Goal: Task Accomplishment & Management: Manage account settings

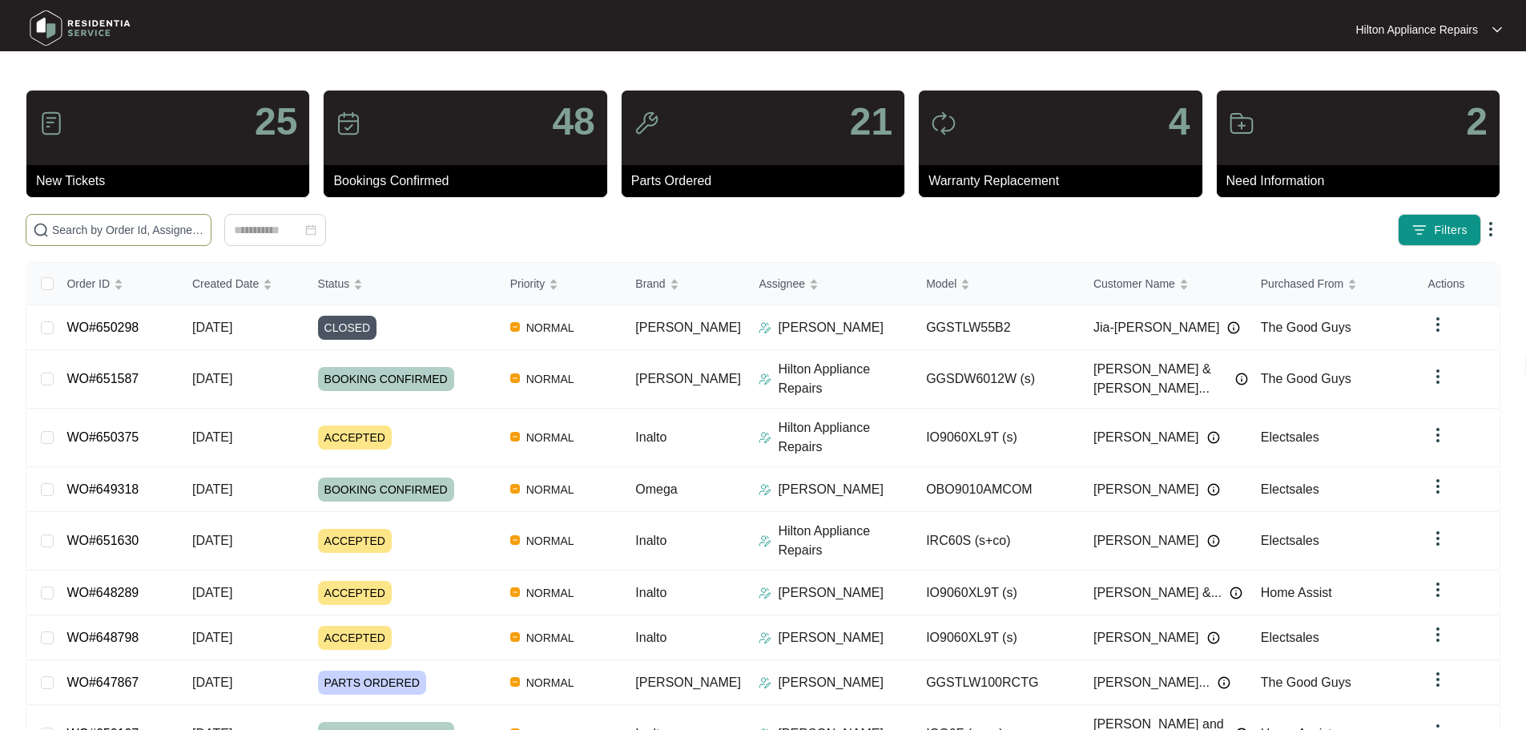
click at [204, 230] on input "text" at bounding box center [128, 230] width 152 height 18
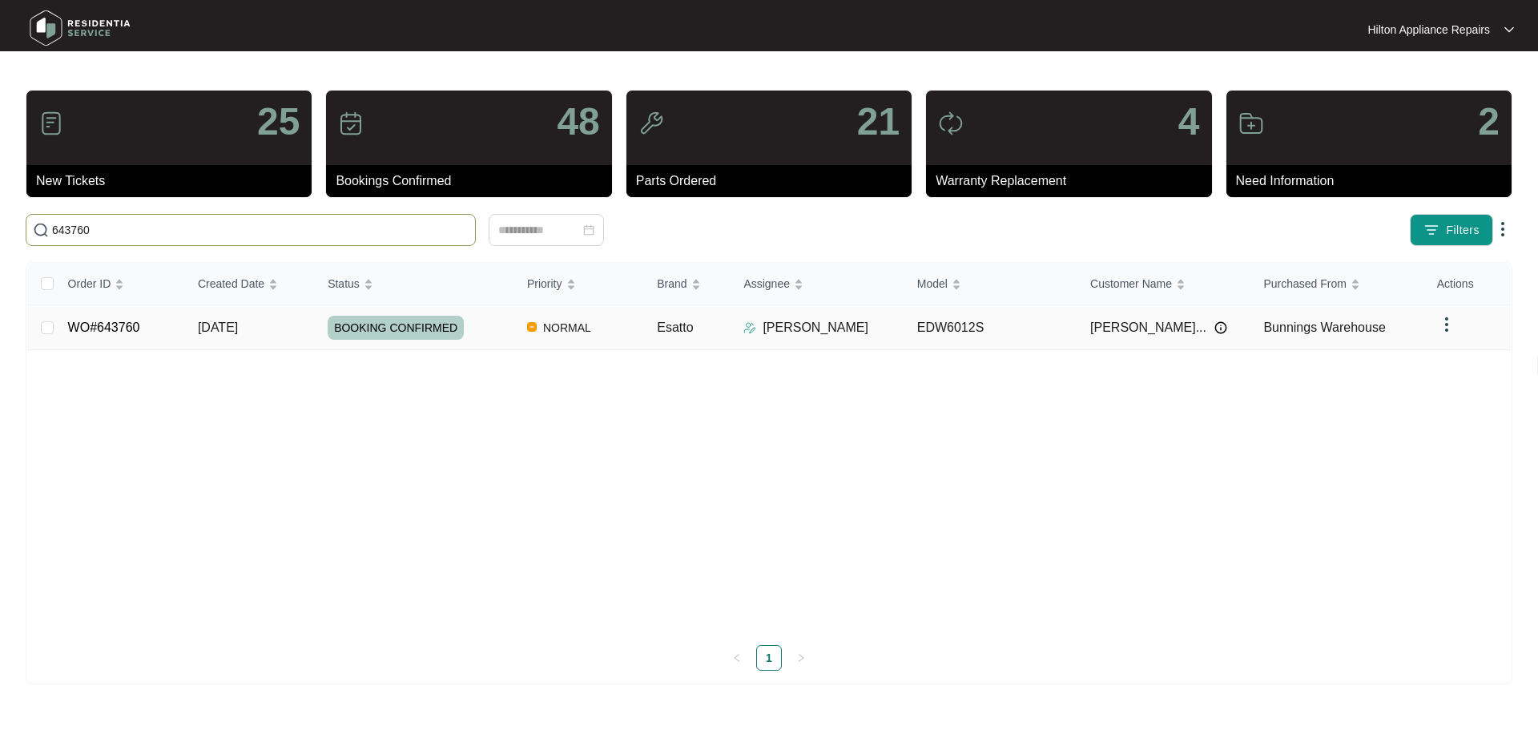
type input "643760"
click at [507, 334] on div "BOOKING CONFIRMED" at bounding box center [421, 328] width 187 height 24
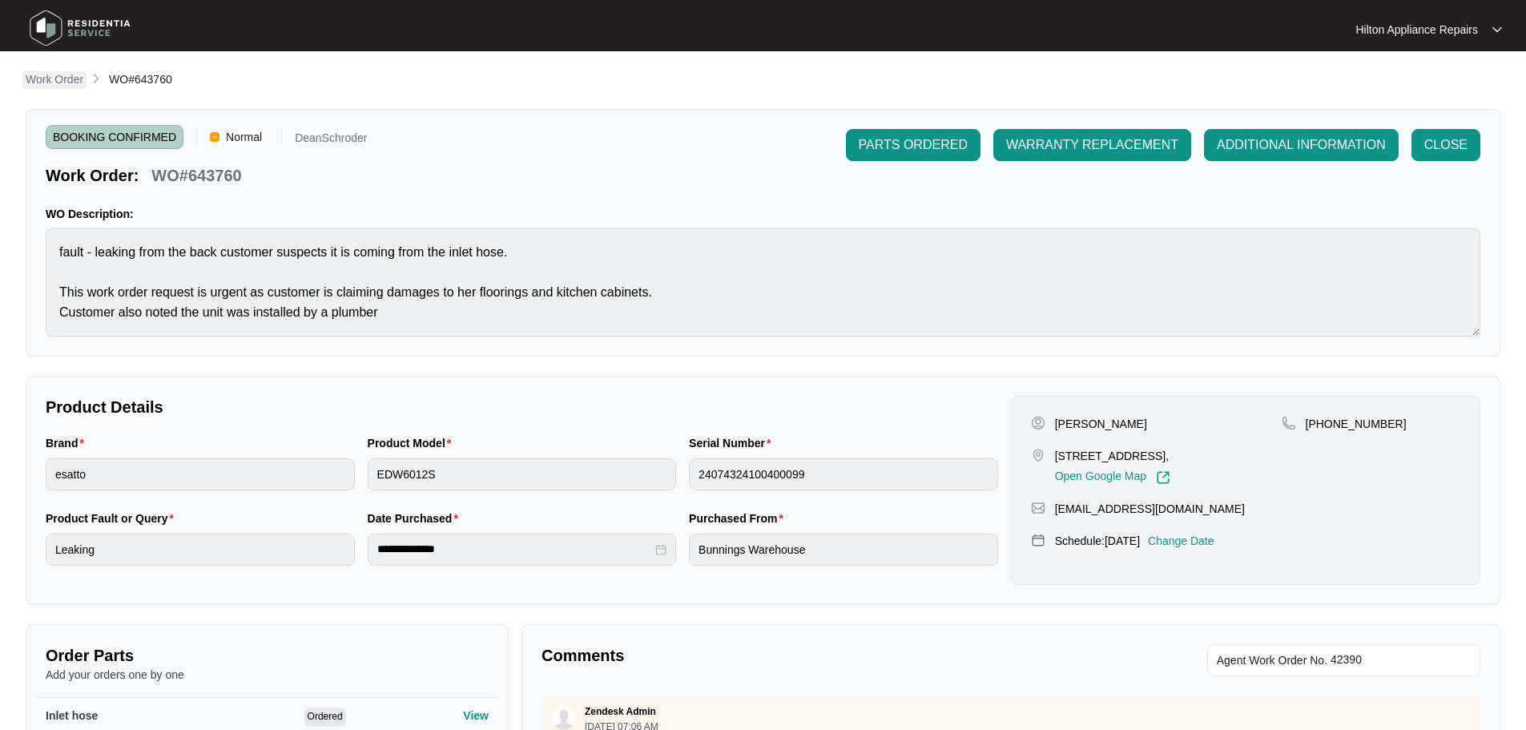
click at [60, 80] on p "Work Order" at bounding box center [55, 79] width 58 height 16
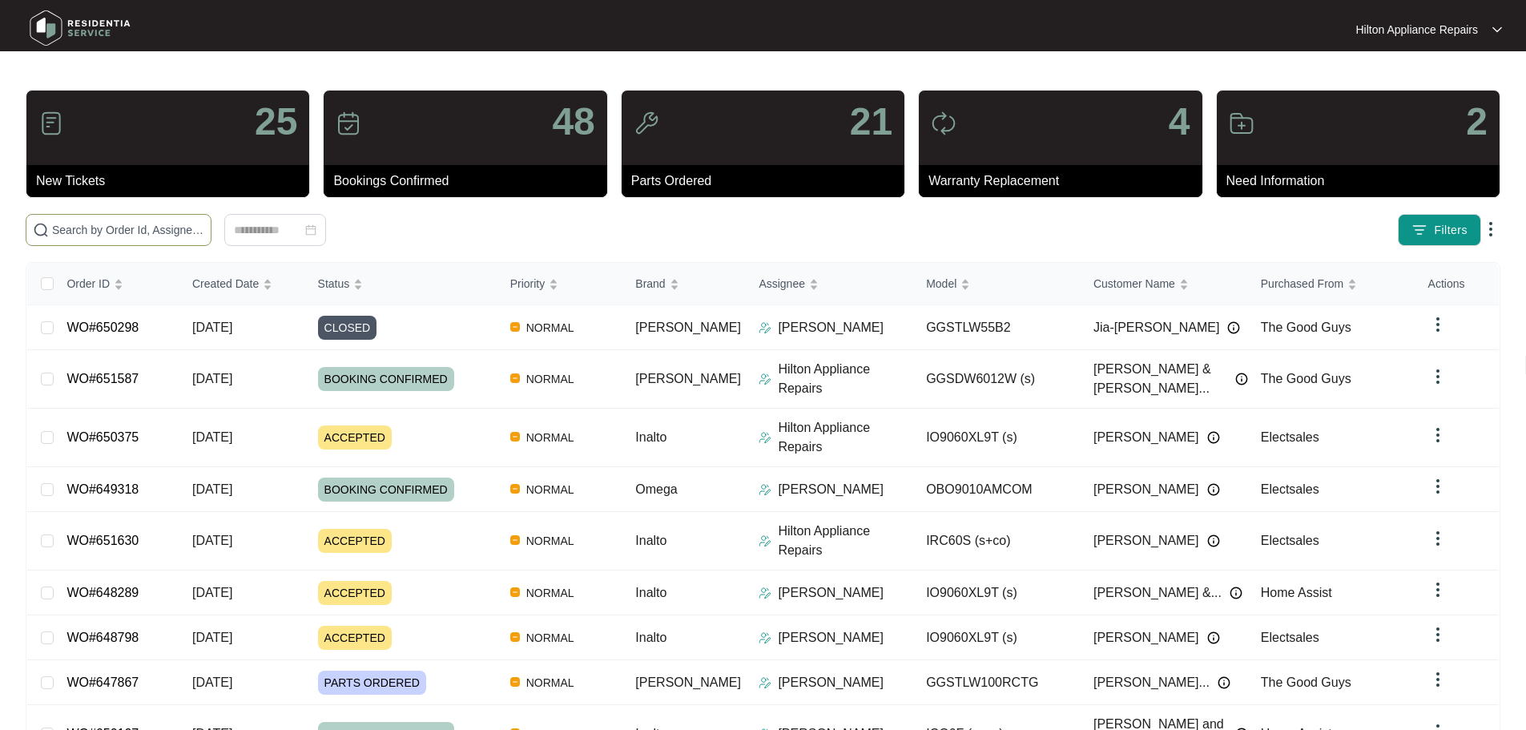
click at [204, 225] on input "text" at bounding box center [128, 230] width 152 height 18
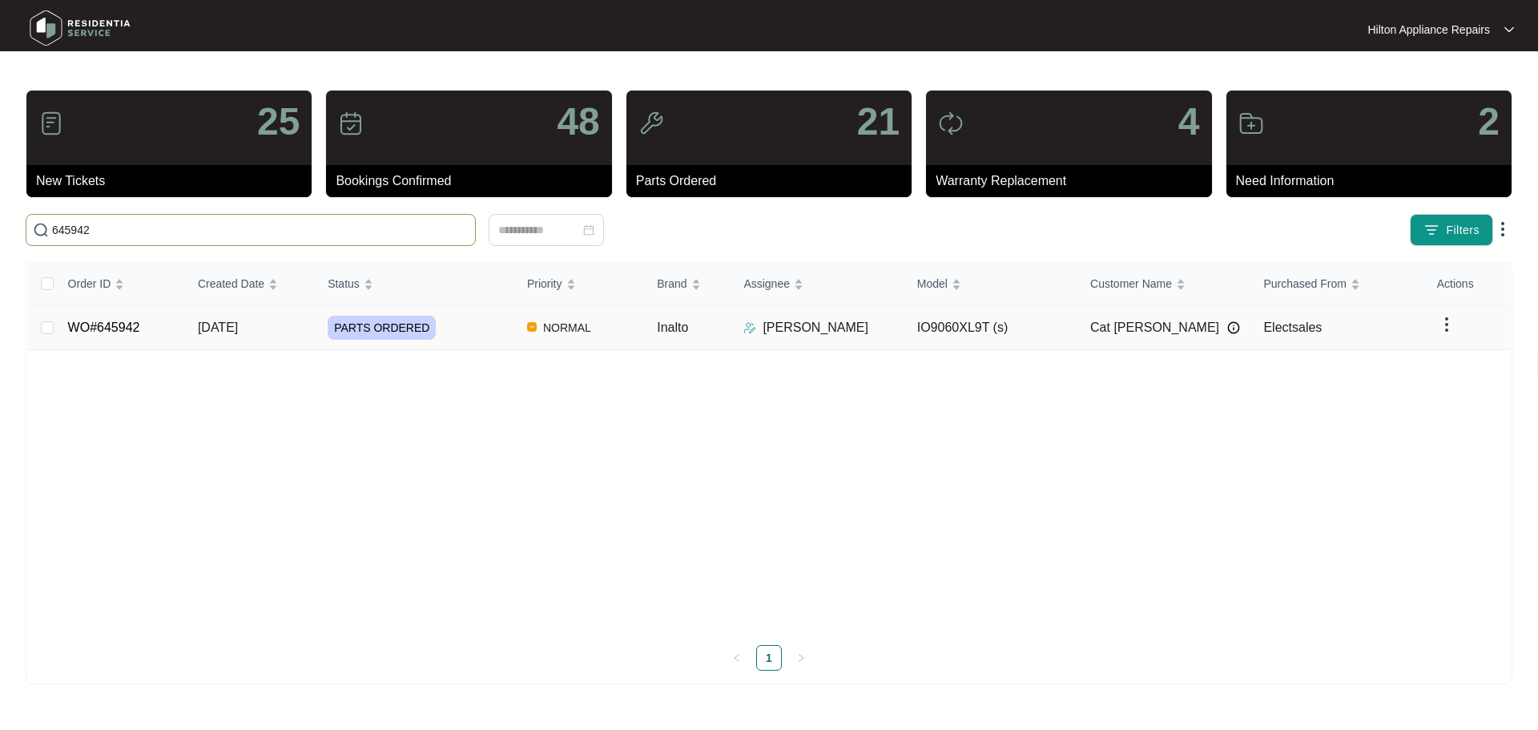
type input "645942"
click at [486, 328] on div "PARTS ORDERED" at bounding box center [421, 328] width 187 height 24
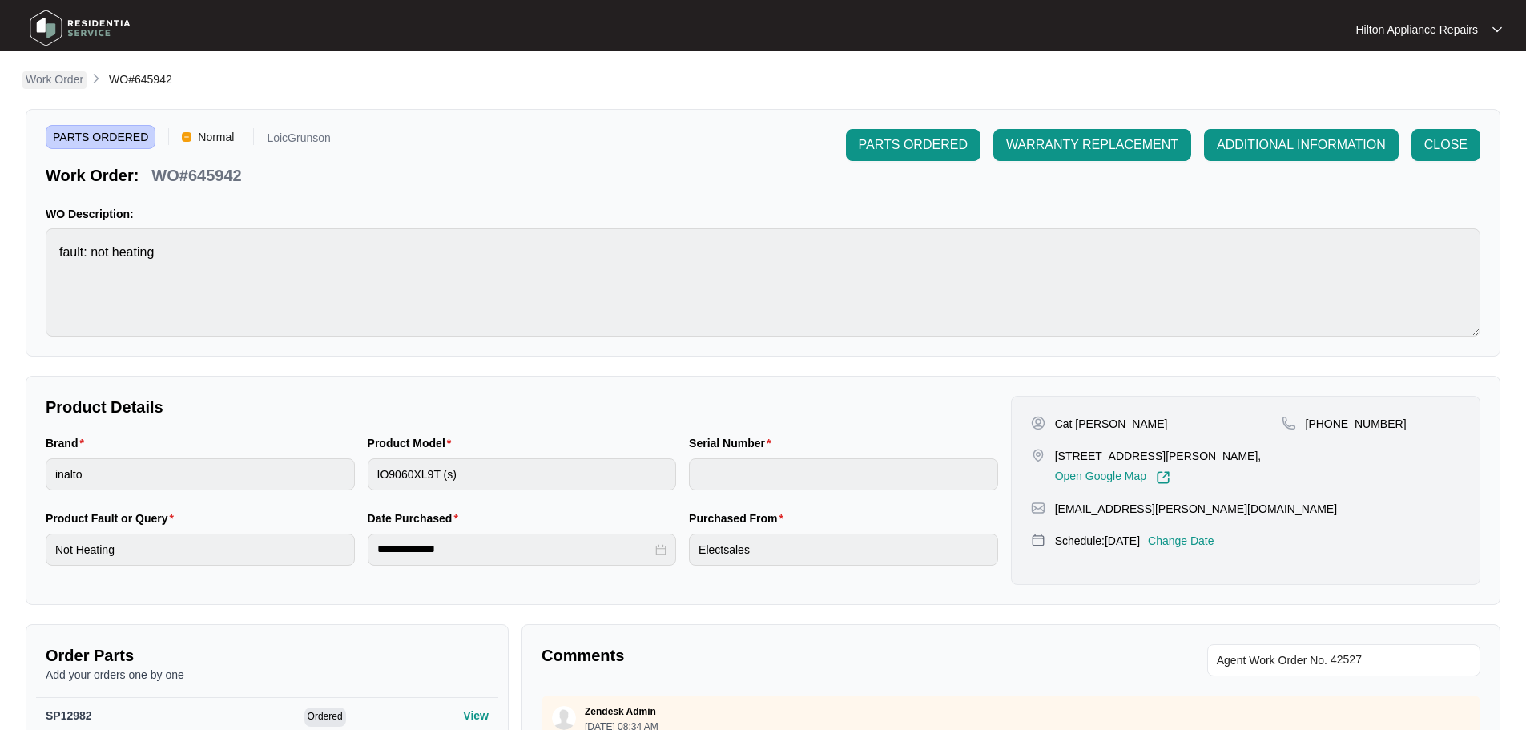
click at [42, 83] on p "Work Order" at bounding box center [55, 79] width 58 height 16
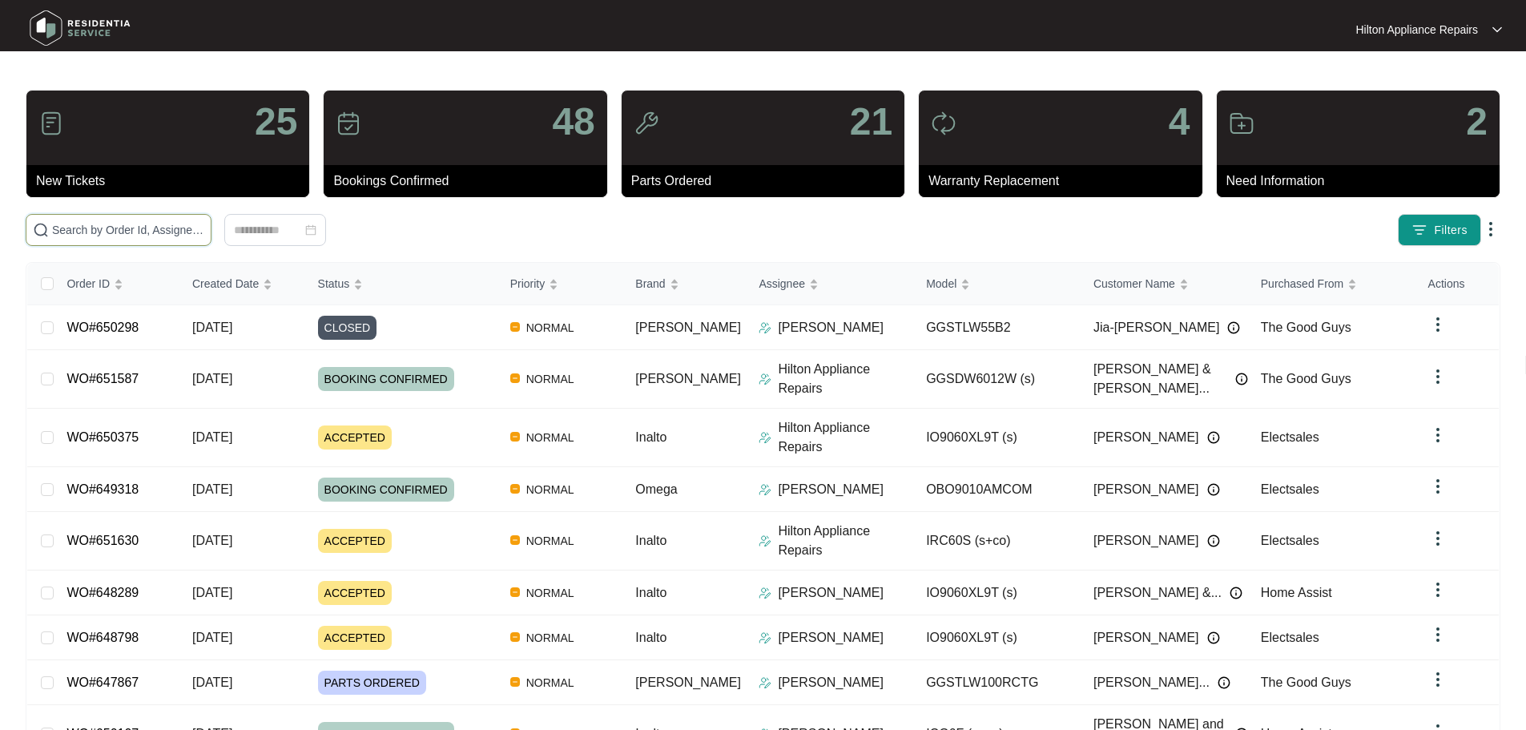
click at [195, 229] on input "text" at bounding box center [128, 230] width 152 height 18
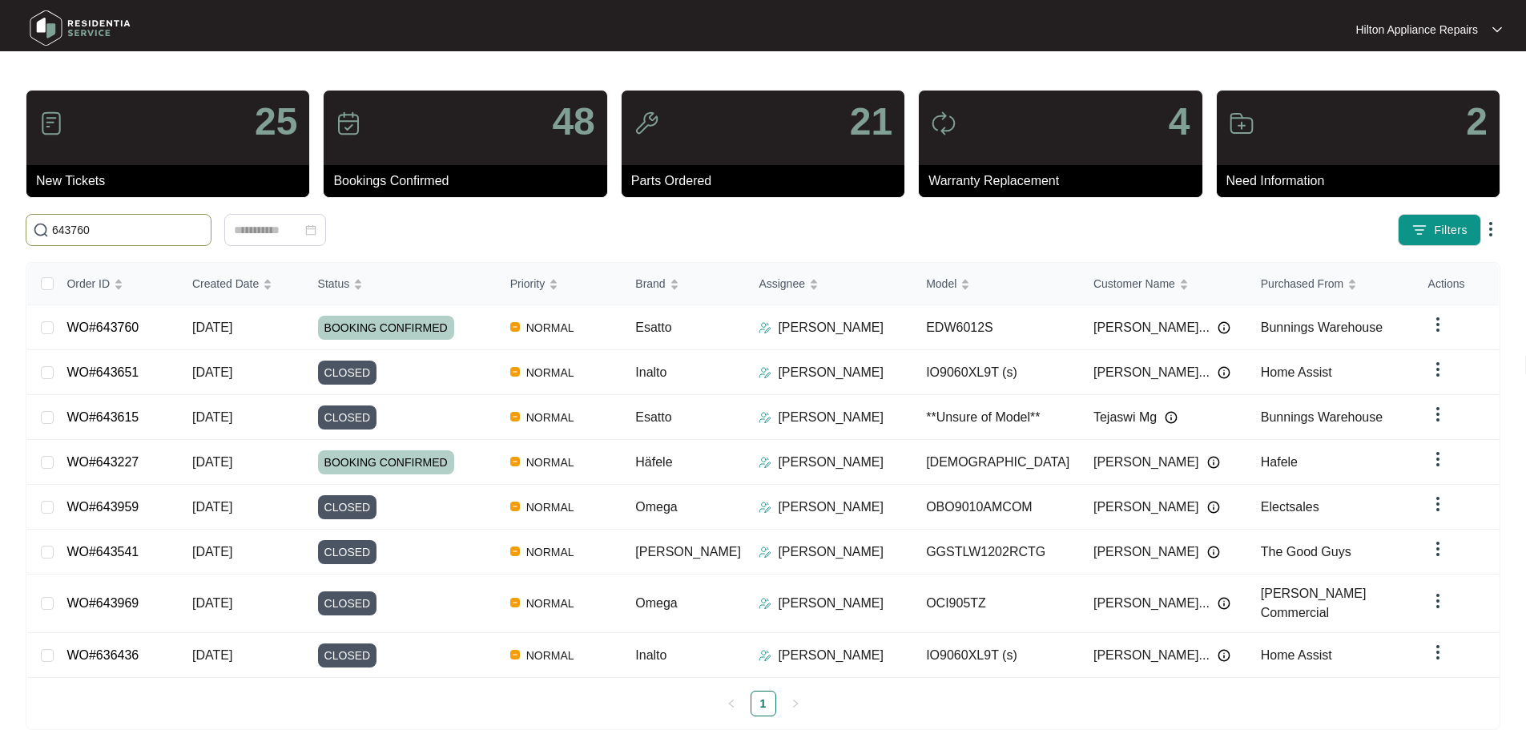
type input "643760"
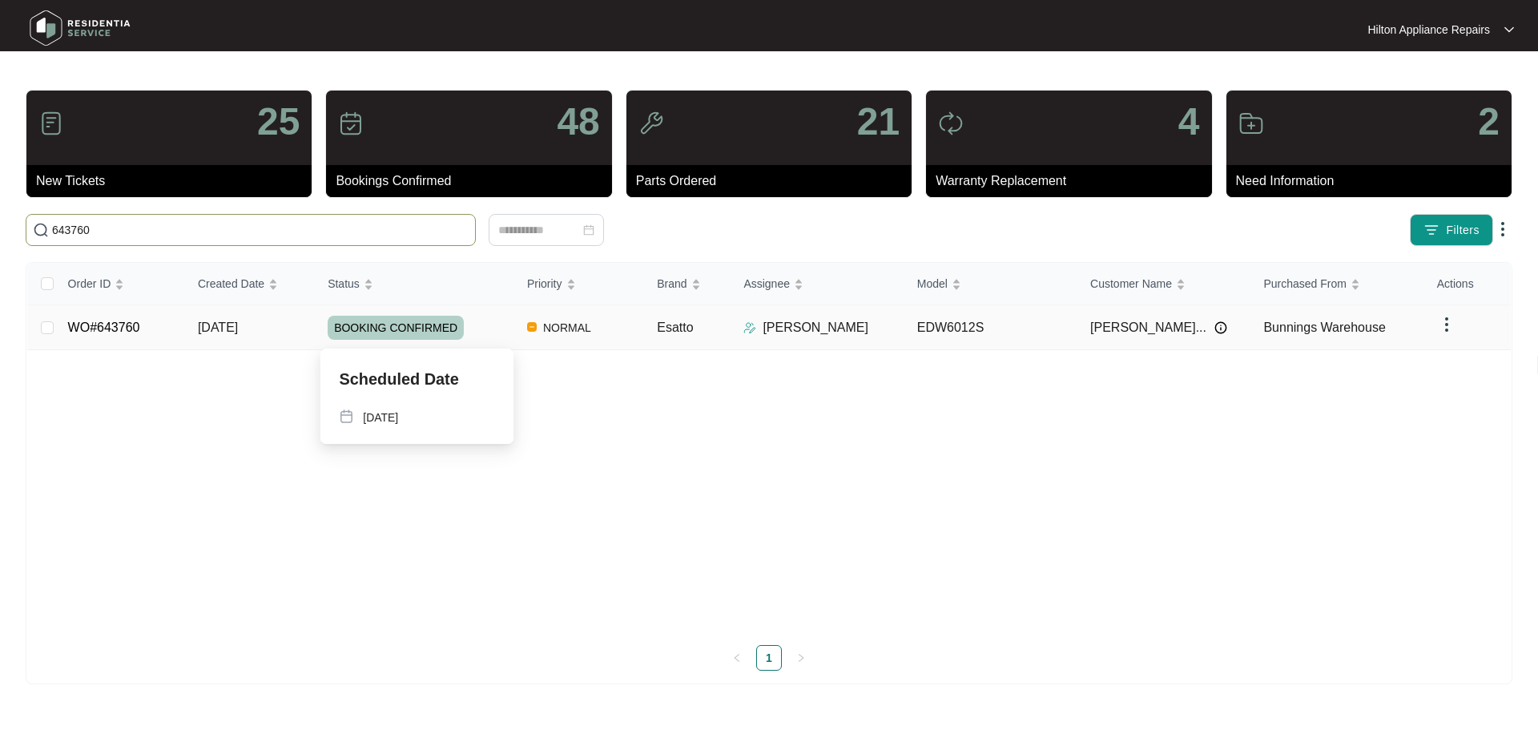
click at [508, 330] on div "BOOKING CONFIRMED" at bounding box center [421, 328] width 187 height 24
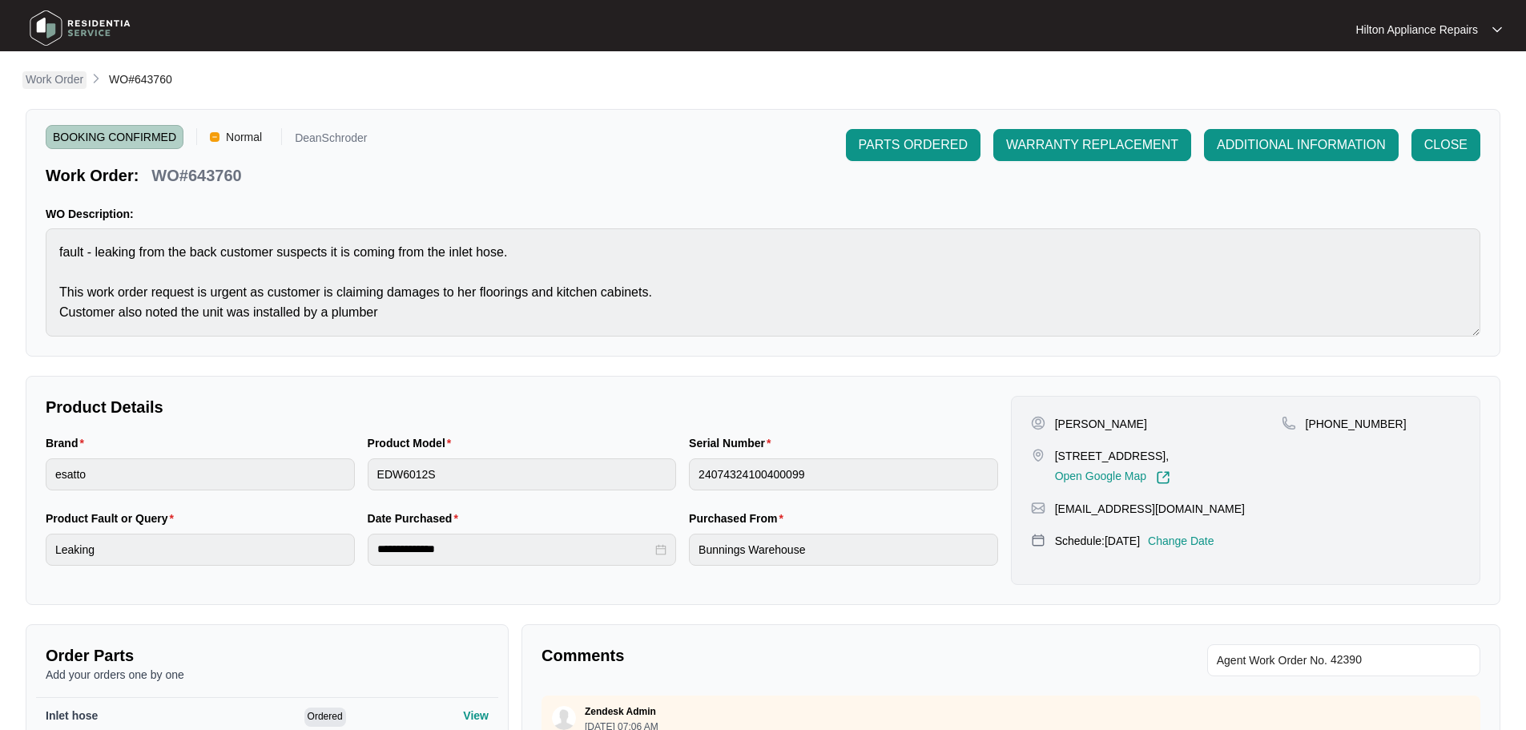
click at [57, 72] on p "Work Order" at bounding box center [55, 79] width 58 height 16
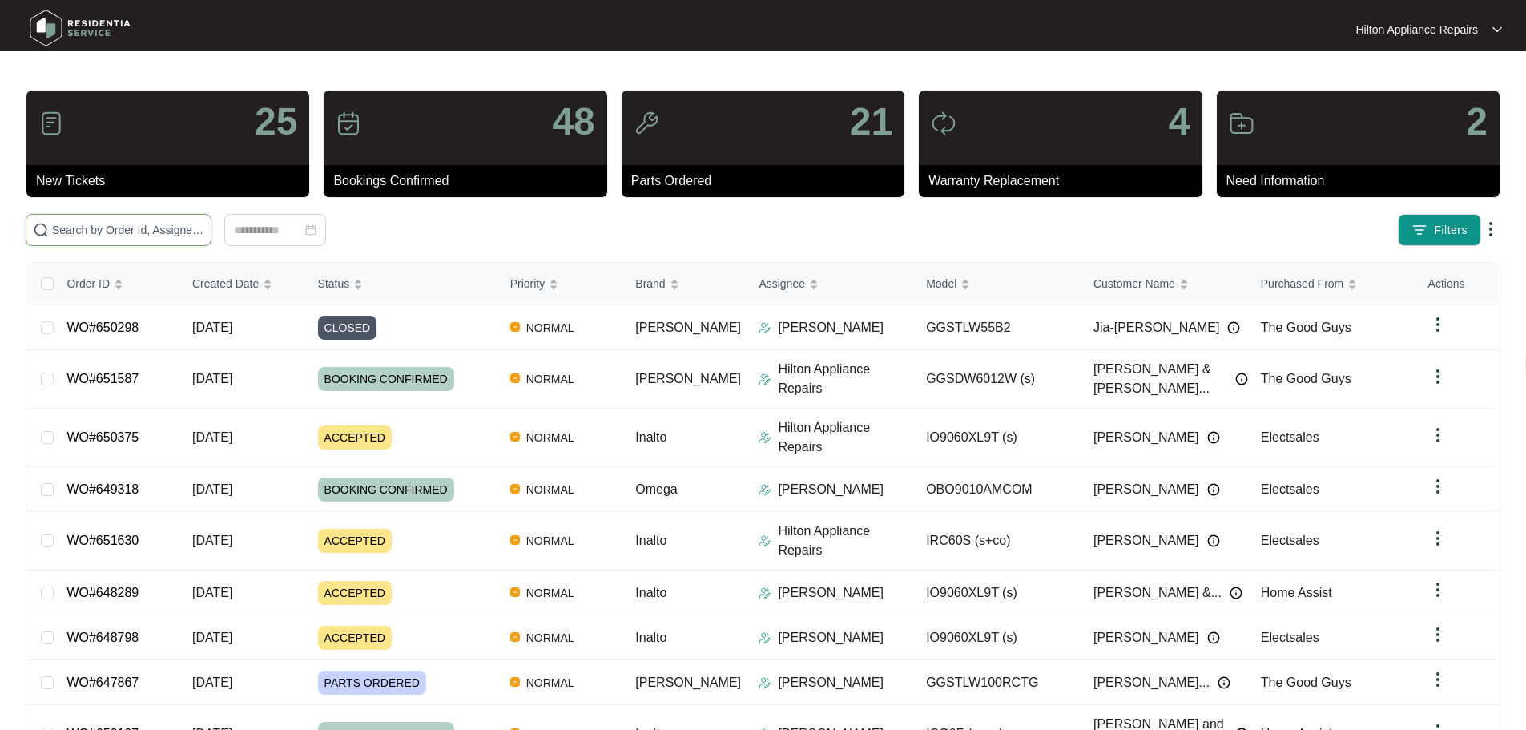
click at [204, 233] on input "text" at bounding box center [128, 230] width 152 height 18
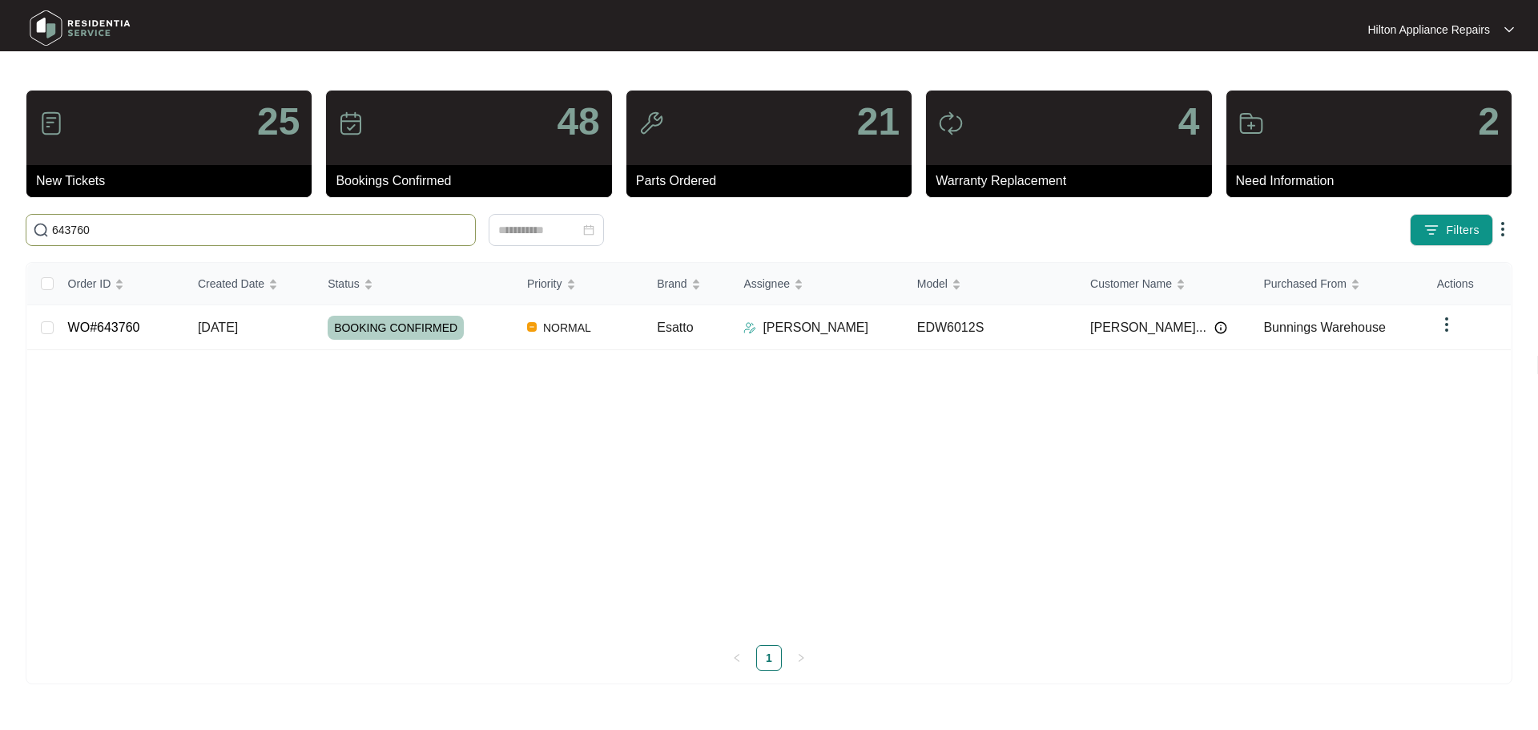
type input "643760"
click at [495, 333] on div "BOOKING CONFIRMED" at bounding box center [421, 328] width 187 height 24
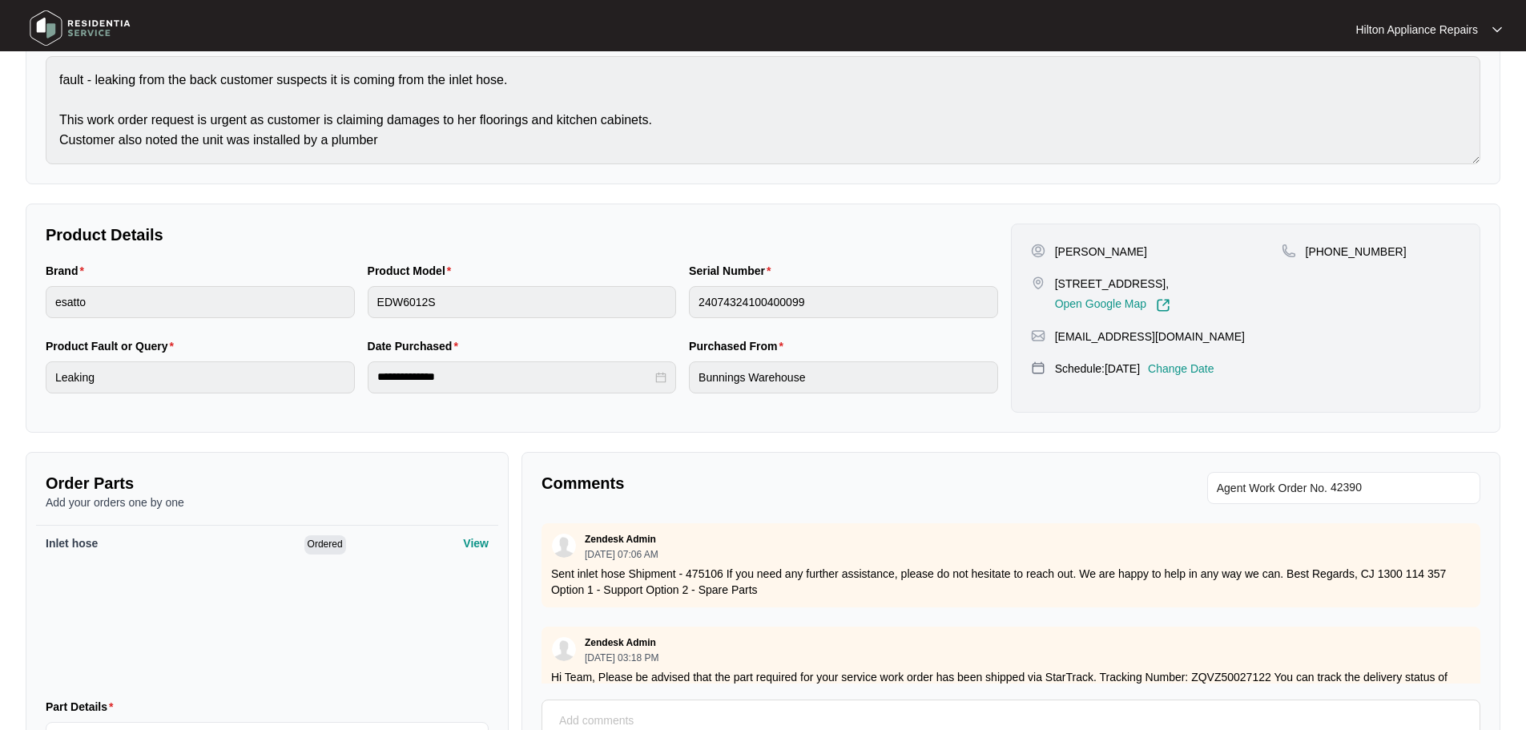
scroll to position [160, 0]
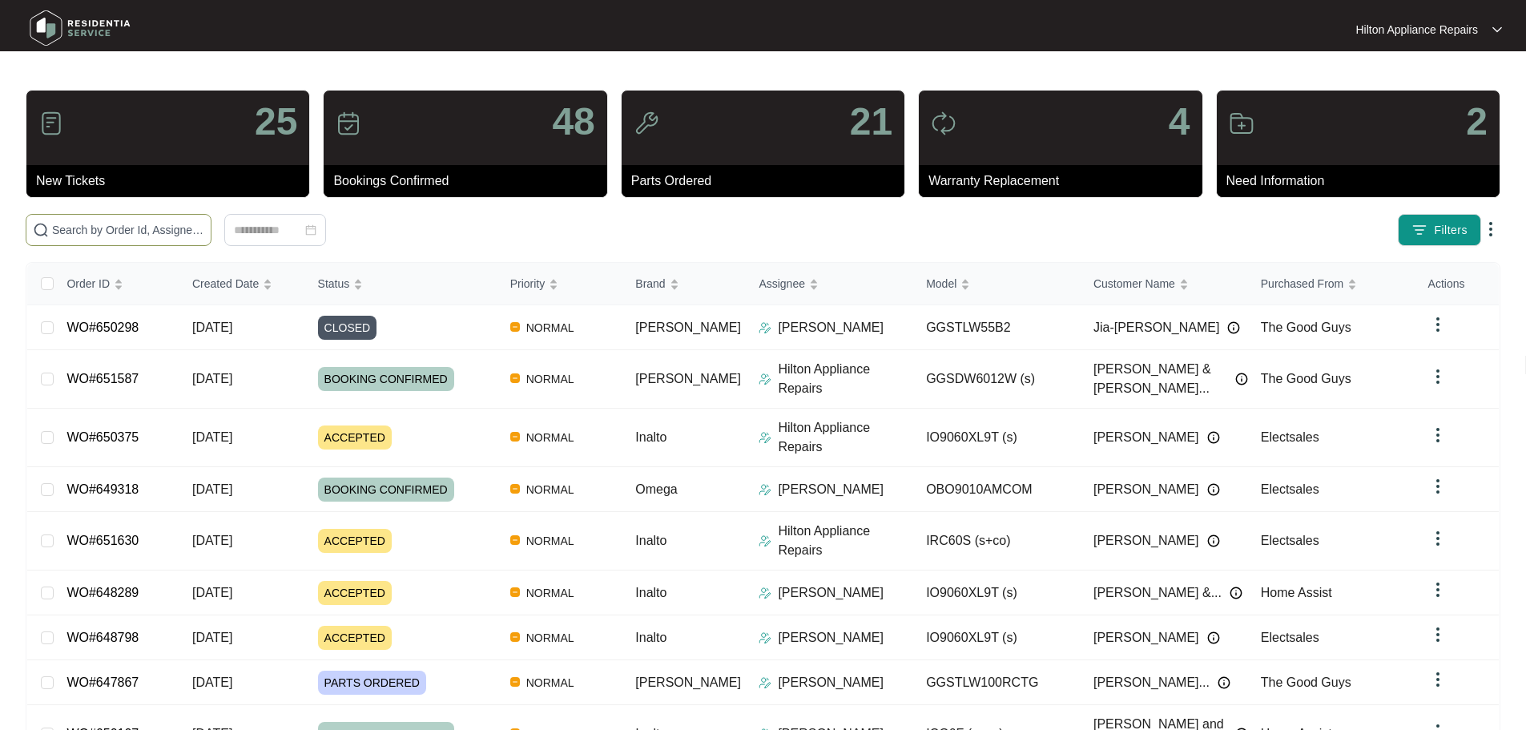
click at [148, 227] on input "text" at bounding box center [128, 230] width 152 height 18
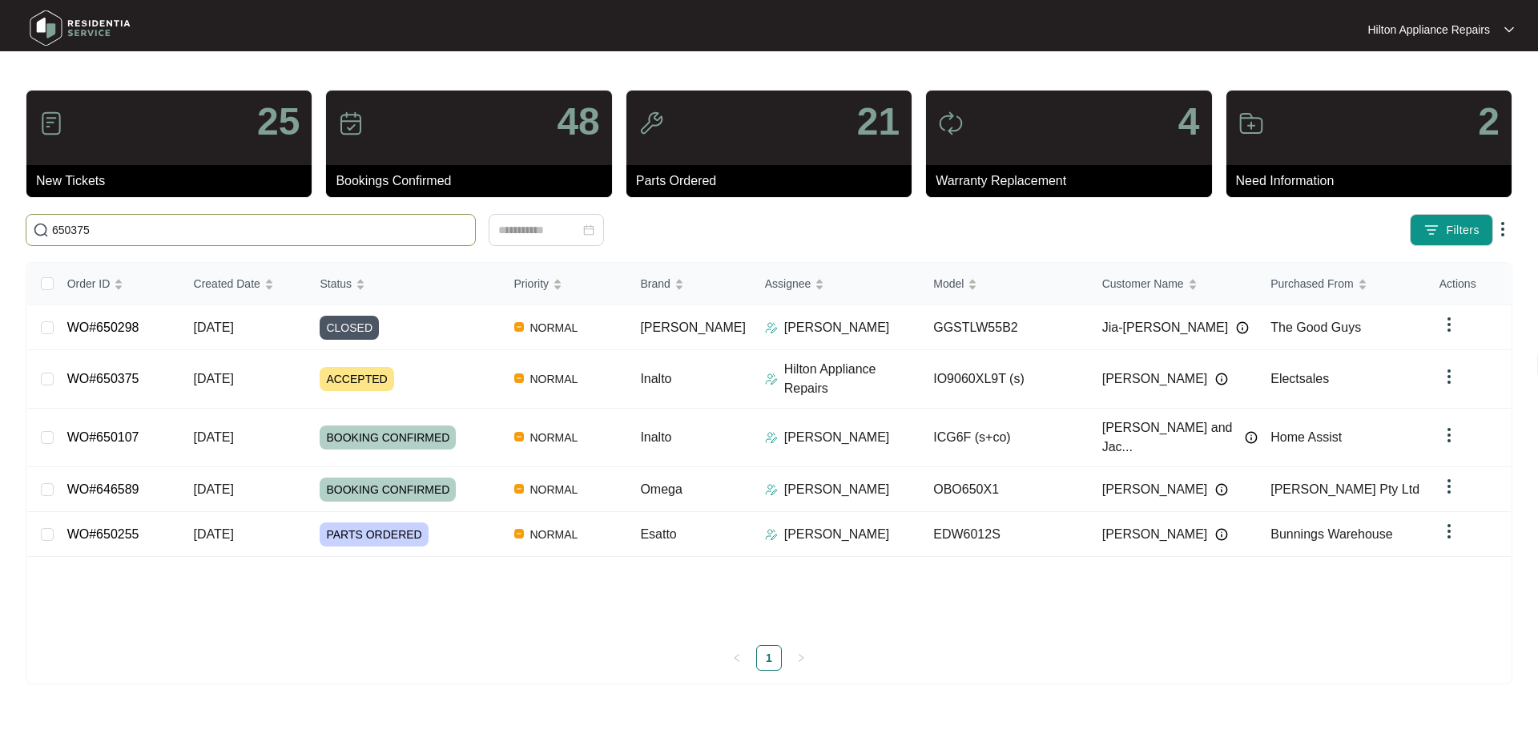
type input "650375"
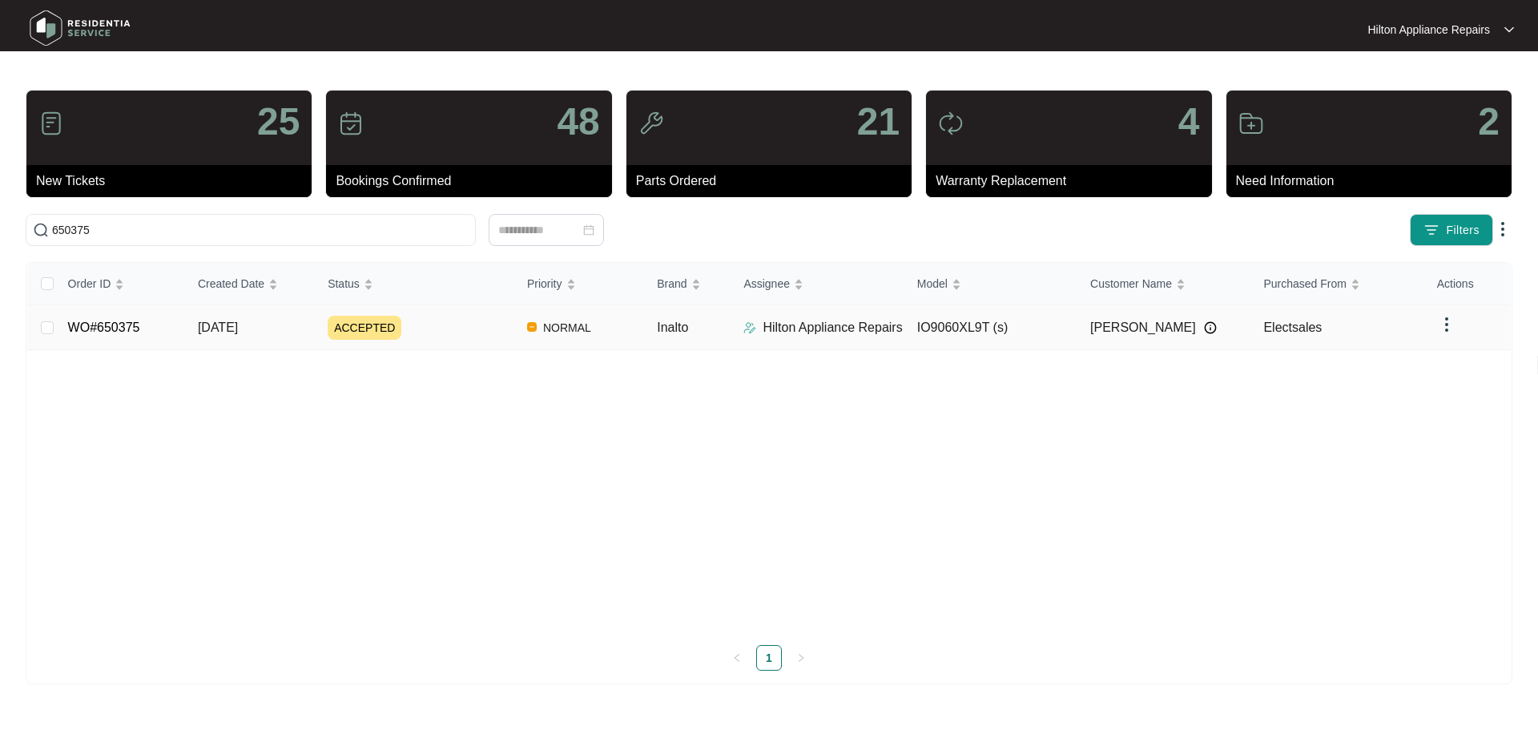
click at [492, 322] on div "ACCEPTED" at bounding box center [421, 328] width 187 height 24
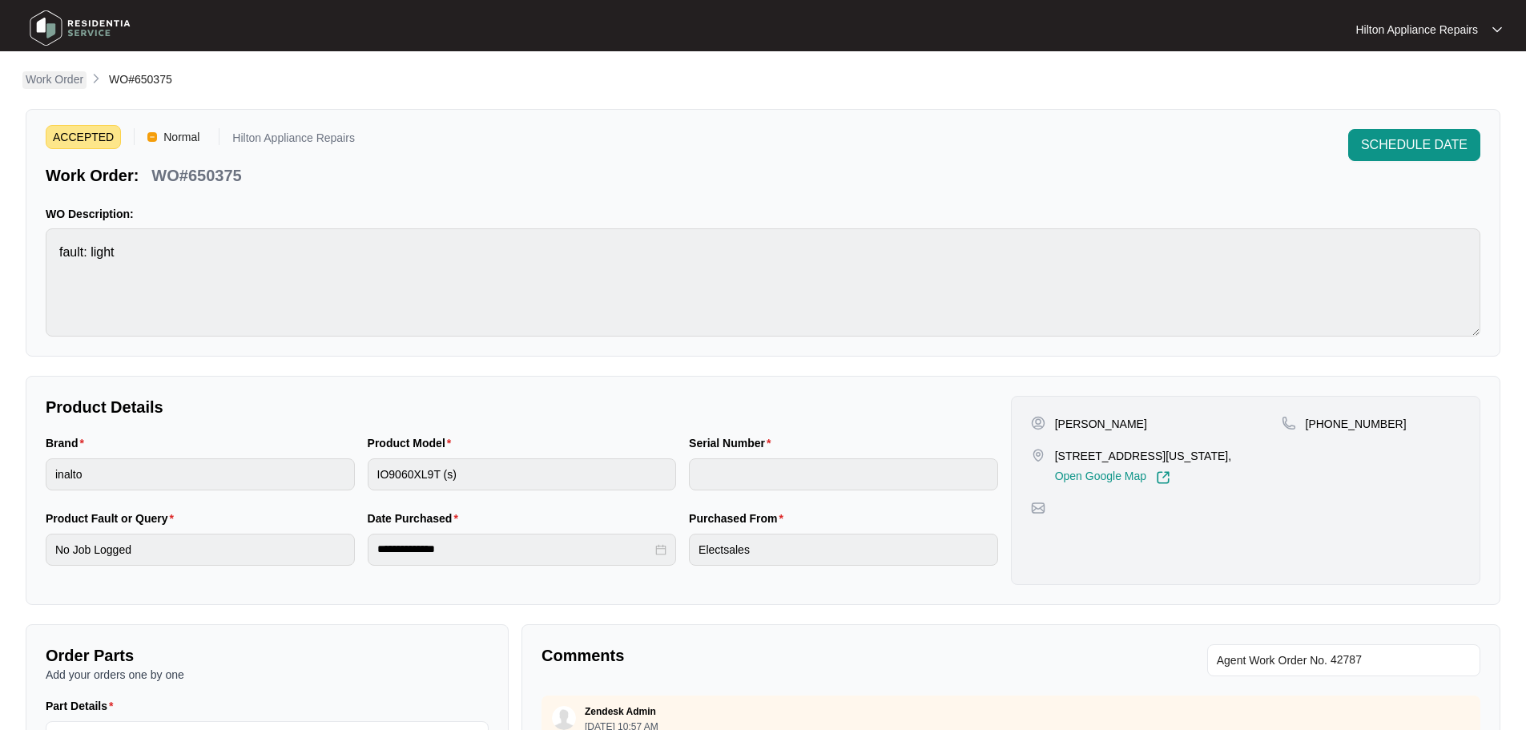
click at [38, 83] on p "Work Order" at bounding box center [55, 79] width 58 height 16
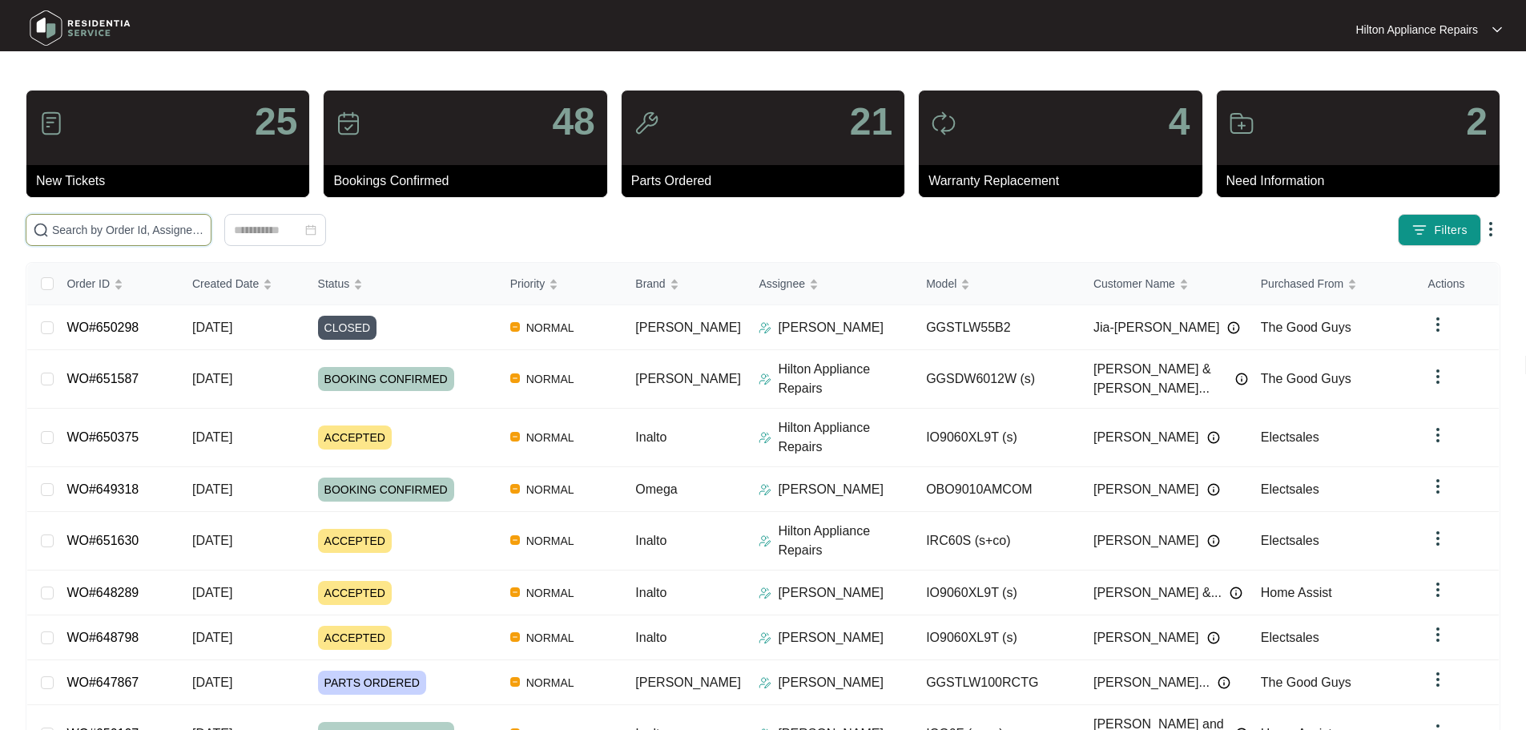
click at [113, 231] on input "text" at bounding box center [128, 230] width 152 height 18
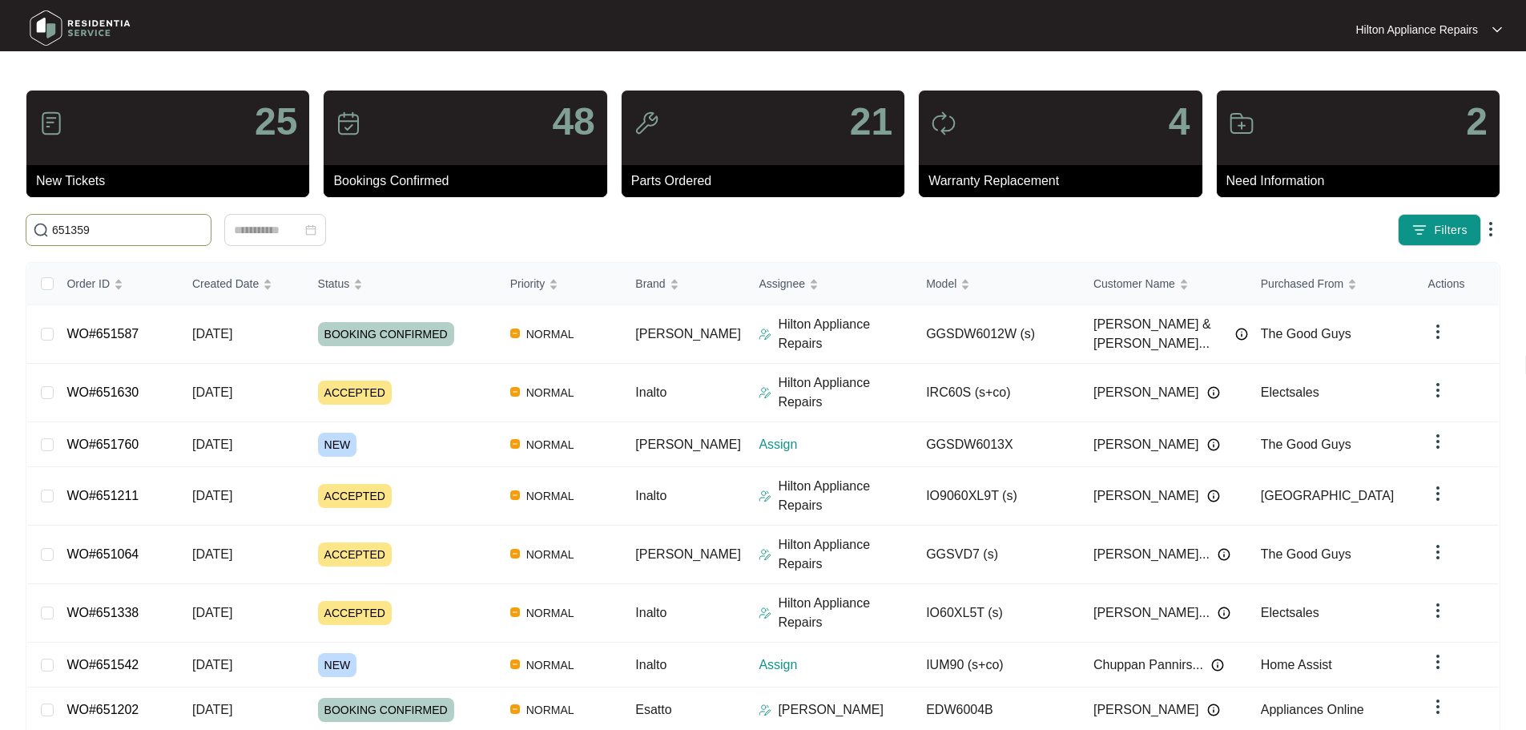
type input "651359"
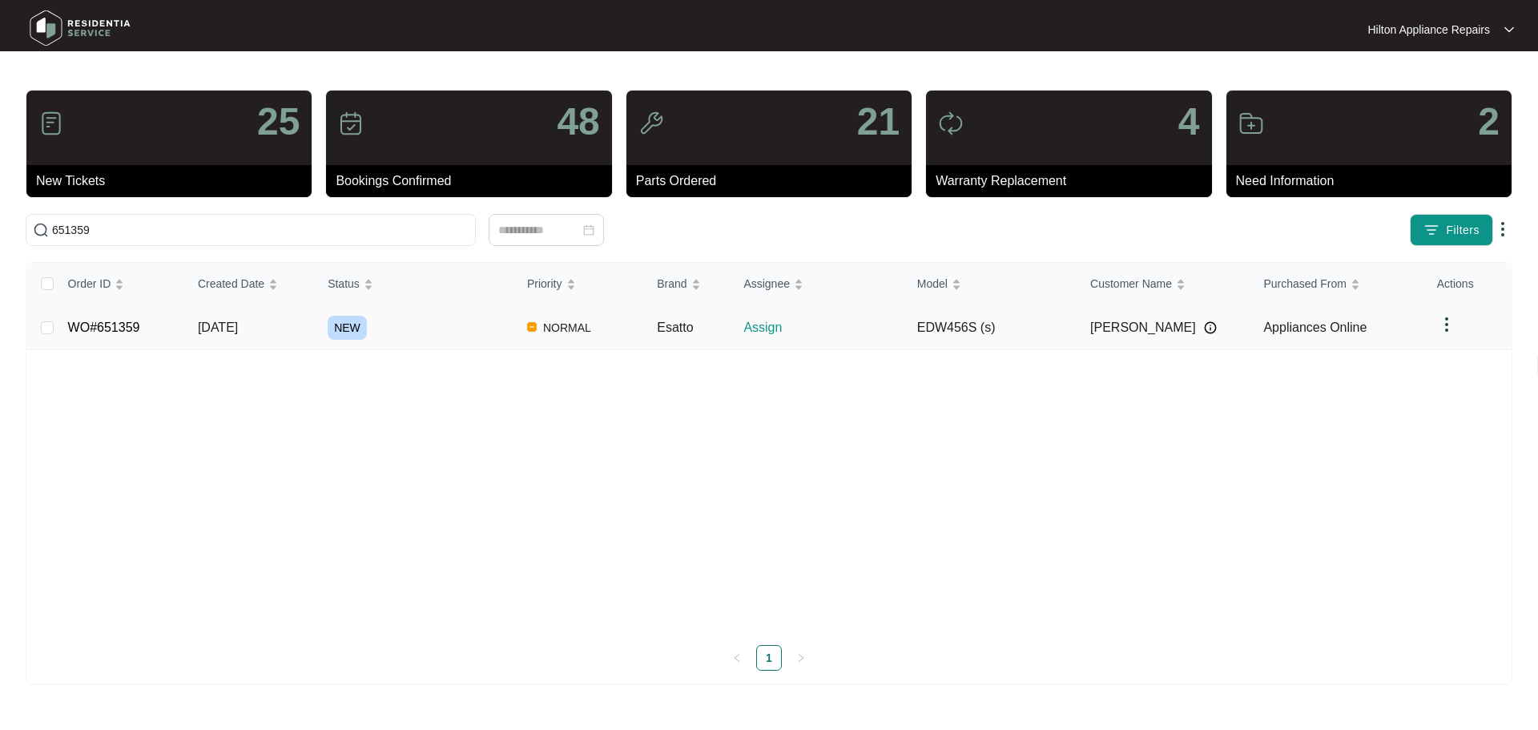
click at [452, 330] on div "NEW" at bounding box center [421, 328] width 187 height 24
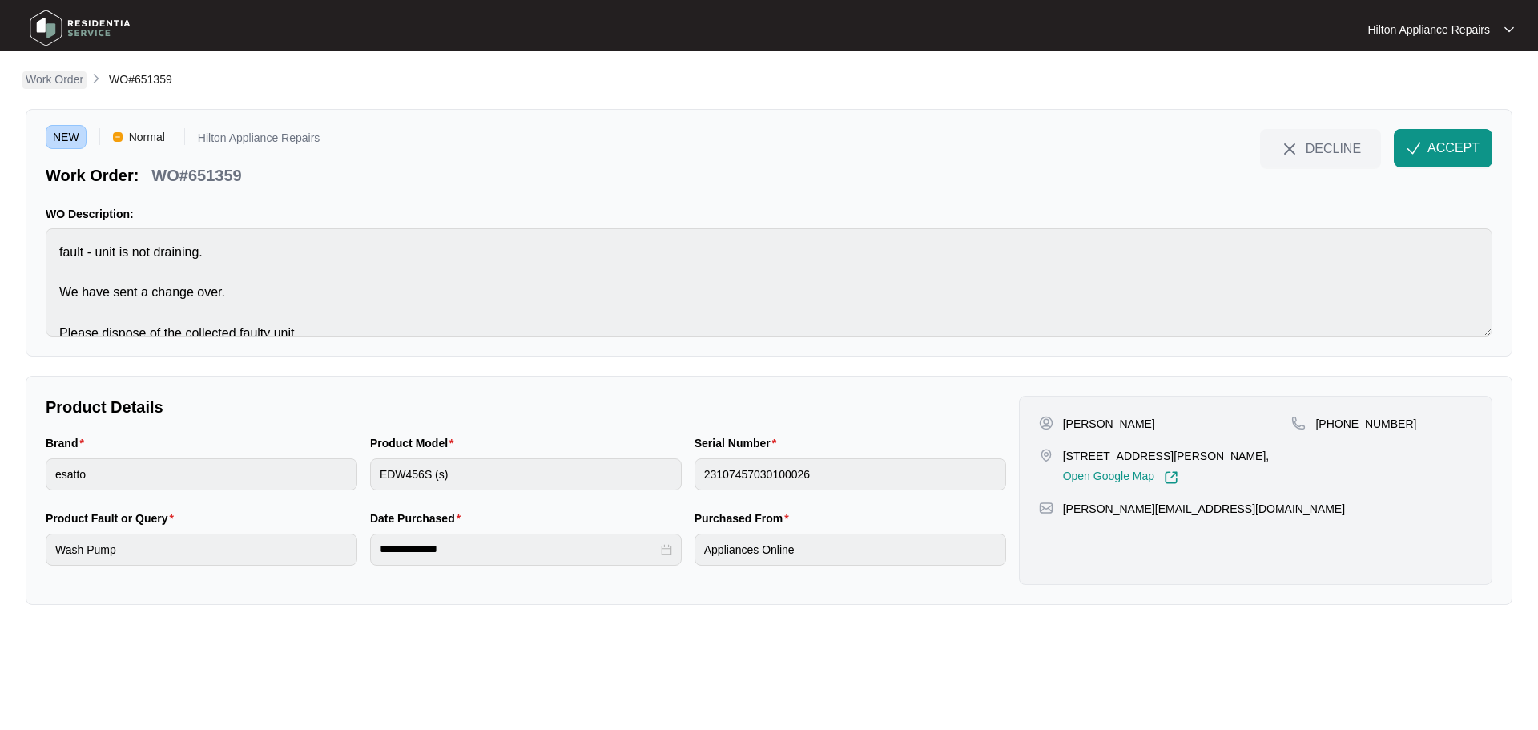
click at [41, 79] on p "Work Order" at bounding box center [55, 79] width 58 height 16
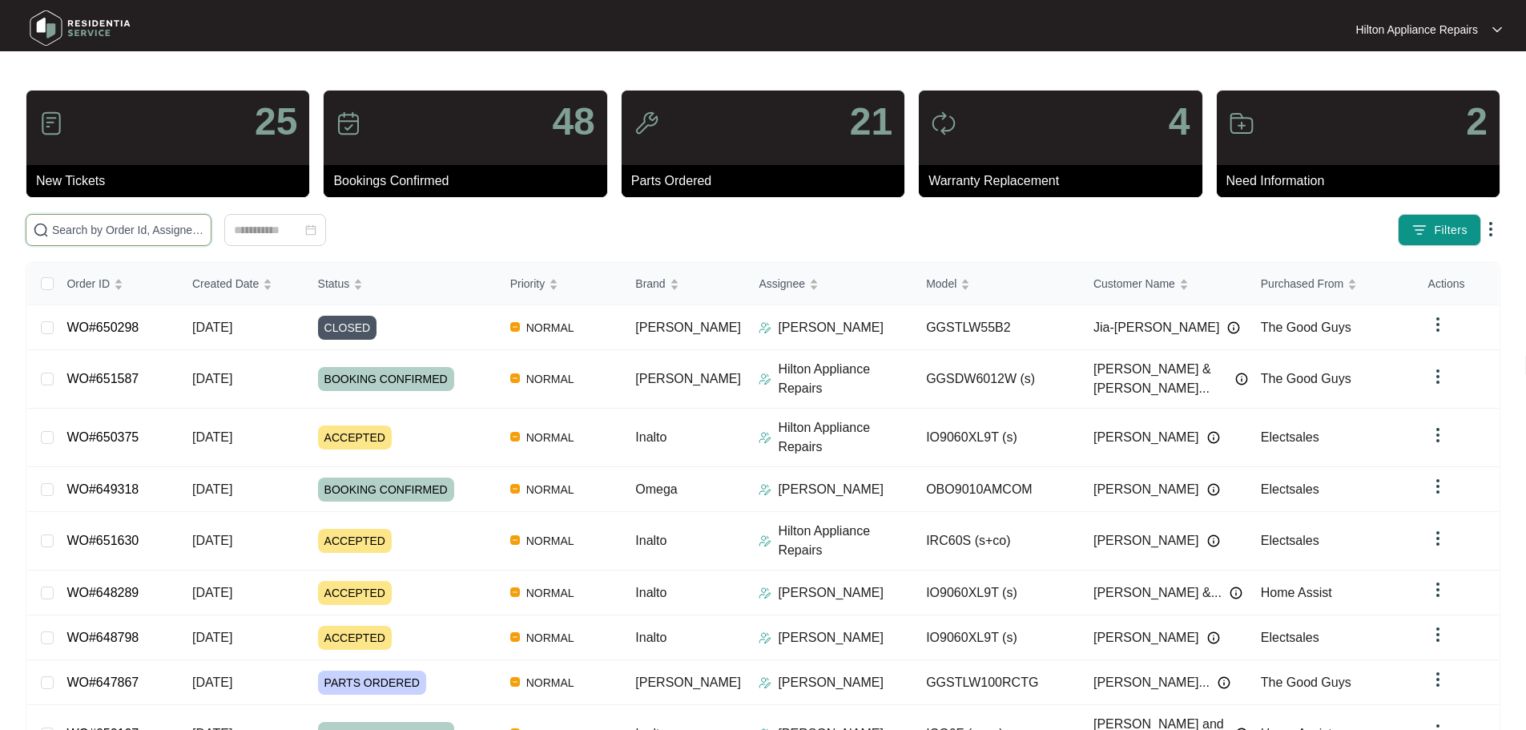
click at [130, 229] on input "text" at bounding box center [128, 230] width 152 height 18
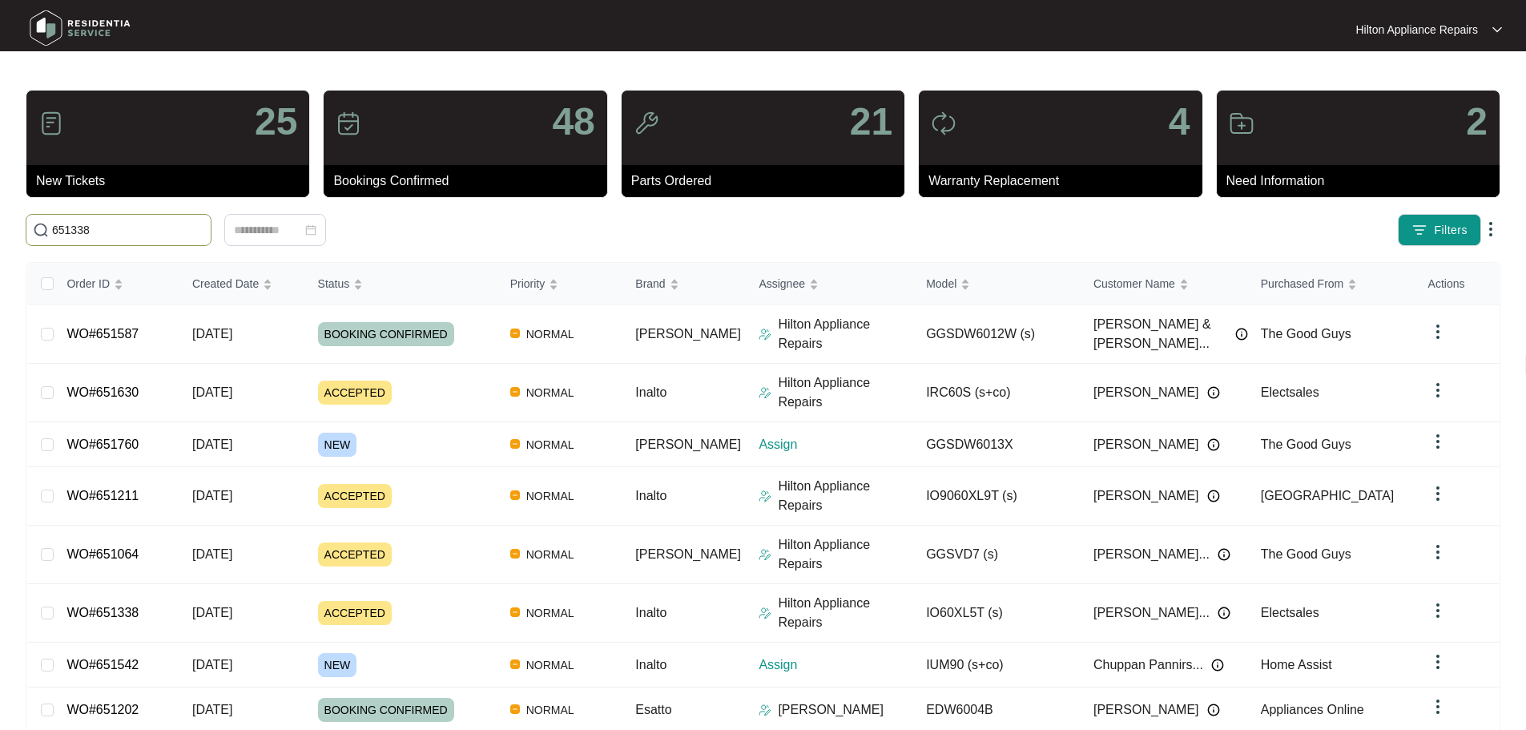
type input "651338"
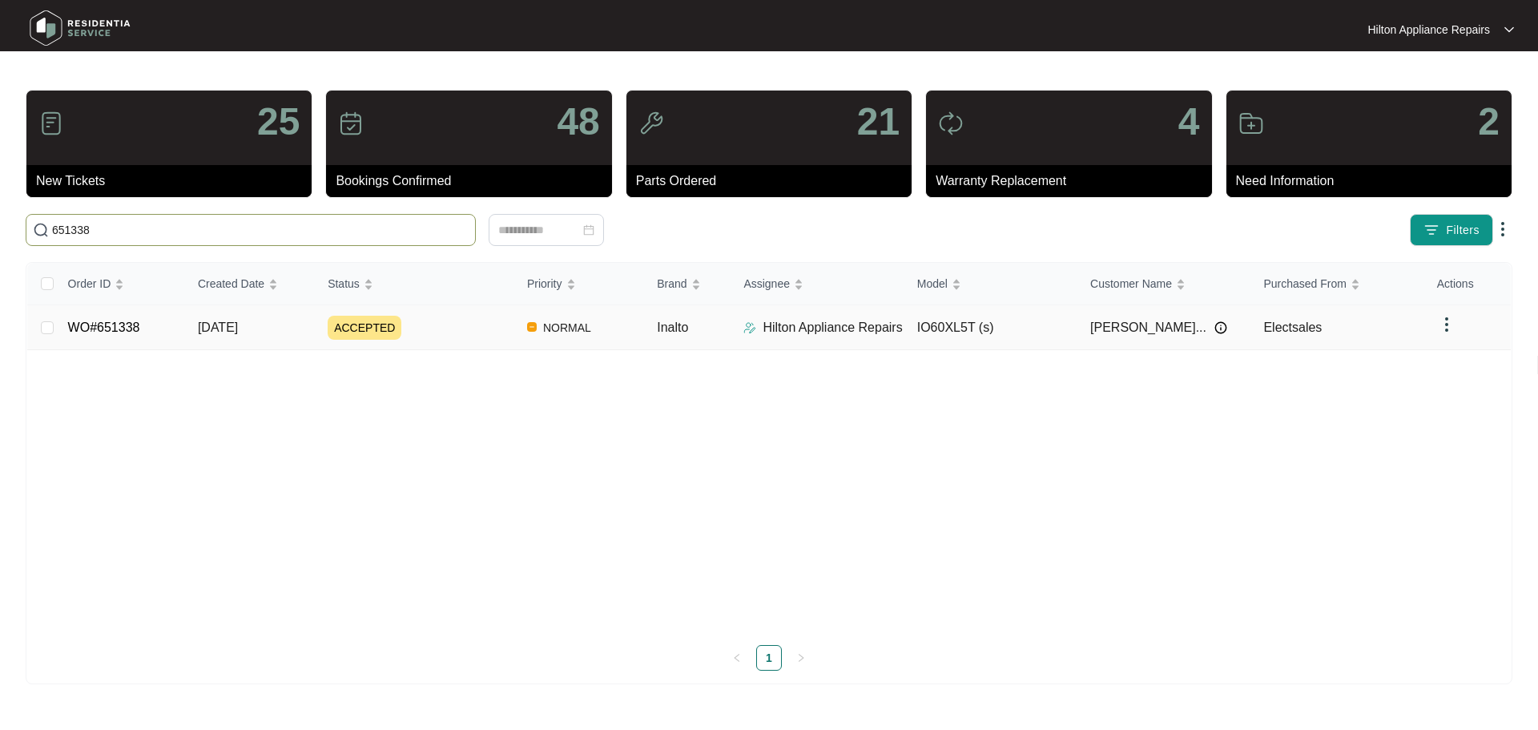
click at [456, 333] on div "ACCEPTED" at bounding box center [421, 328] width 187 height 24
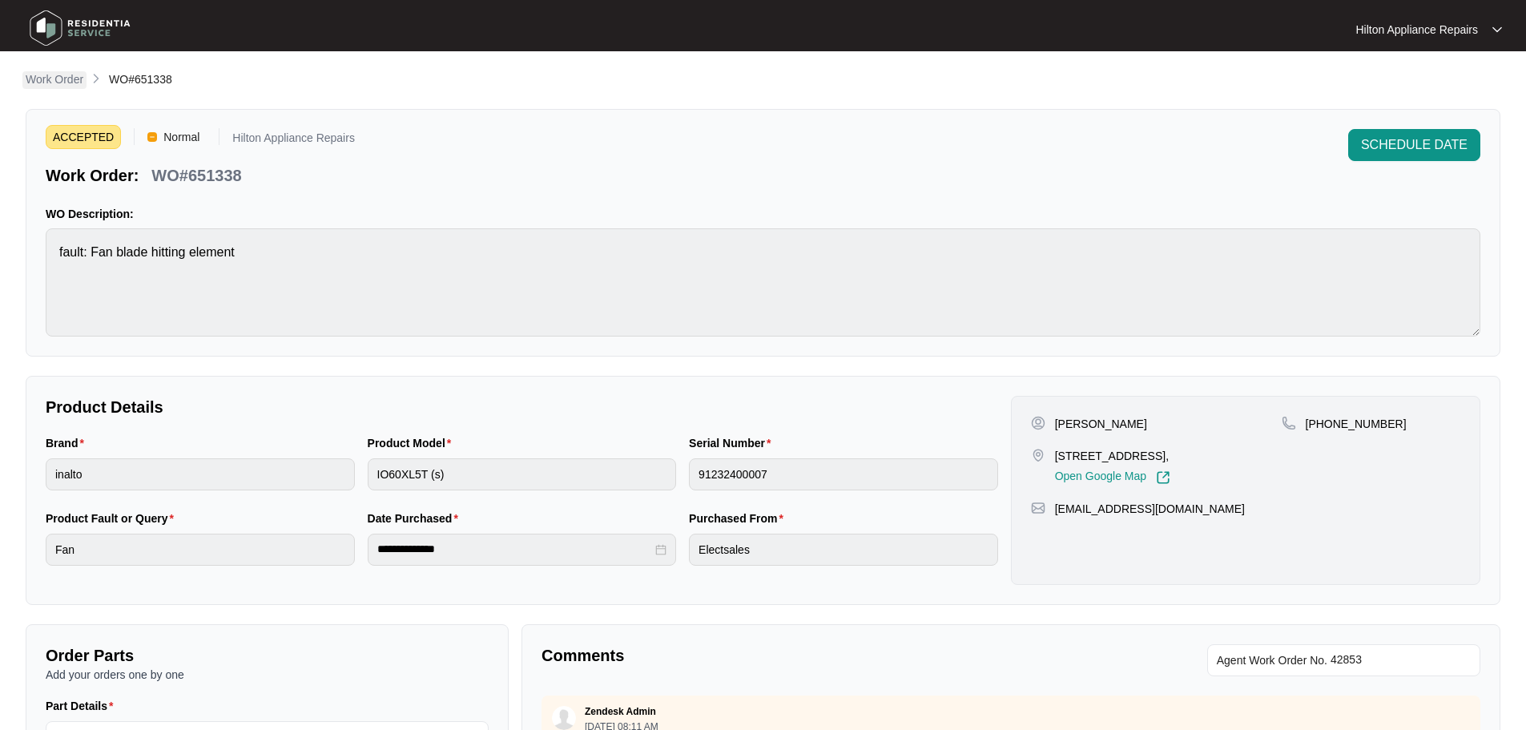
click at [33, 81] on p "Work Order" at bounding box center [55, 79] width 58 height 16
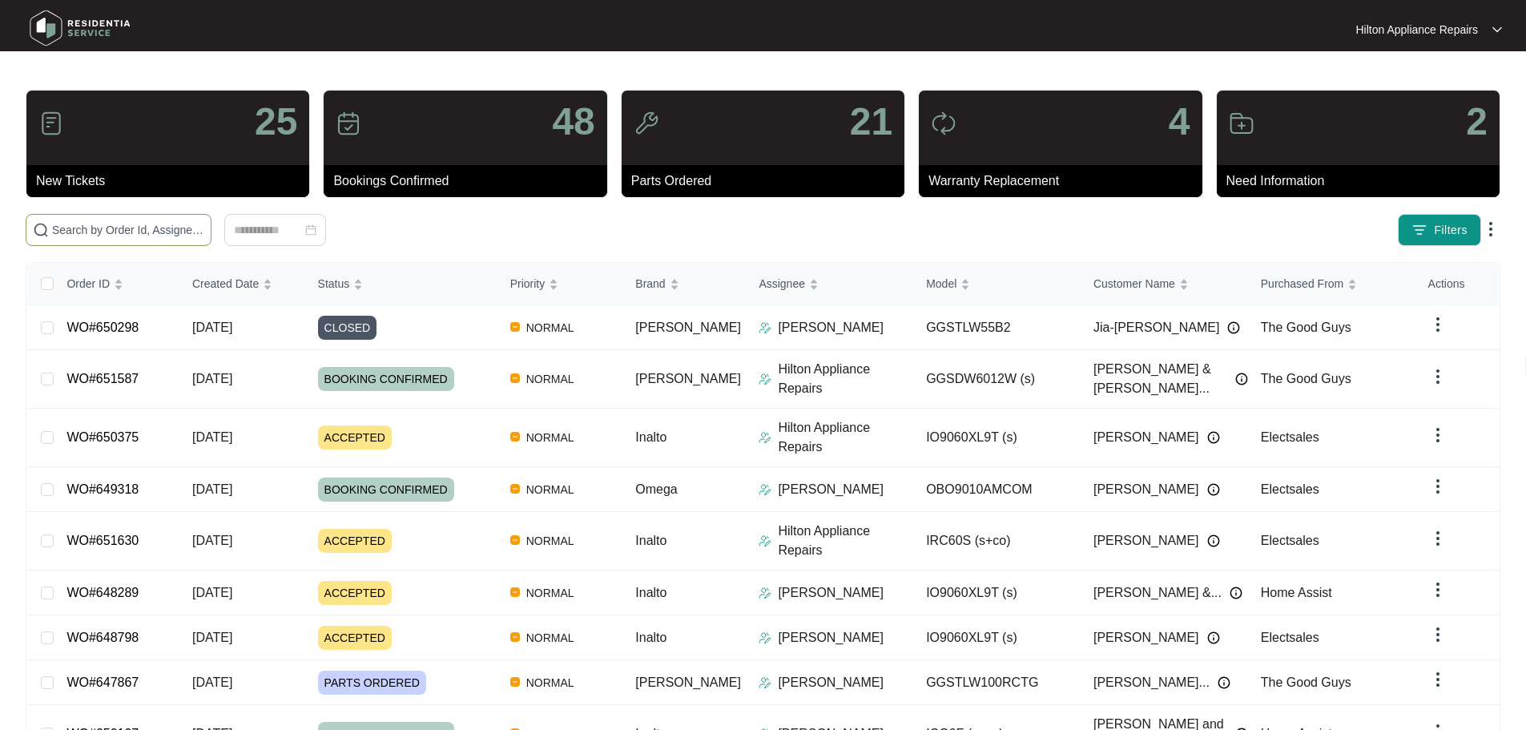
click at [162, 229] on input "text" at bounding box center [128, 230] width 152 height 18
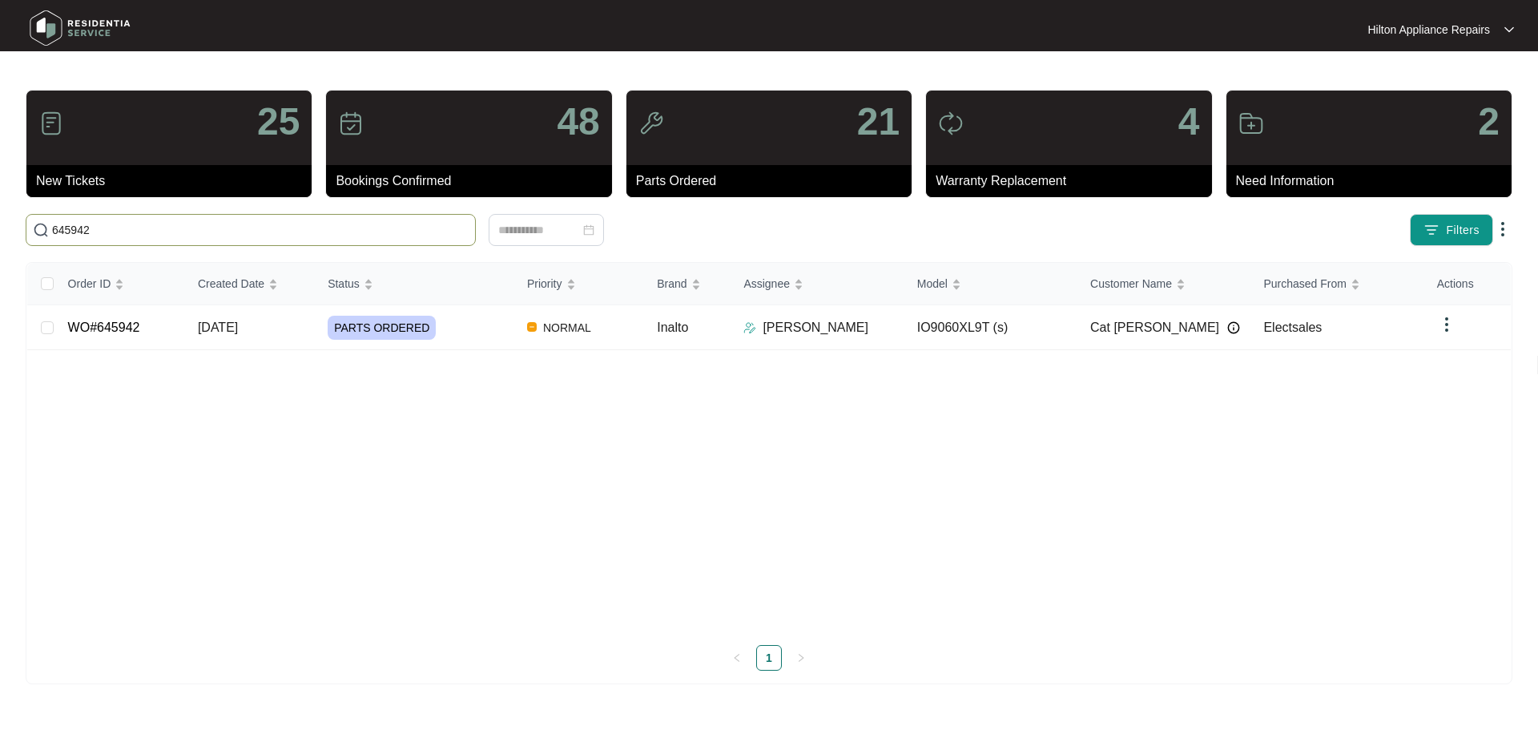
type input "645942"
click at [478, 324] on div "PARTS ORDERED" at bounding box center [421, 328] width 187 height 24
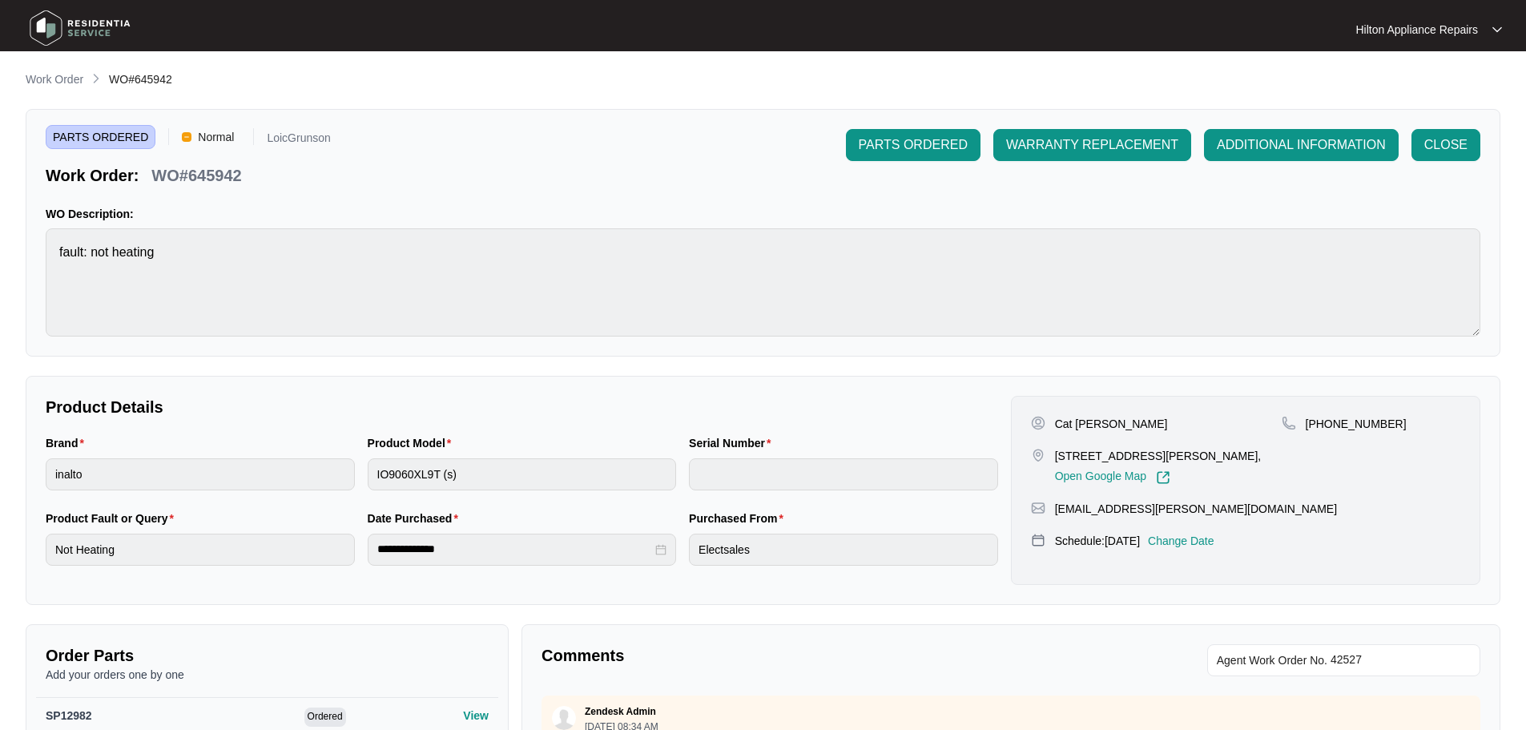
click at [60, 90] on div "**********" at bounding box center [763, 556] width 1475 height 970
click at [60, 81] on p "Work Order" at bounding box center [55, 79] width 58 height 16
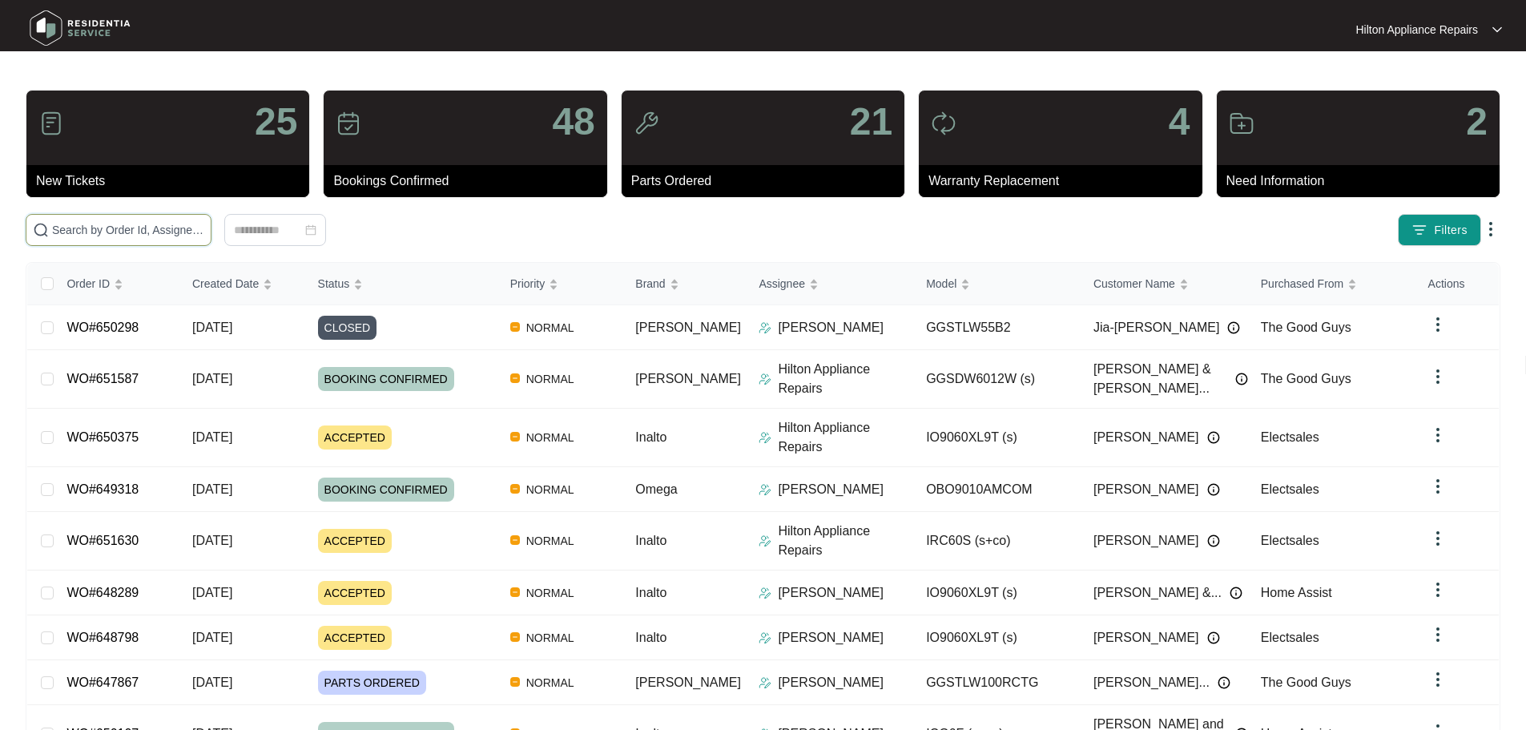
click at [204, 234] on input "text" at bounding box center [128, 230] width 152 height 18
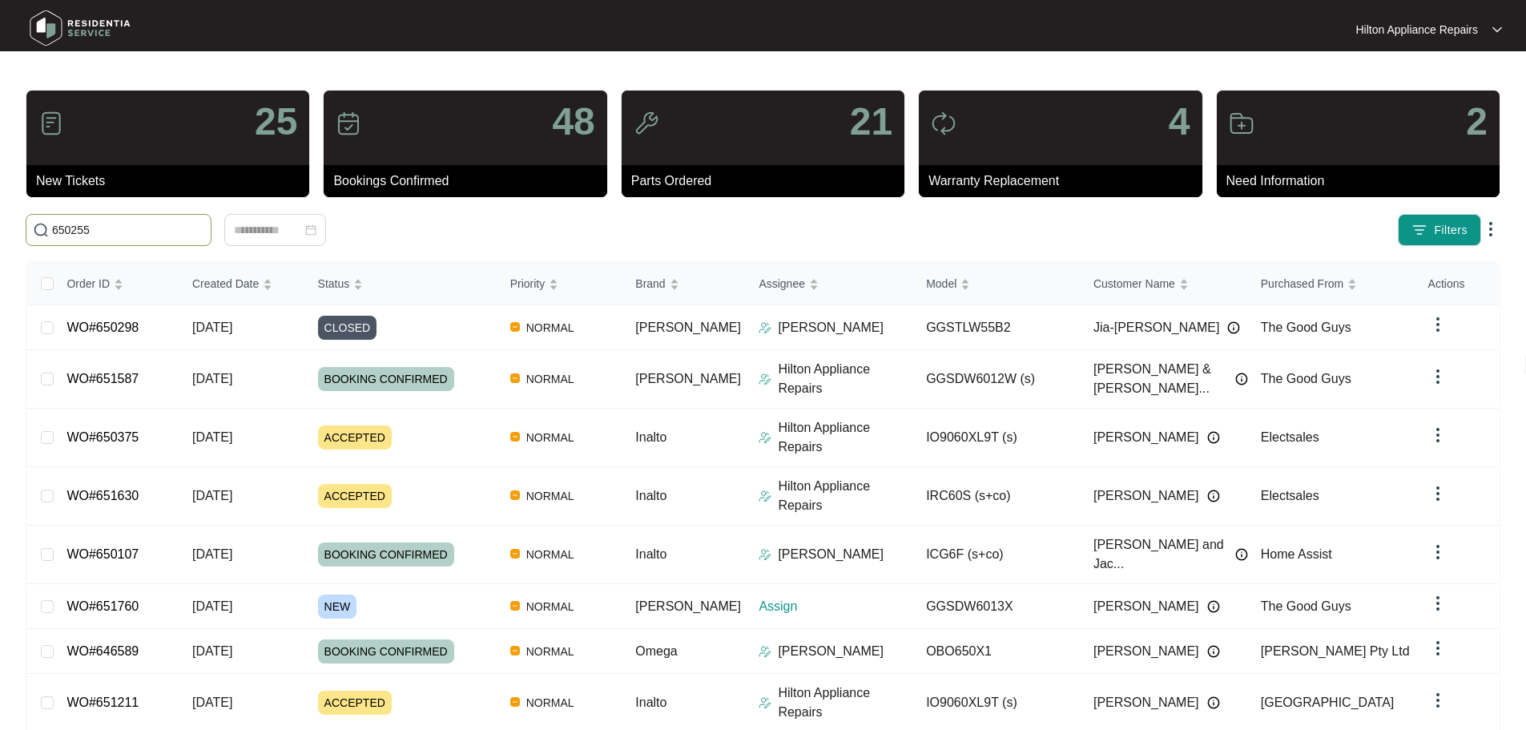
drag, startPoint x: 86, startPoint y: 231, endPoint x: 0, endPoint y: 235, distance: 85.8
click at [0, 235] on main "25 New Tickets 48 Bookings Confirmed 21 Parts Ordered 4 Warranty Replacement 2 …" at bounding box center [763, 456] width 1526 height 913
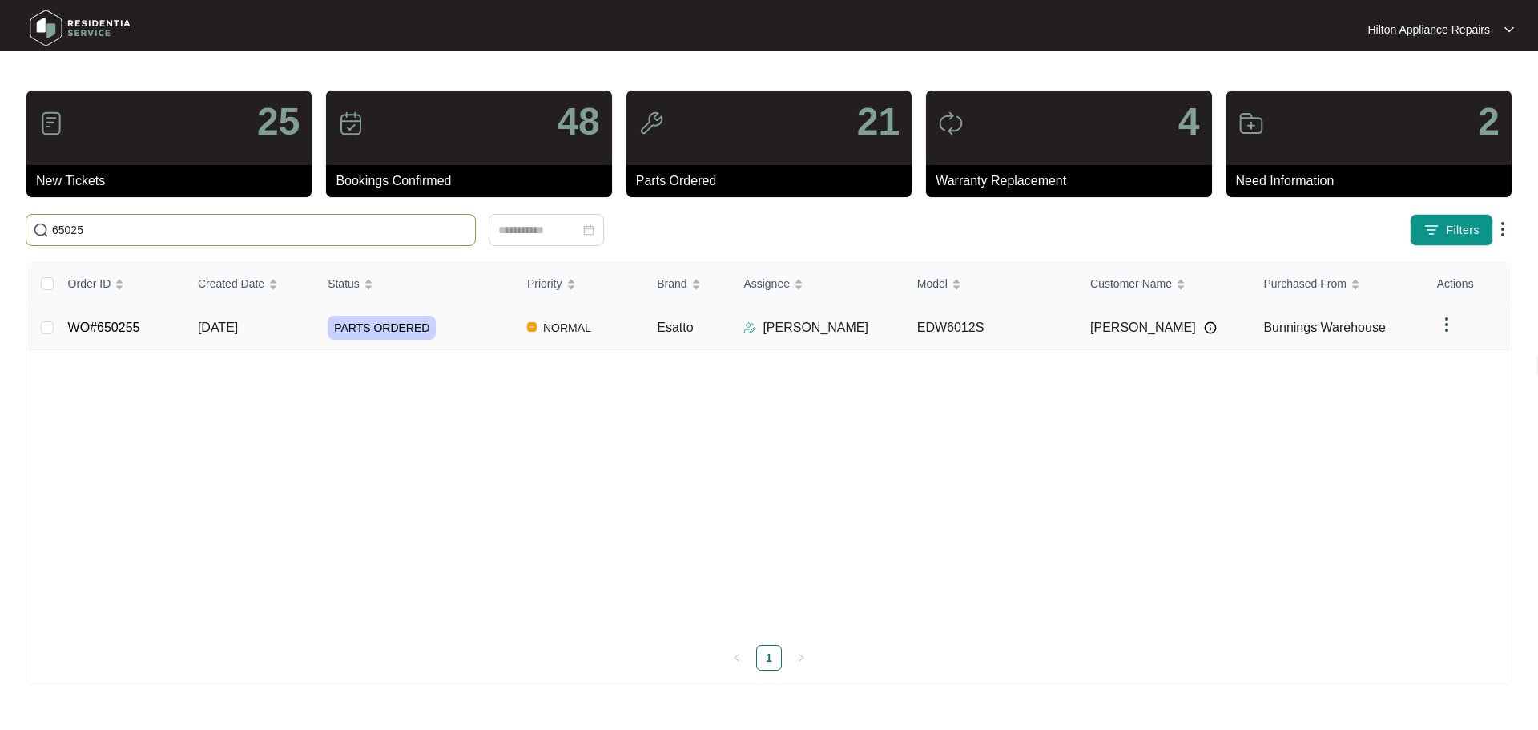
type input "65025"
click at [480, 324] on div "PARTS ORDERED" at bounding box center [421, 328] width 187 height 24
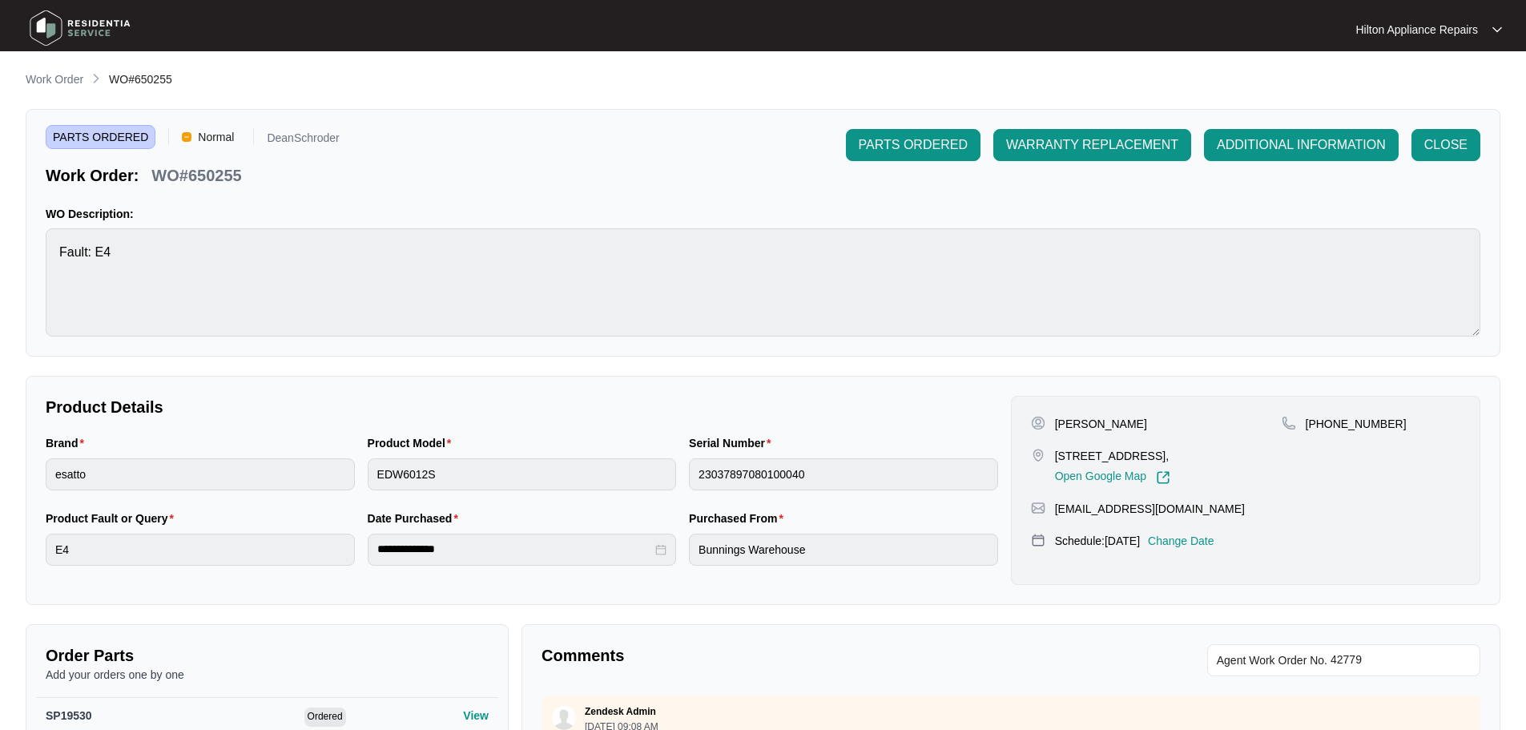
click at [69, 76] on p "Work Order" at bounding box center [55, 79] width 58 height 16
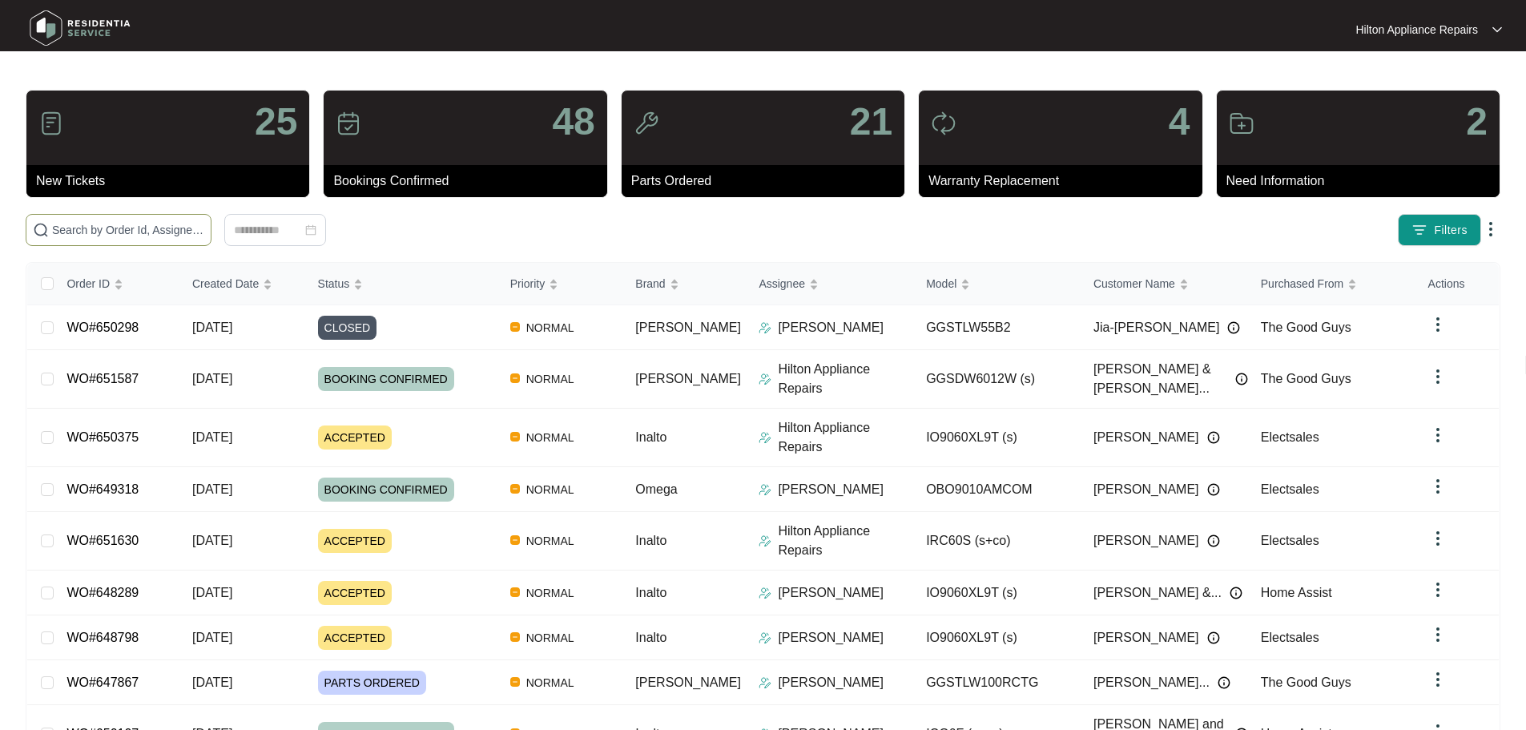
click at [204, 224] on input "text" at bounding box center [128, 230] width 152 height 18
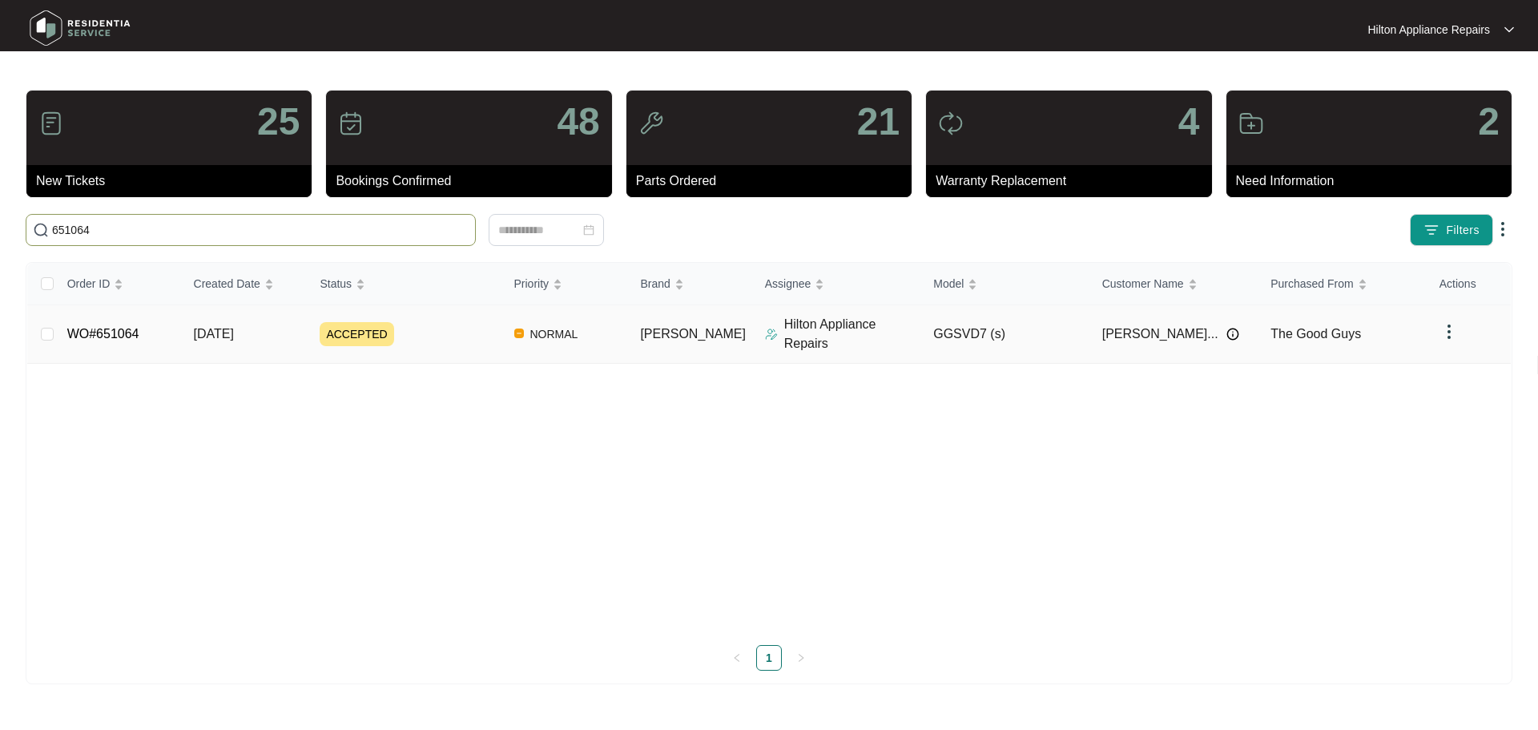
type input "651064"
click at [467, 333] on div "ACCEPTED" at bounding box center [410, 334] width 181 height 24
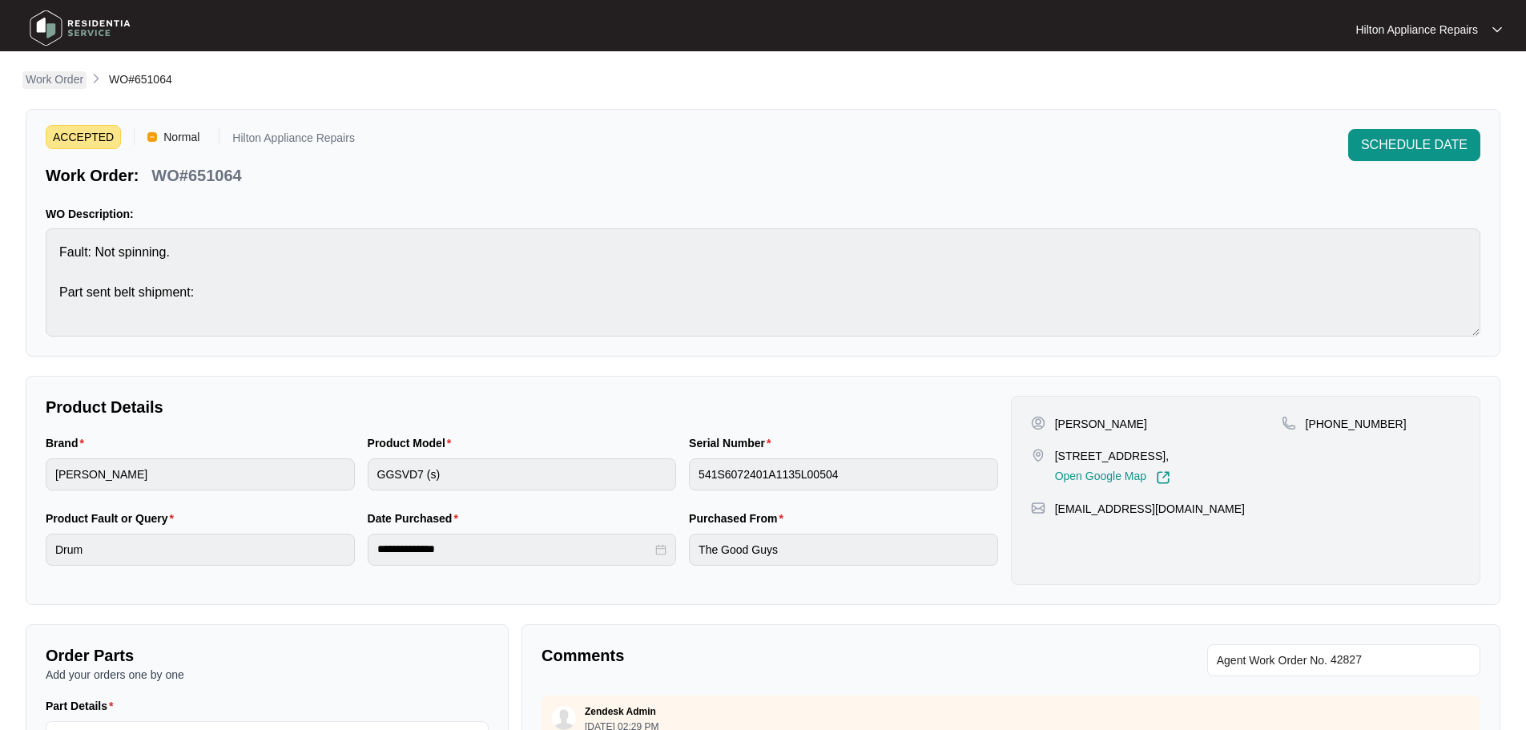
click at [48, 78] on p "Work Order" at bounding box center [55, 79] width 58 height 16
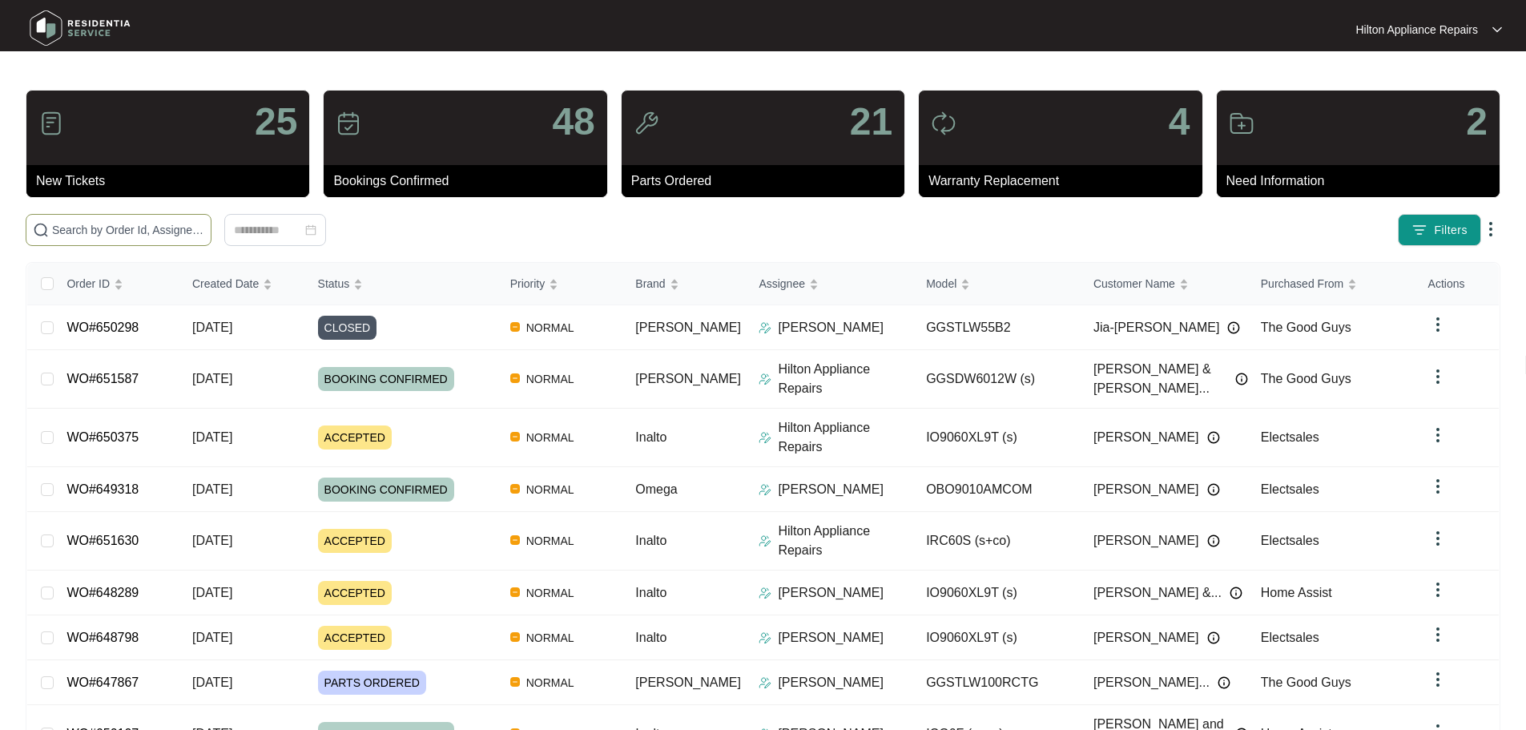
click at [105, 230] on input "text" at bounding box center [128, 230] width 152 height 18
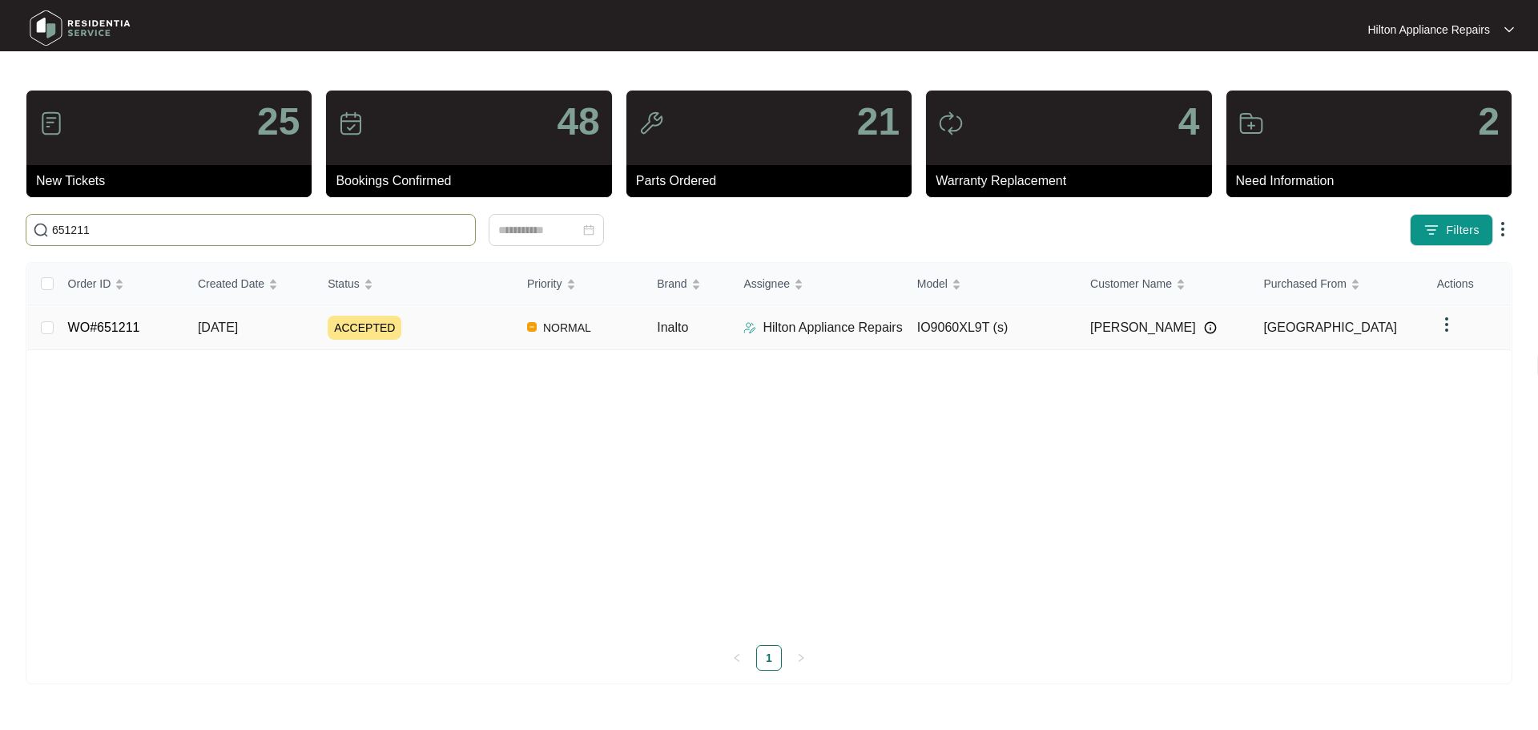
type input "651211"
click at [462, 324] on div "ACCEPTED" at bounding box center [421, 328] width 187 height 24
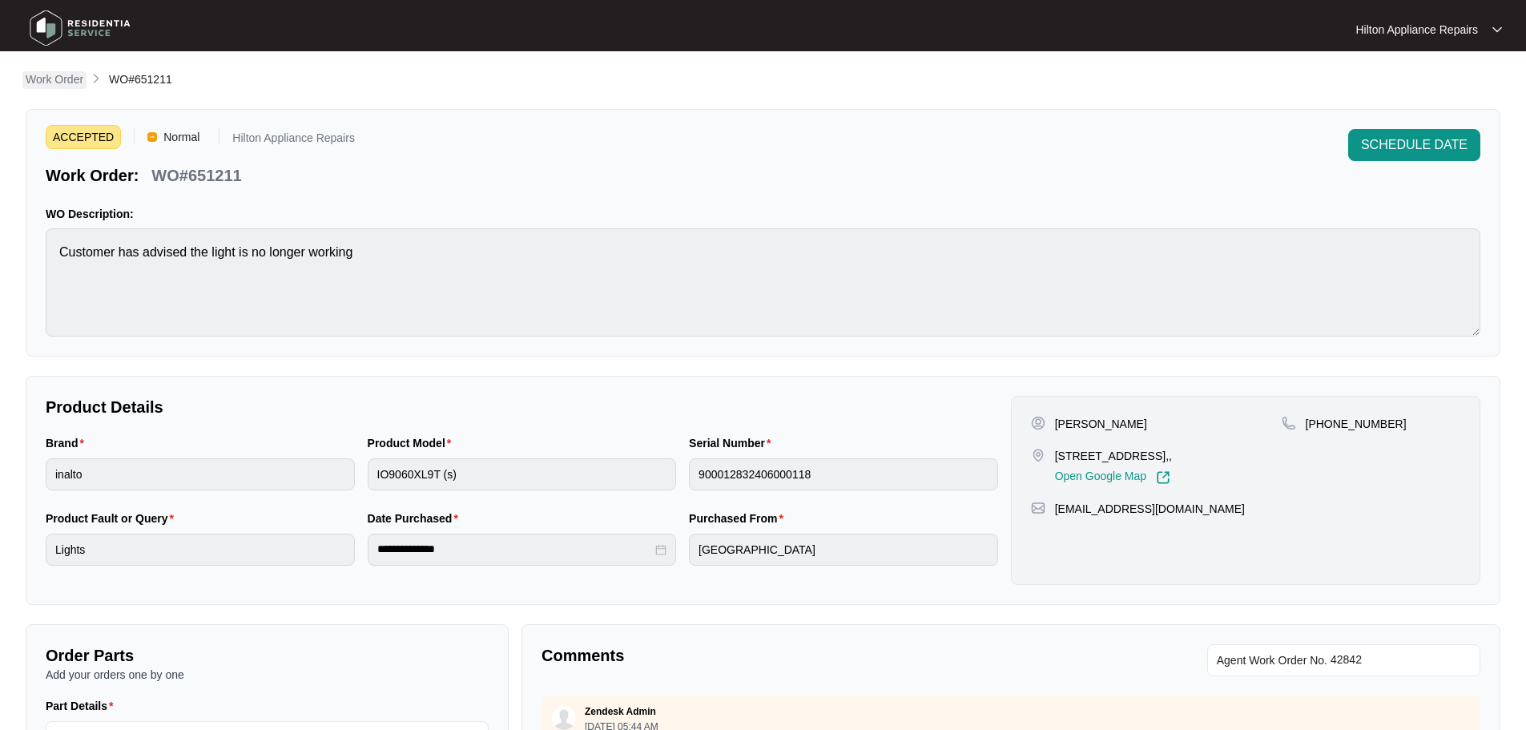
click at [45, 83] on p "Work Order" at bounding box center [55, 79] width 58 height 16
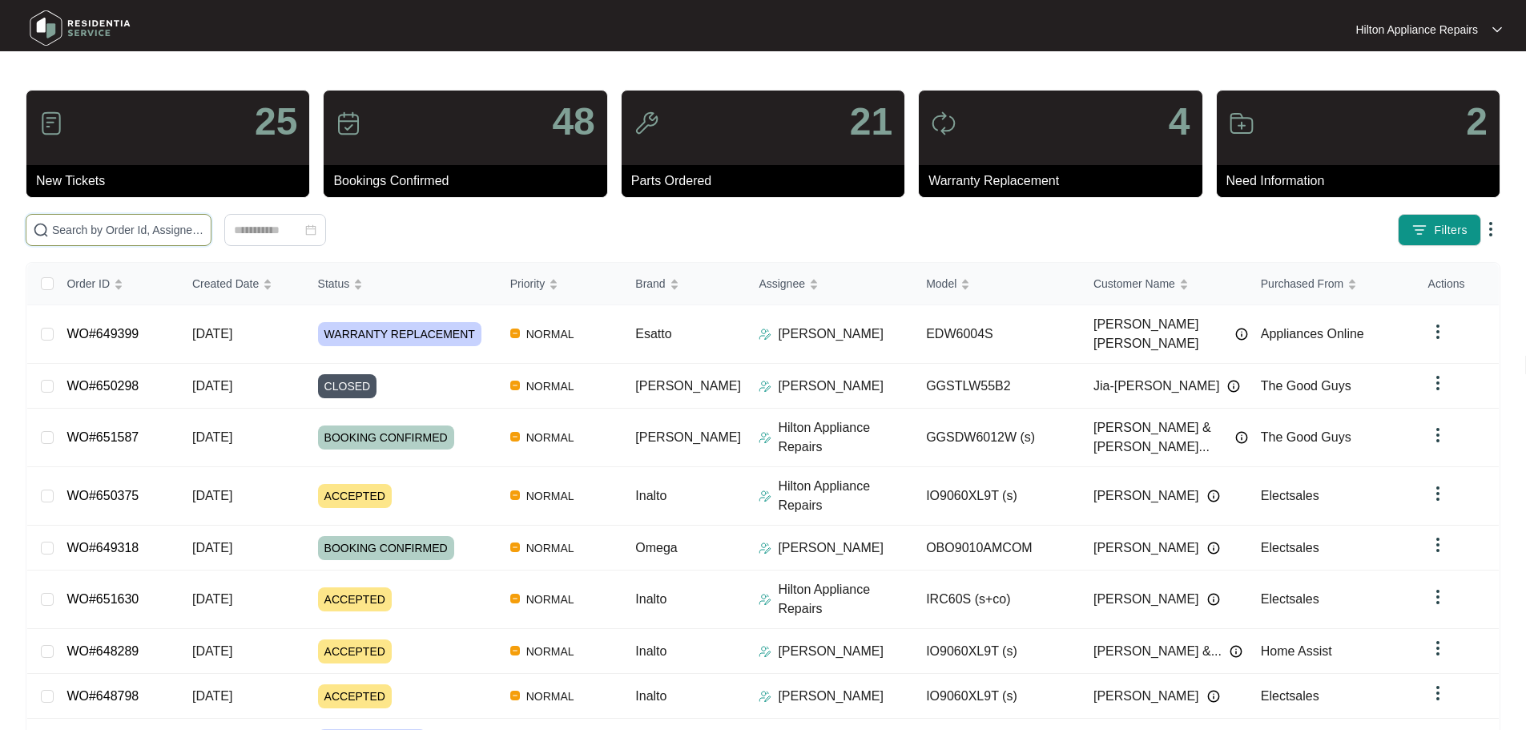
click at [204, 234] on input "text" at bounding box center [128, 230] width 152 height 18
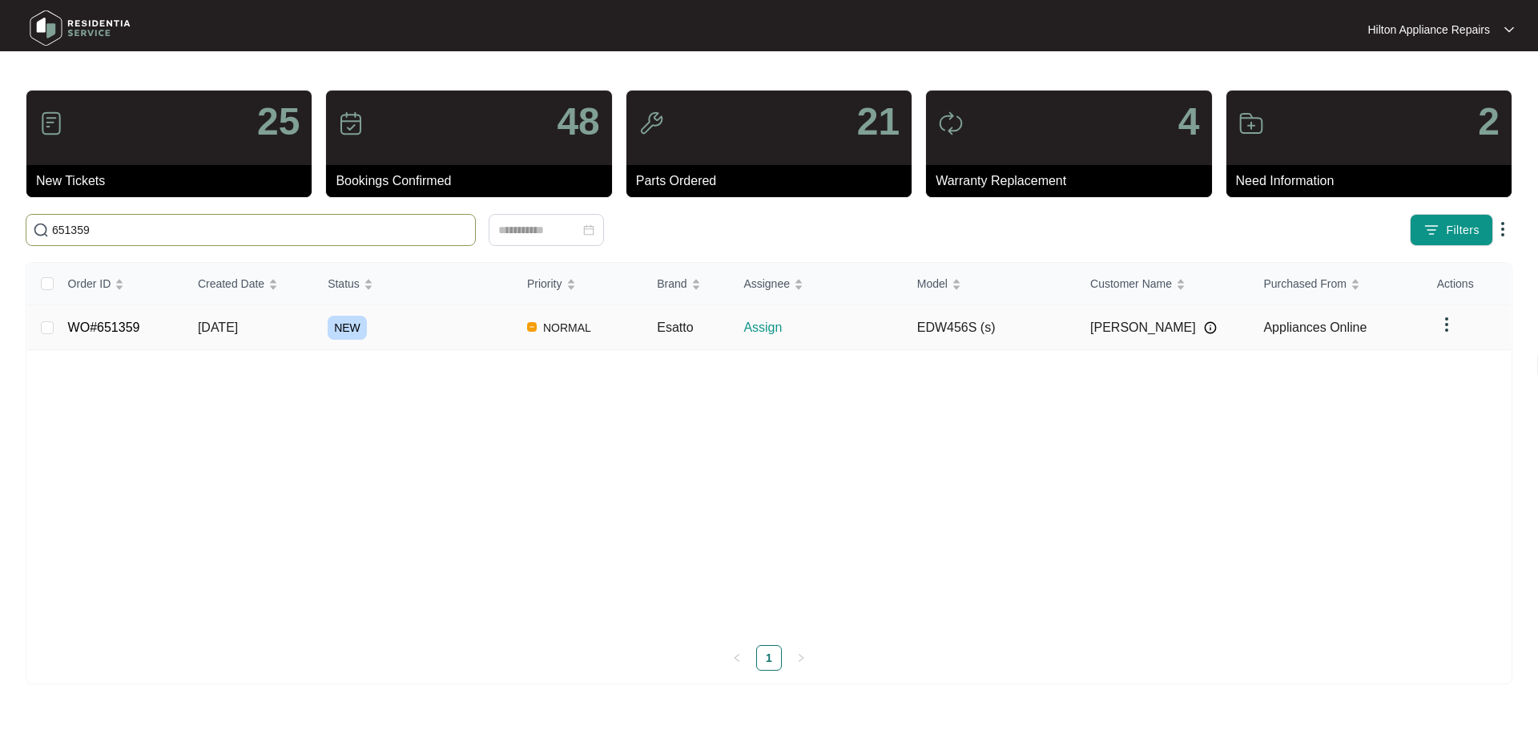
type input "651359"
click at [429, 320] on div "NEW" at bounding box center [421, 328] width 187 height 24
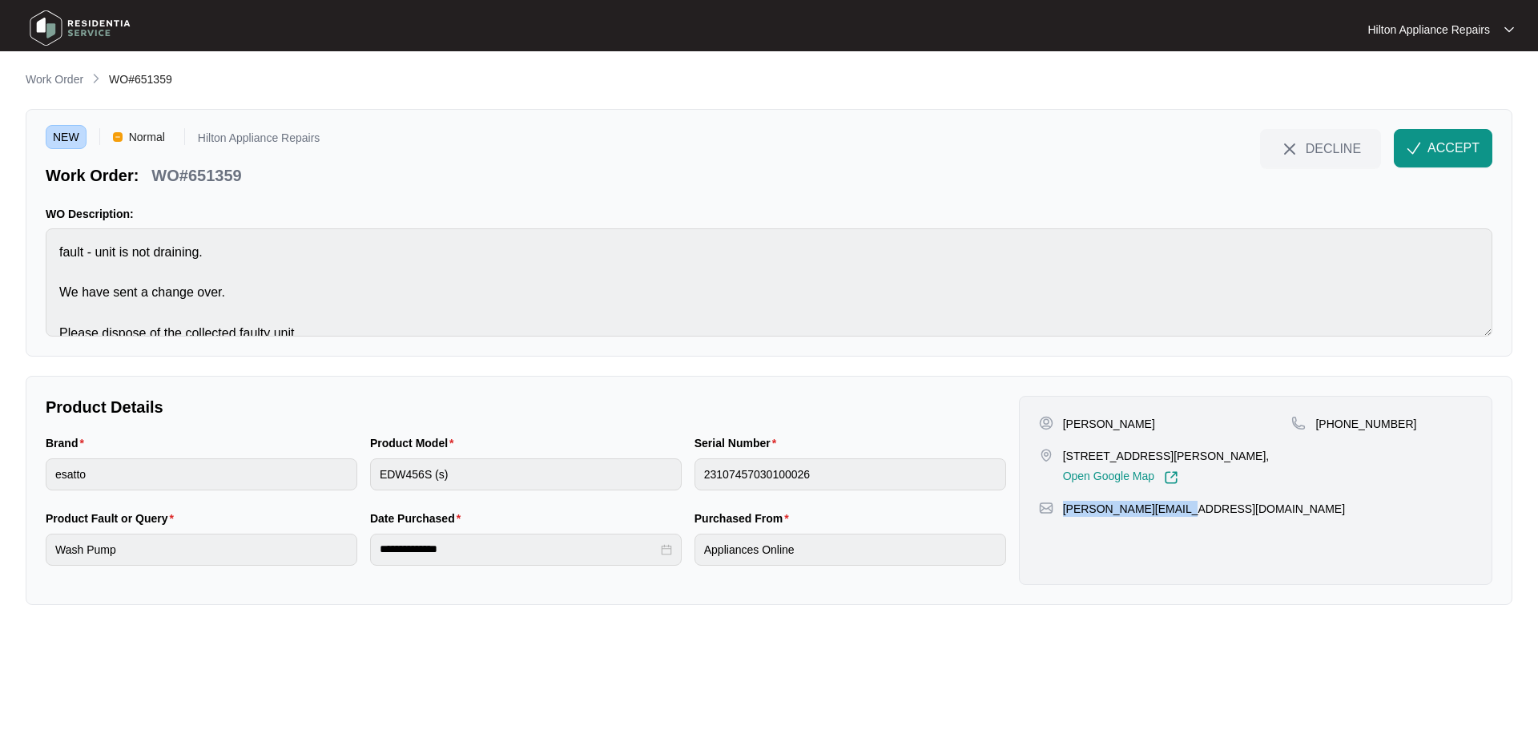
drag, startPoint x: 1190, startPoint y: 510, endPoint x: 1065, endPoint y: 529, distance: 126.3
click at [1065, 529] on div "[PERSON_NAME] [STREET_ADDRESS][PERSON_NAME], Open Google Map [PHONE_NUMBER] [PE…" at bounding box center [1256, 490] width 474 height 189
copy p "[PERSON_NAME][EMAIL_ADDRESS][DOMAIN_NAME]"
click at [357, 483] on div "Brand esatto Product Model EDW456S (s) Serial Number 23107457030100026" at bounding box center [525, 471] width 973 height 75
click at [1421, 158] on button "ACCEPT" at bounding box center [1443, 148] width 99 height 38
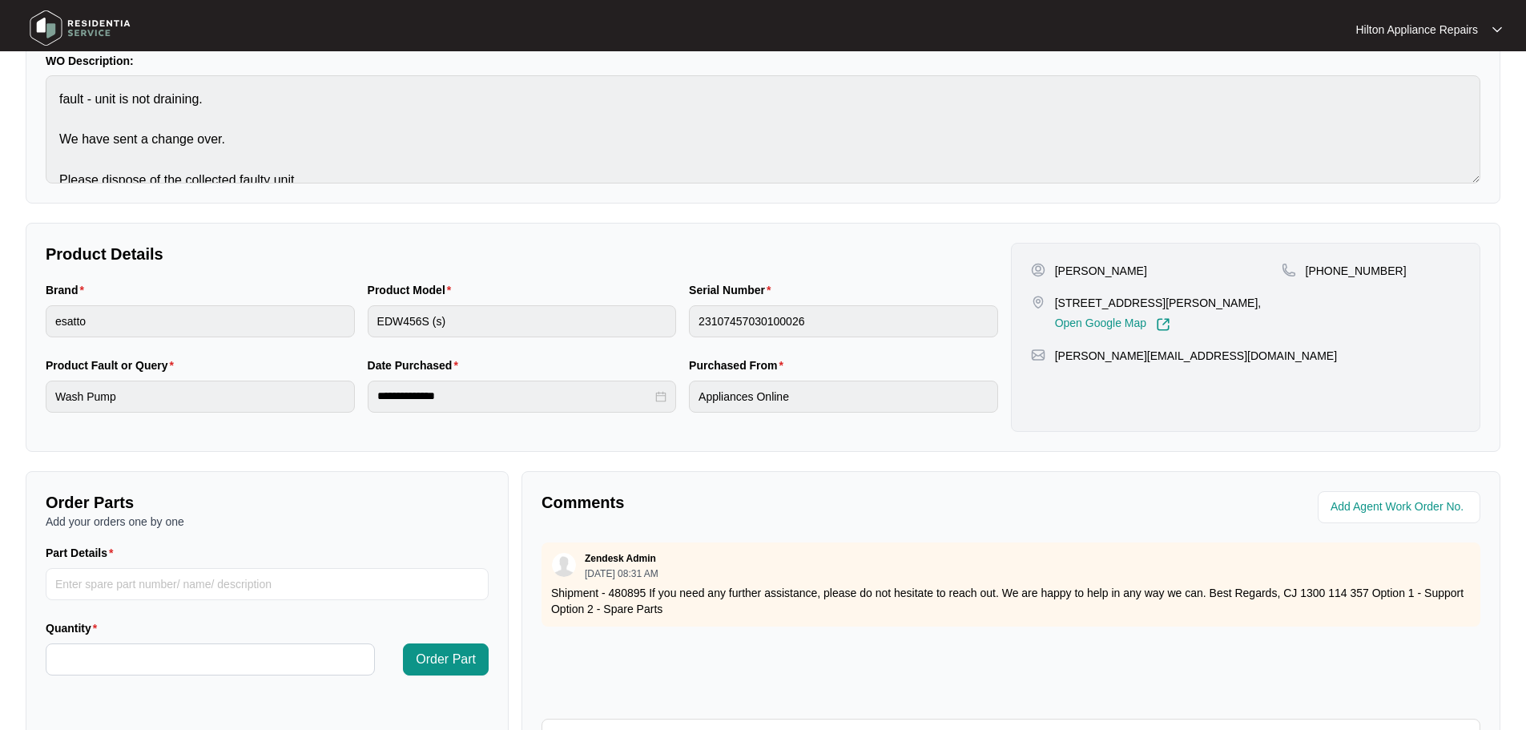
scroll to position [240, 0]
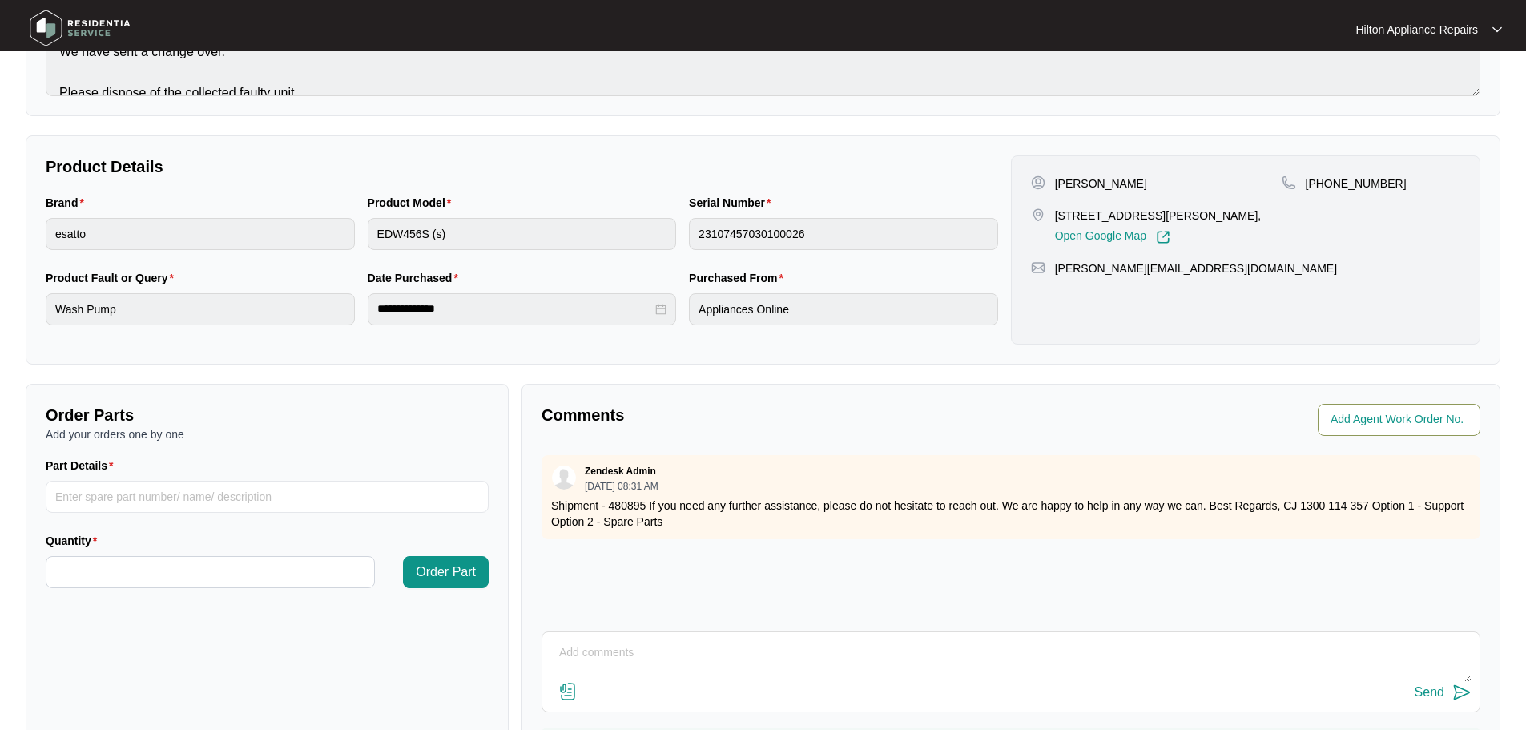
click at [1380, 418] on input "string" at bounding box center [1401, 419] width 140 height 19
type input "42873"
click at [1122, 373] on div "**********" at bounding box center [763, 313] width 1475 height 966
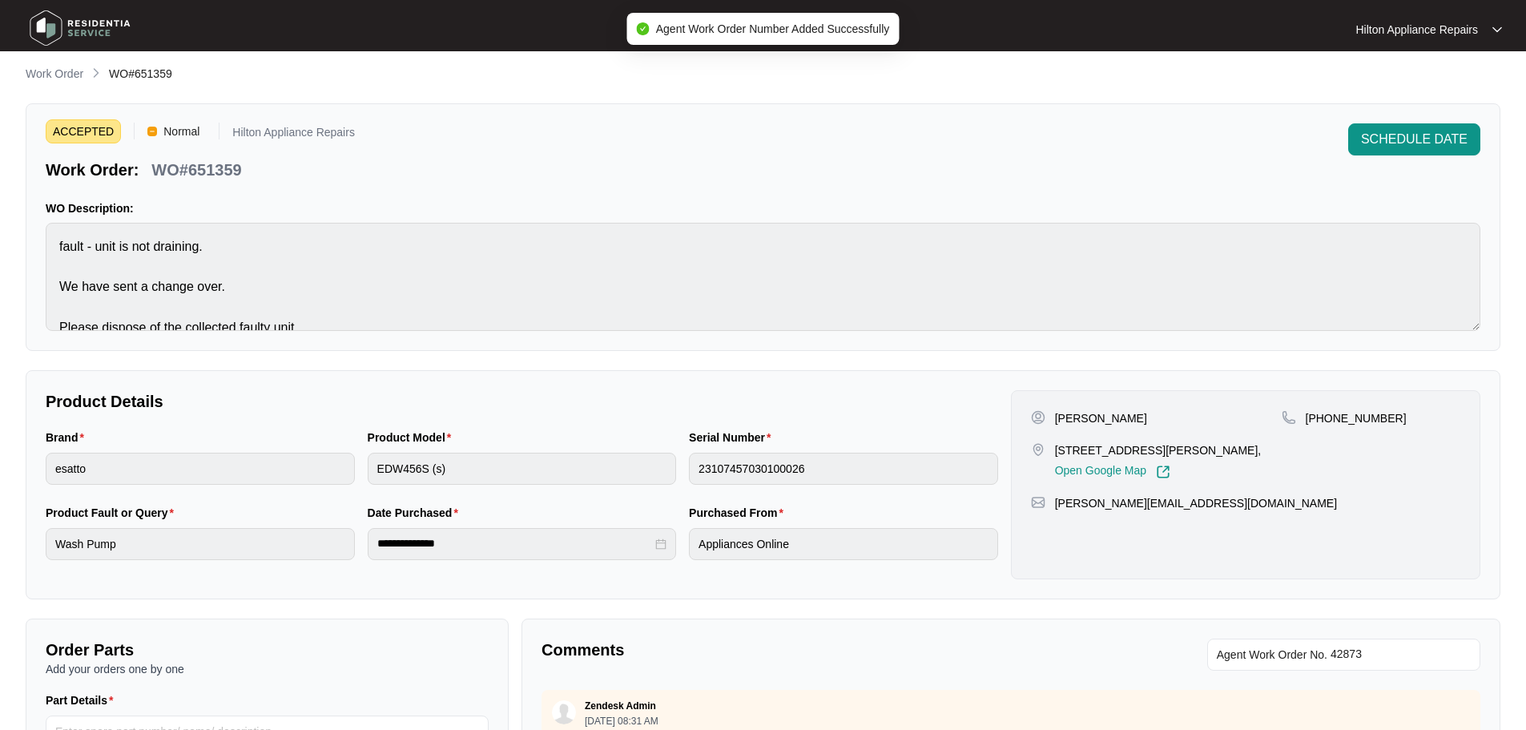
scroll to position [0, 0]
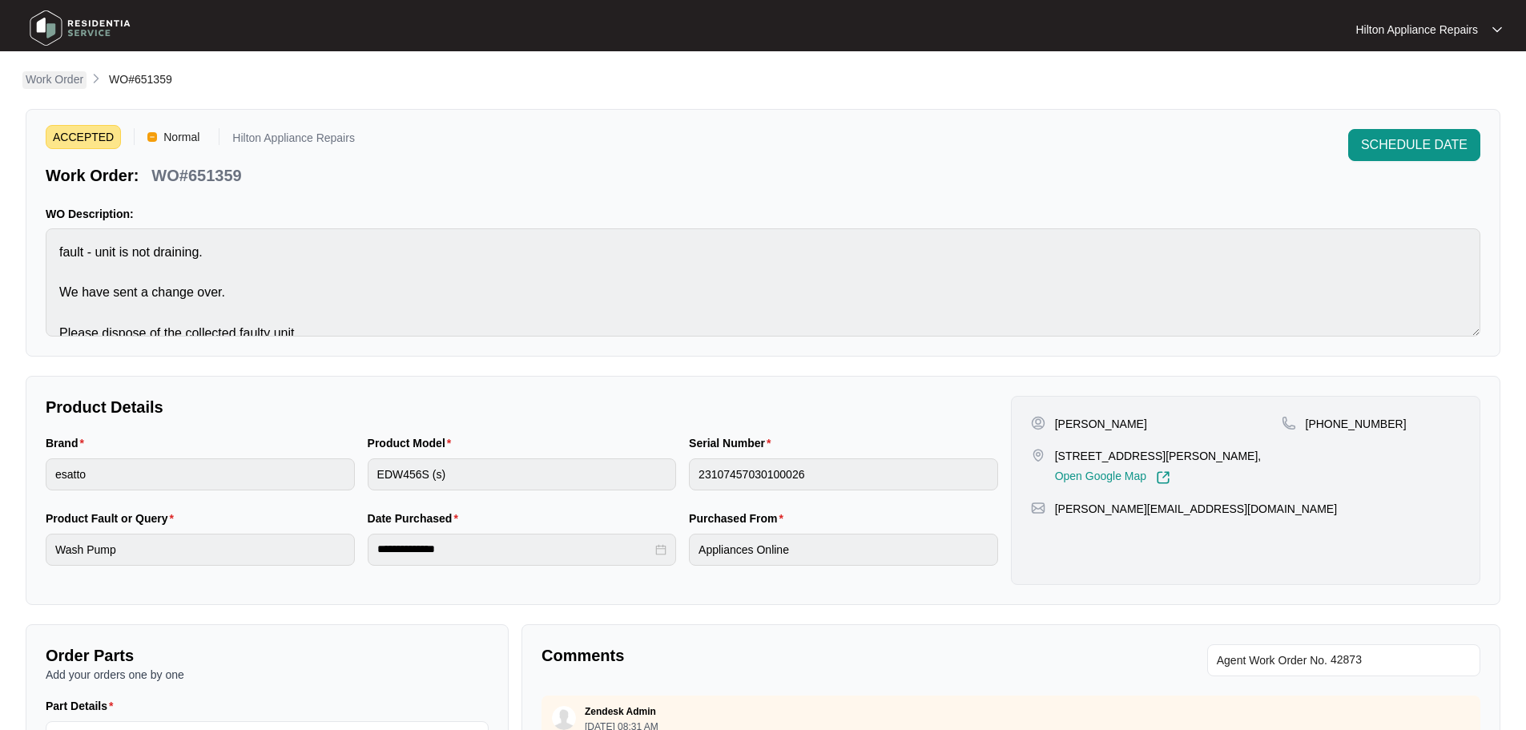
click at [40, 83] on p "Work Order" at bounding box center [55, 79] width 58 height 16
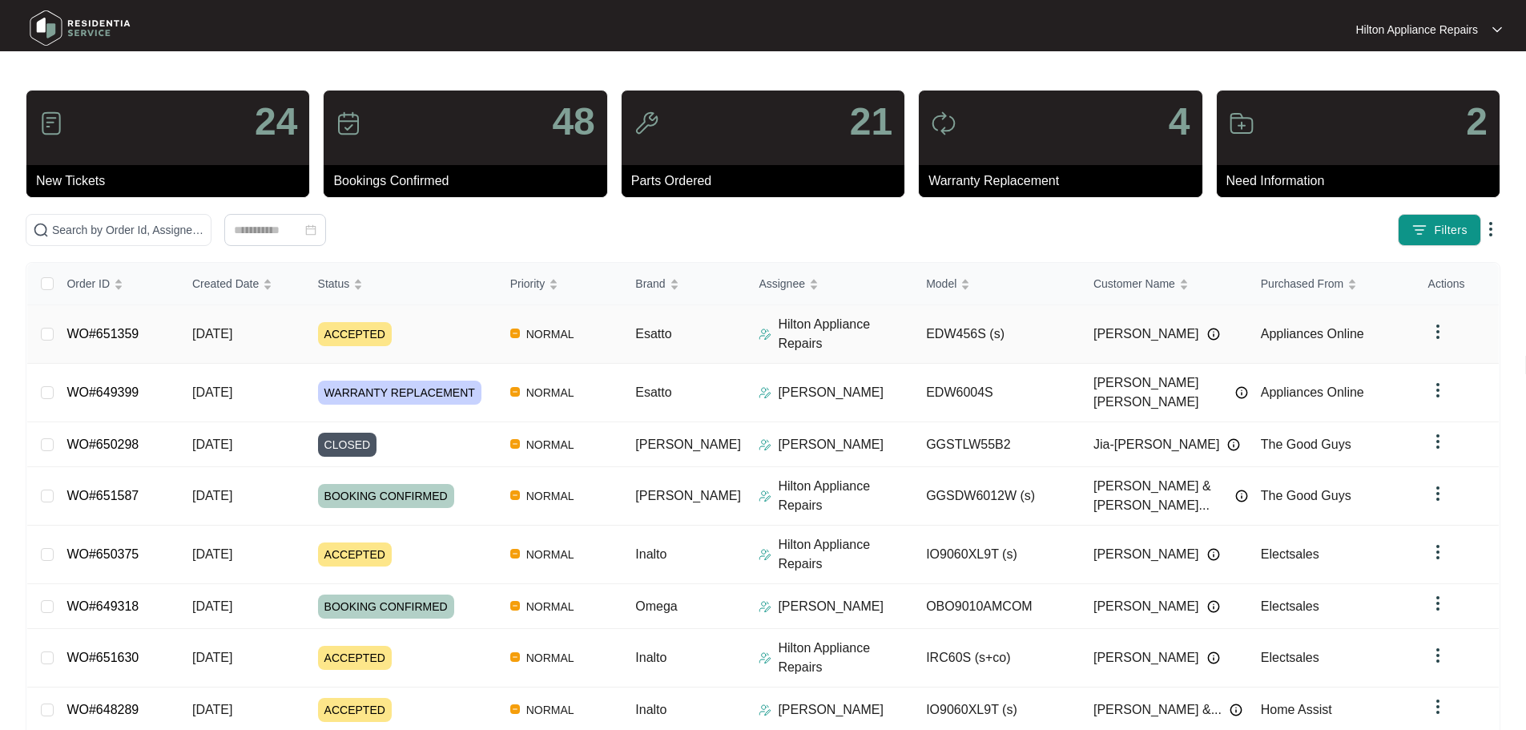
click at [759, 328] on img at bounding box center [765, 334] width 13 height 13
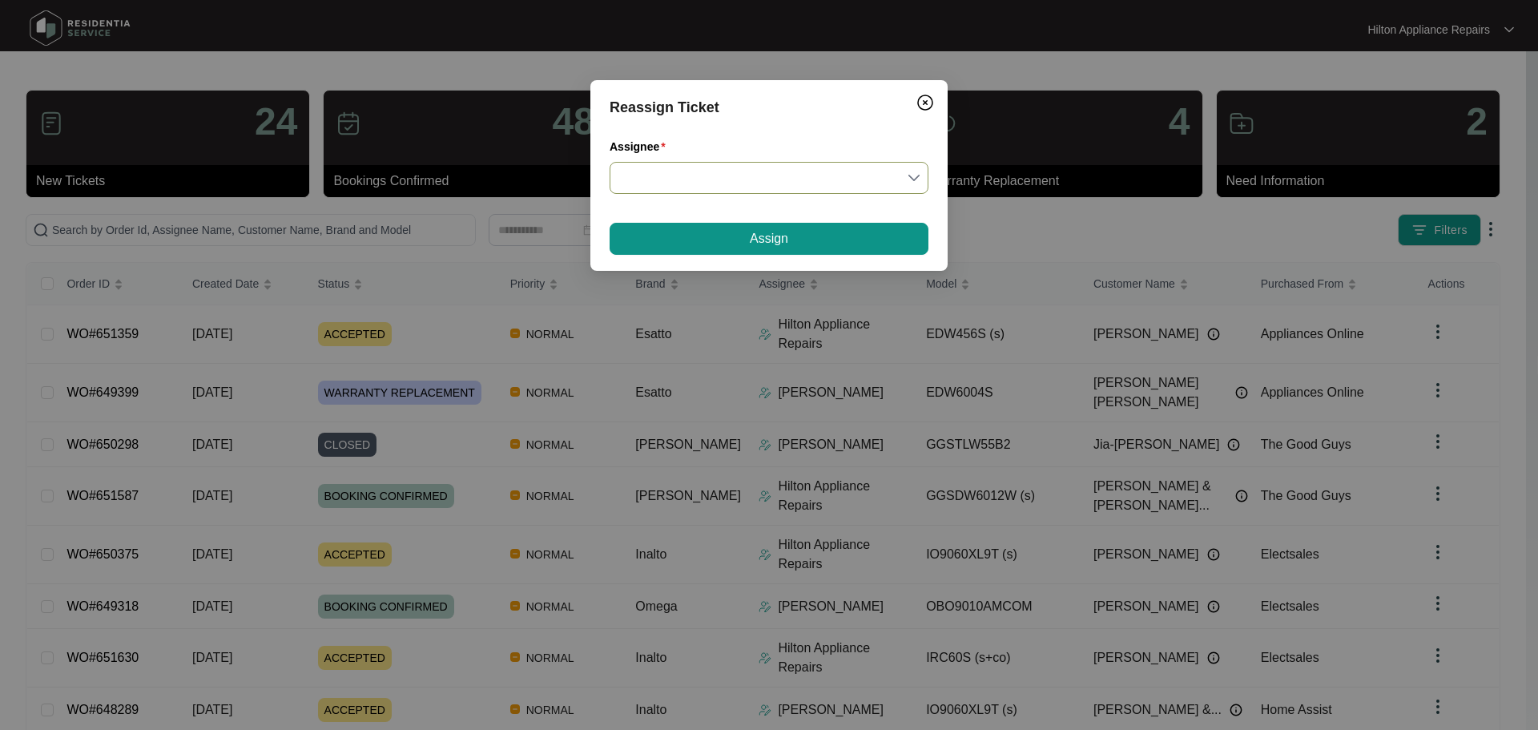
click at [728, 181] on input "Assignee" at bounding box center [769, 178] width 300 height 30
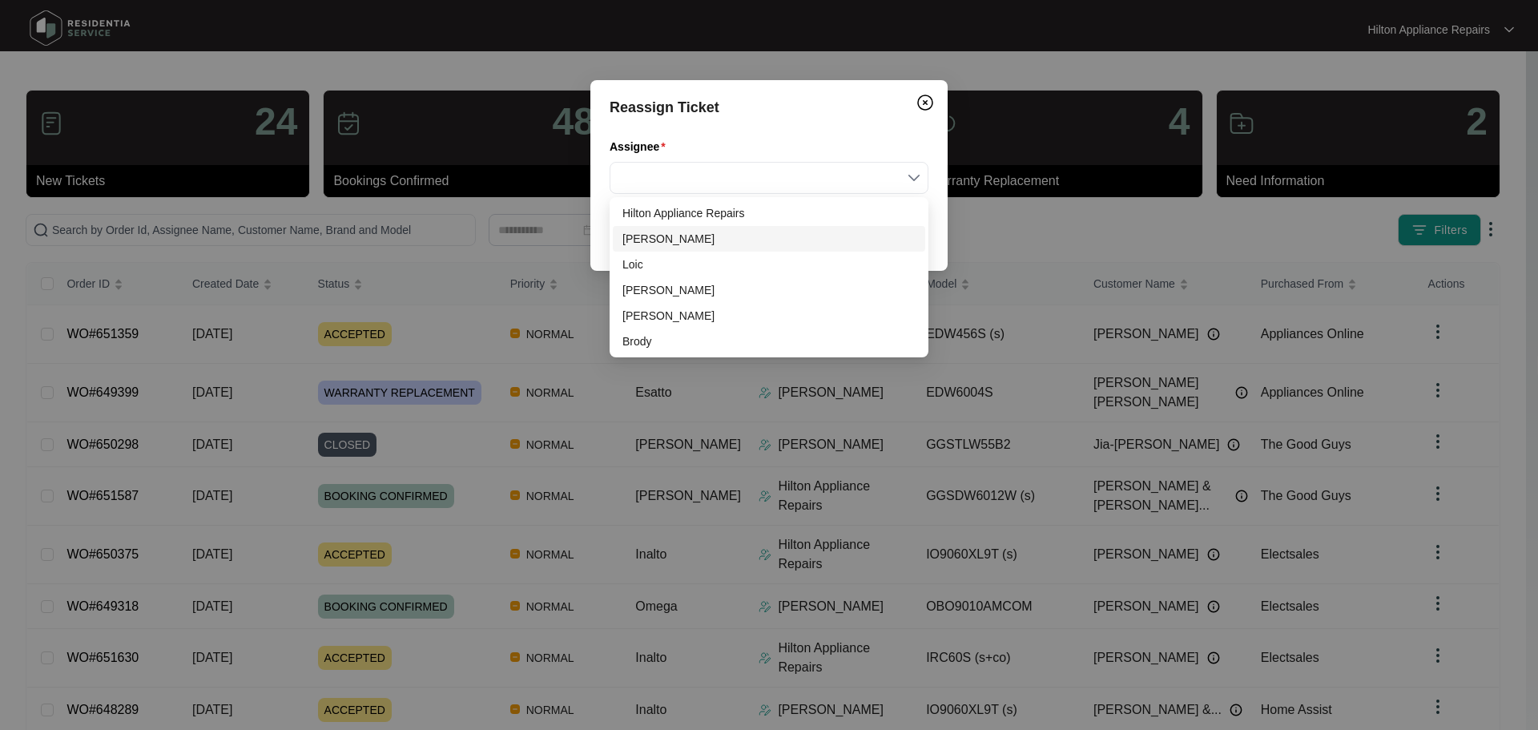
click at [659, 240] on div "[PERSON_NAME]" at bounding box center [769, 239] width 293 height 18
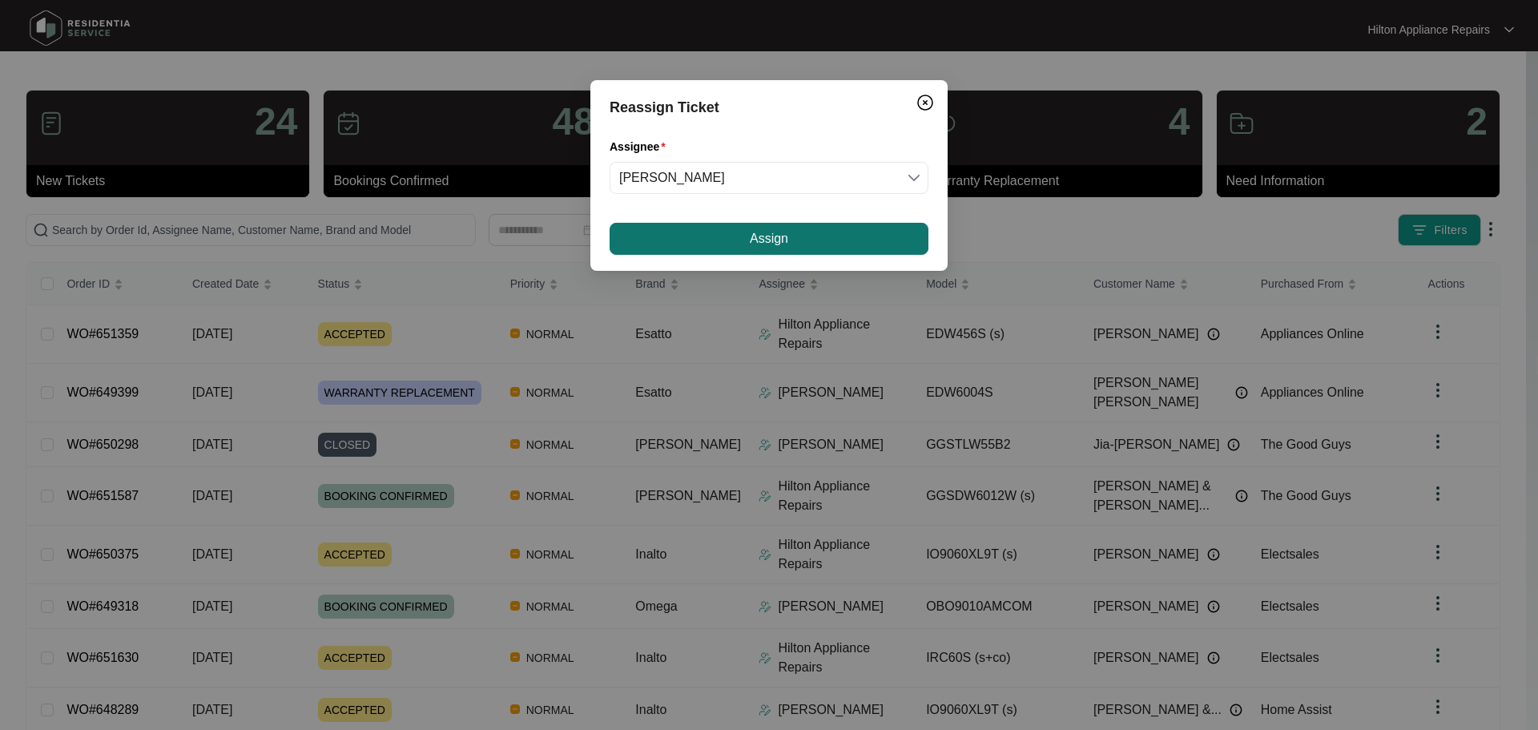
click at [728, 230] on button "Assign" at bounding box center [769, 239] width 319 height 32
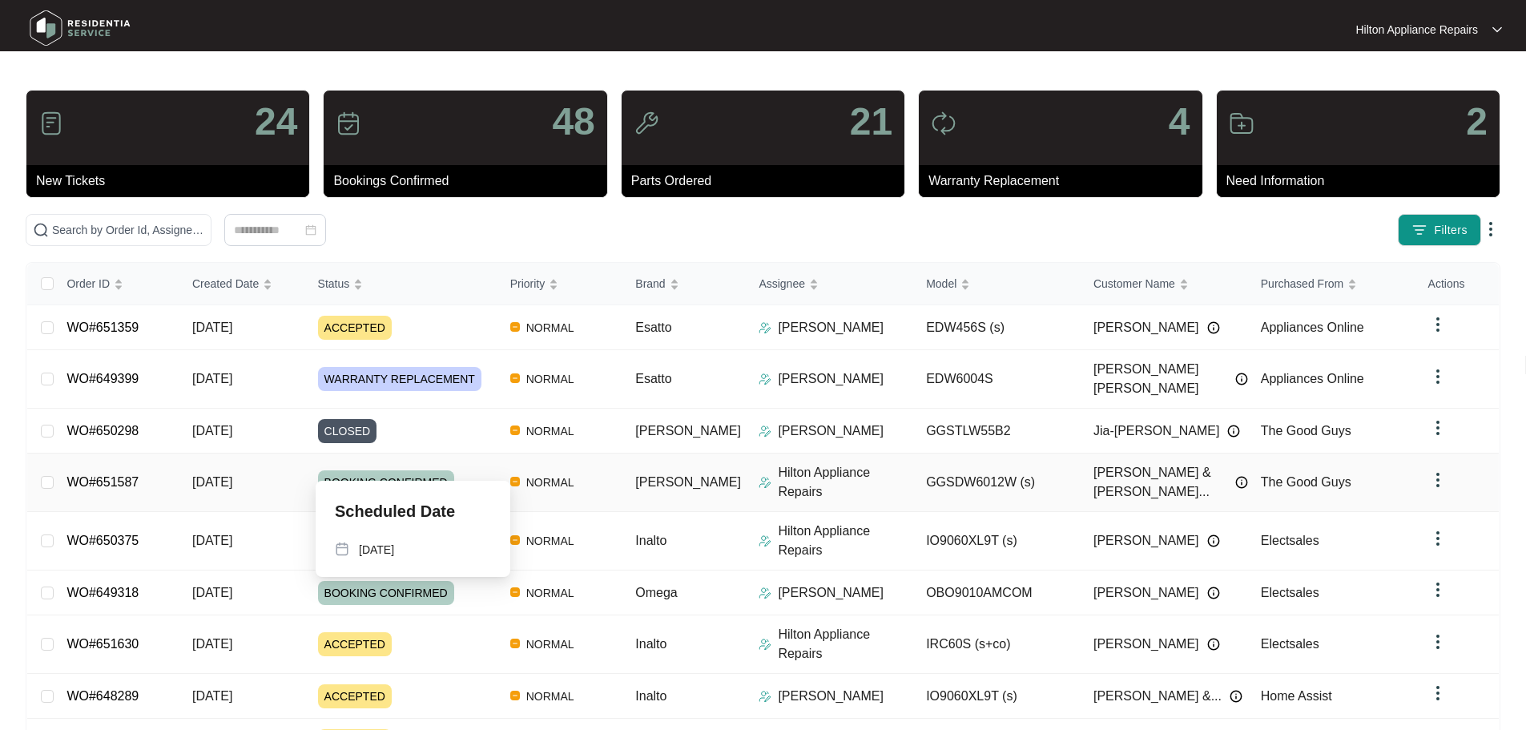
click at [490, 470] on div "BOOKING CONFIRMED" at bounding box center [407, 482] width 179 height 24
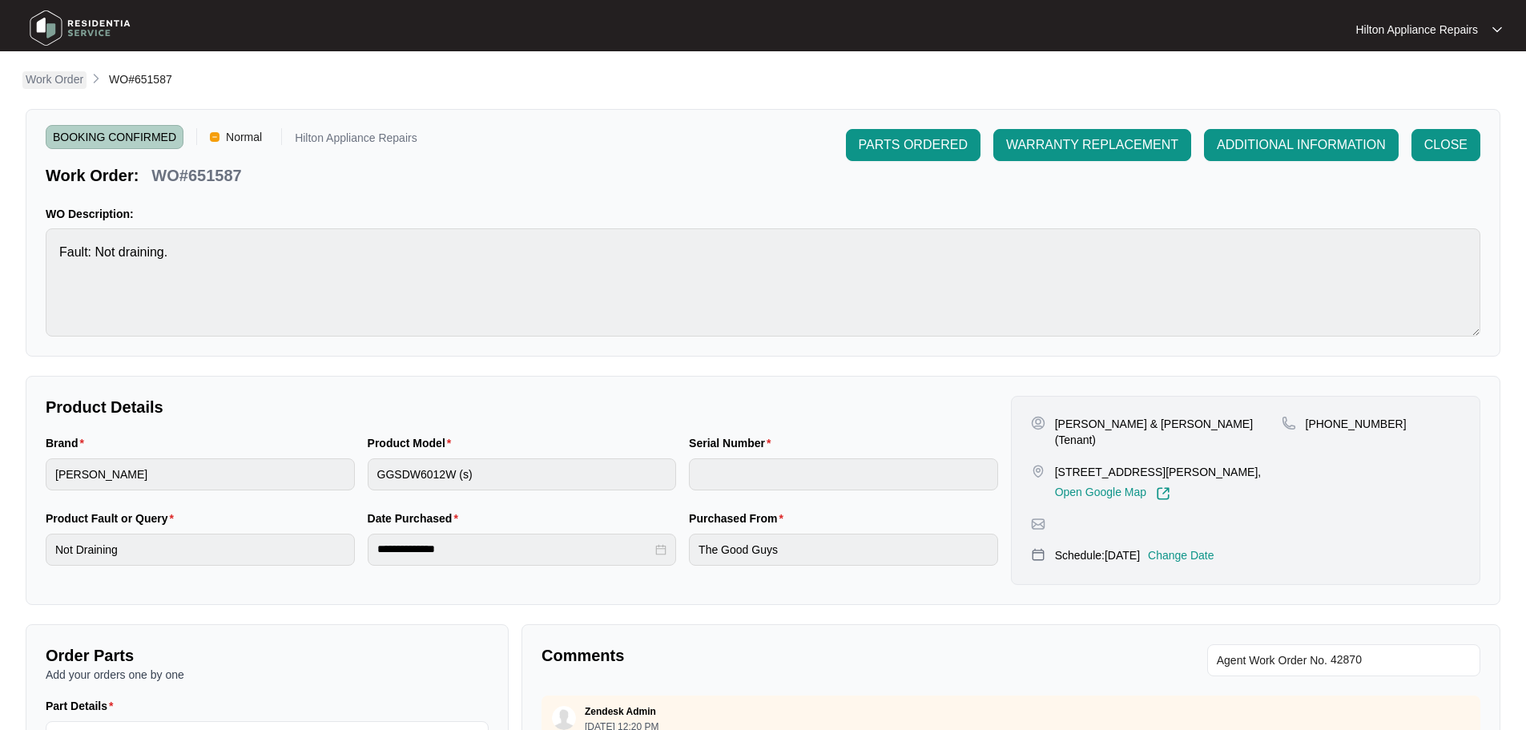
click at [48, 76] on p "Work Order" at bounding box center [55, 79] width 58 height 16
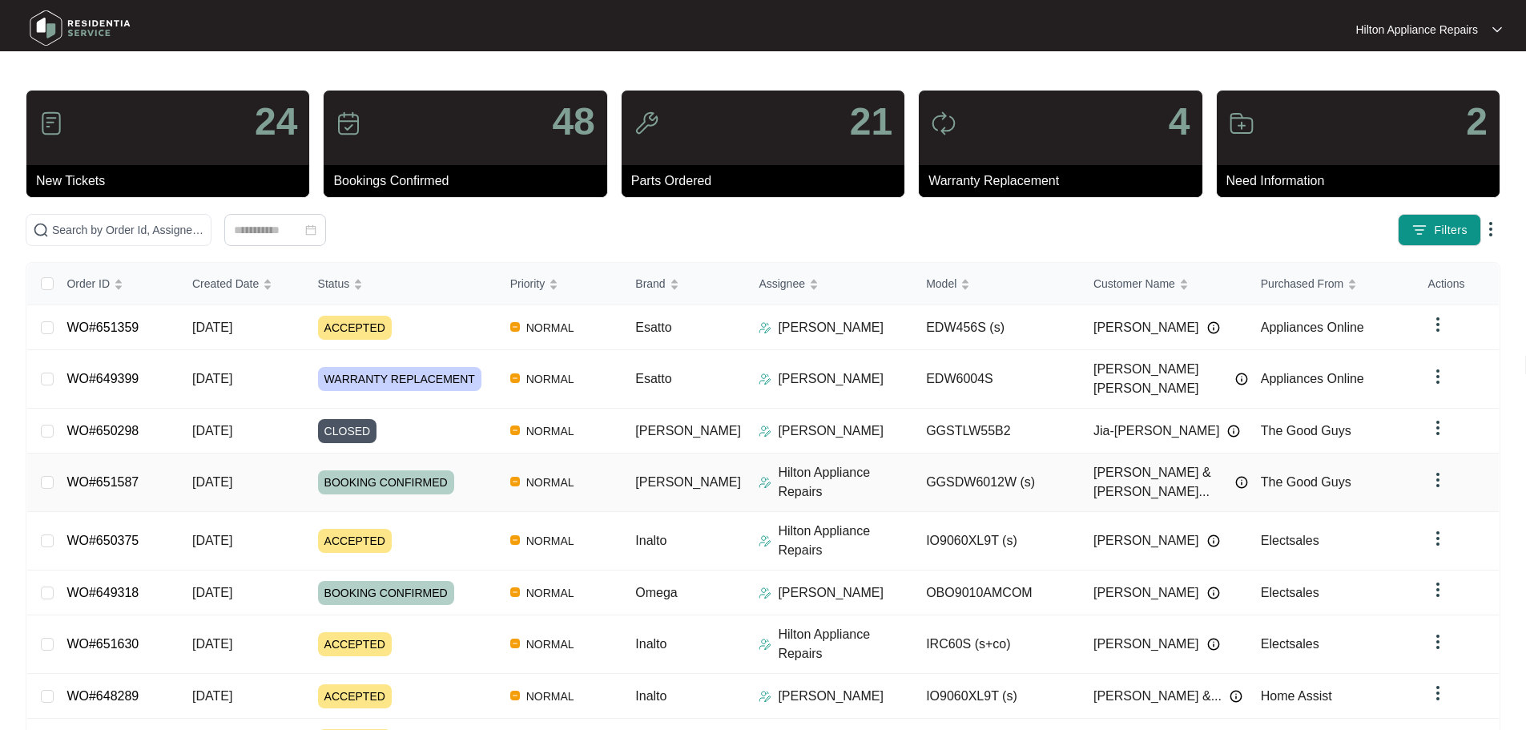
click at [759, 476] on img at bounding box center [765, 482] width 13 height 13
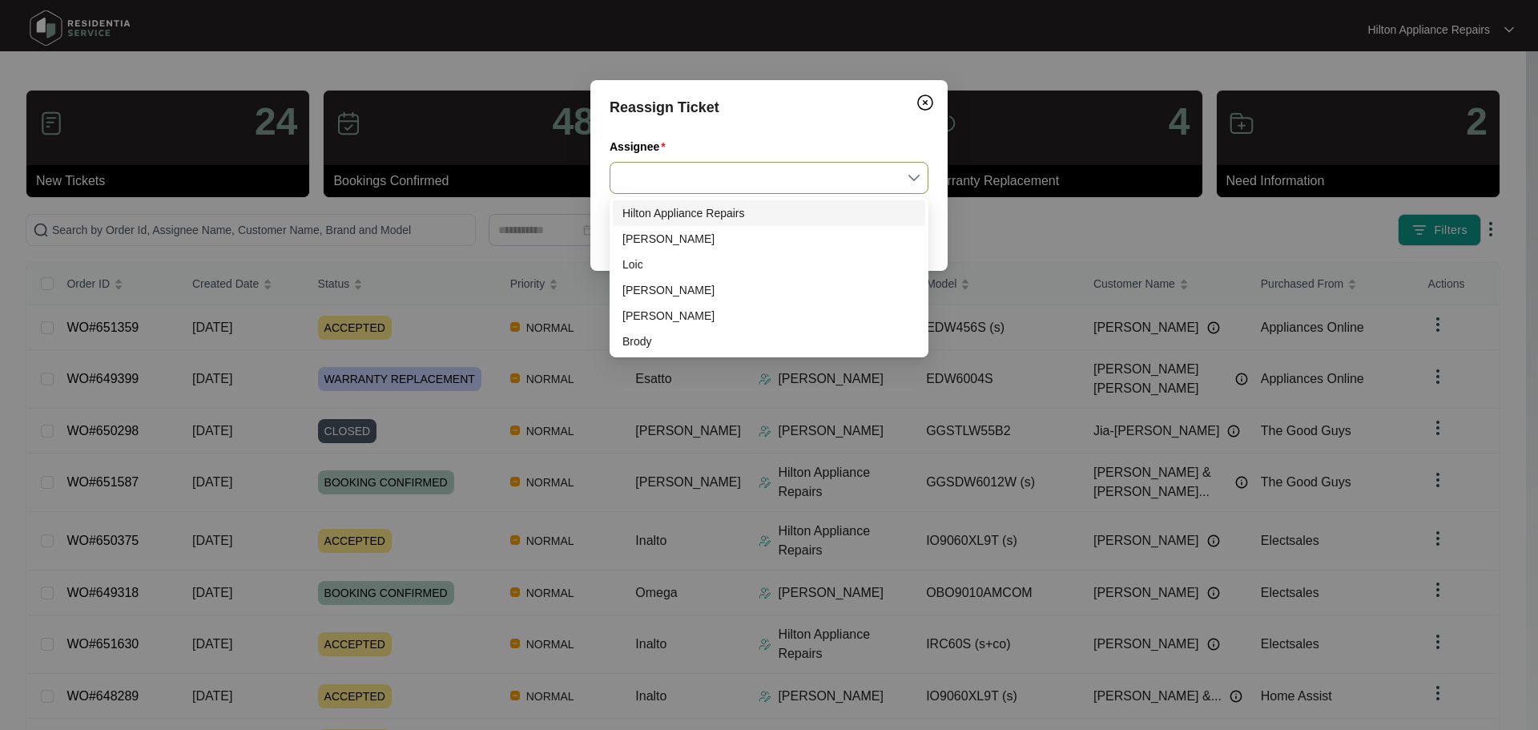
click at [723, 191] on input "Assignee" at bounding box center [769, 178] width 300 height 30
click at [649, 243] on div "[PERSON_NAME]" at bounding box center [769, 239] width 293 height 18
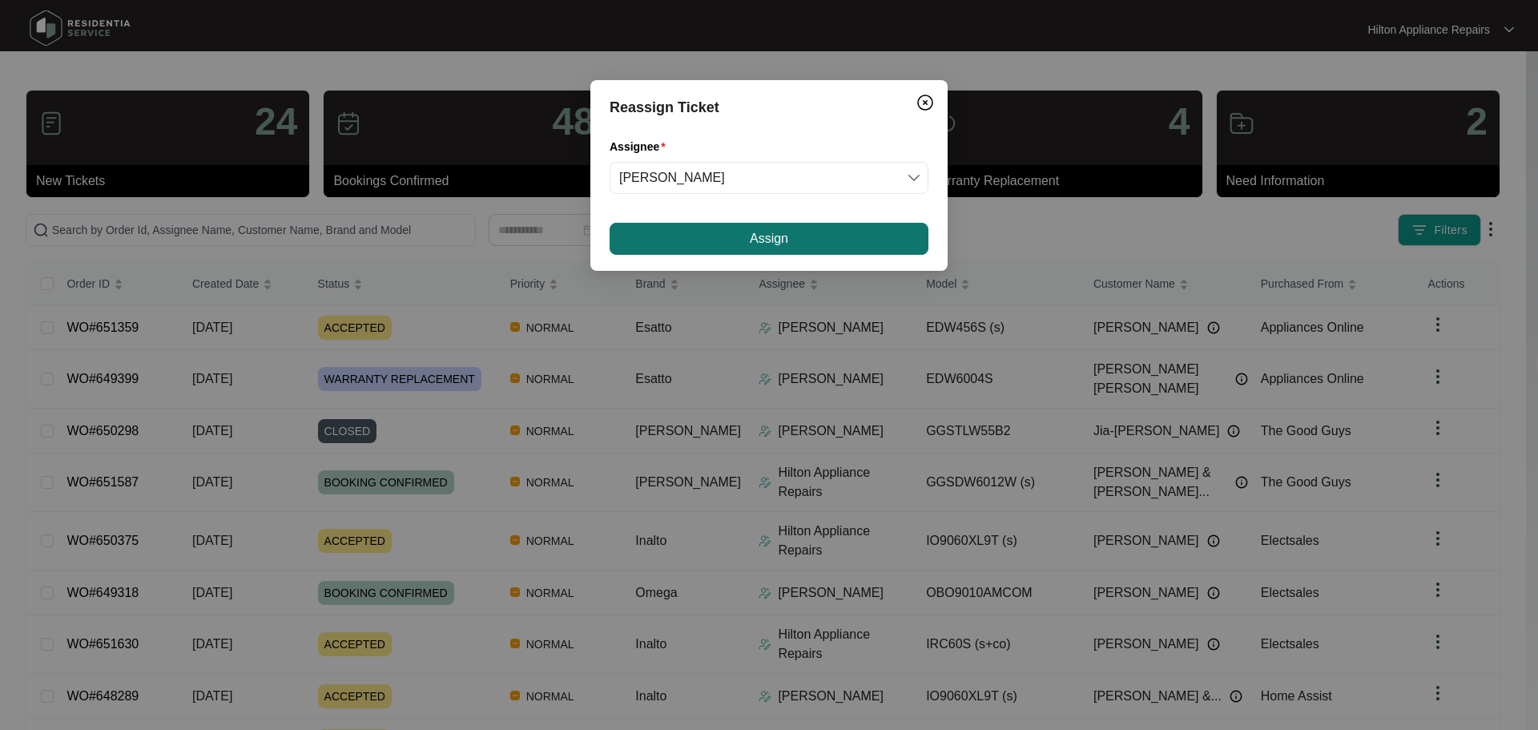
click at [754, 236] on span "Assign" at bounding box center [769, 238] width 38 height 19
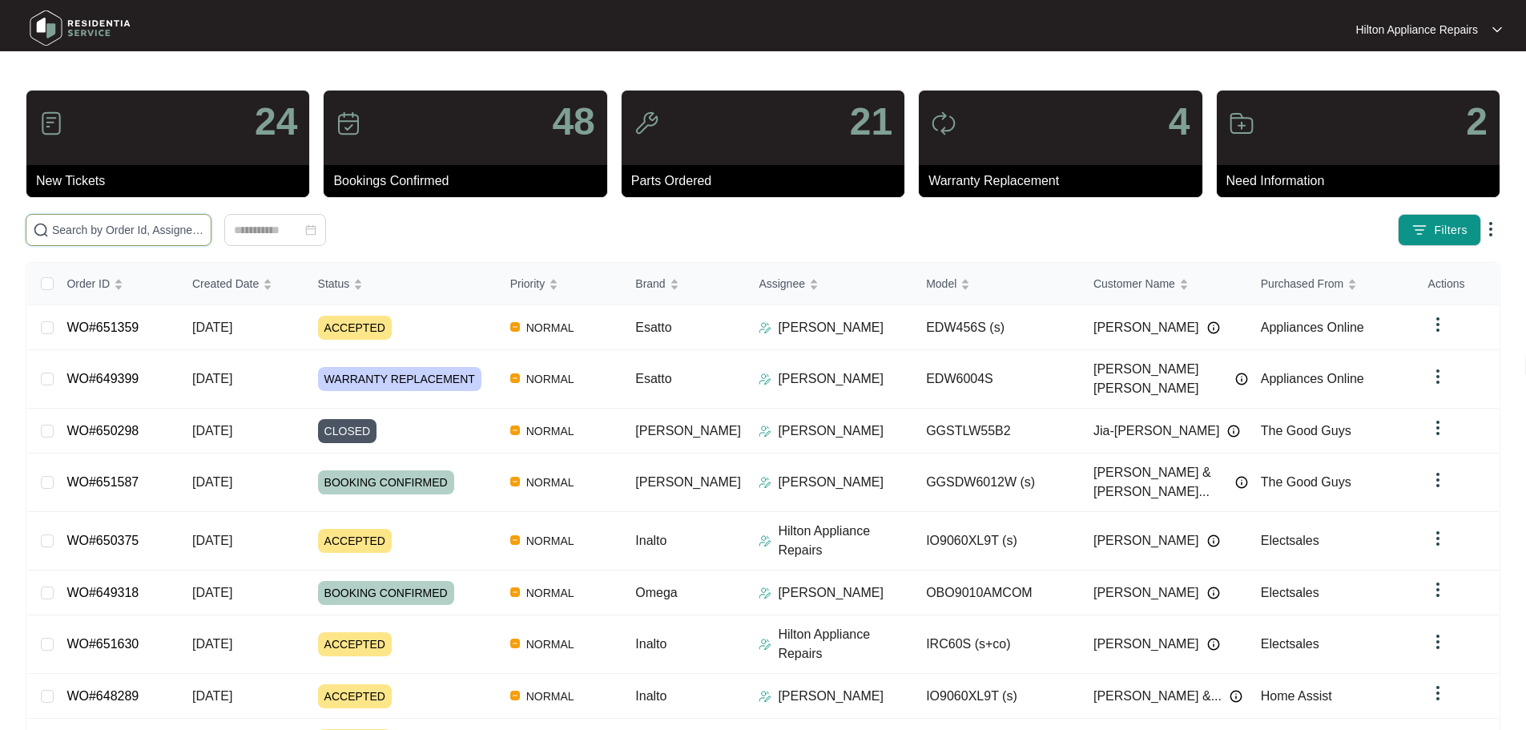
click at [204, 232] on input "text" at bounding box center [128, 230] width 152 height 18
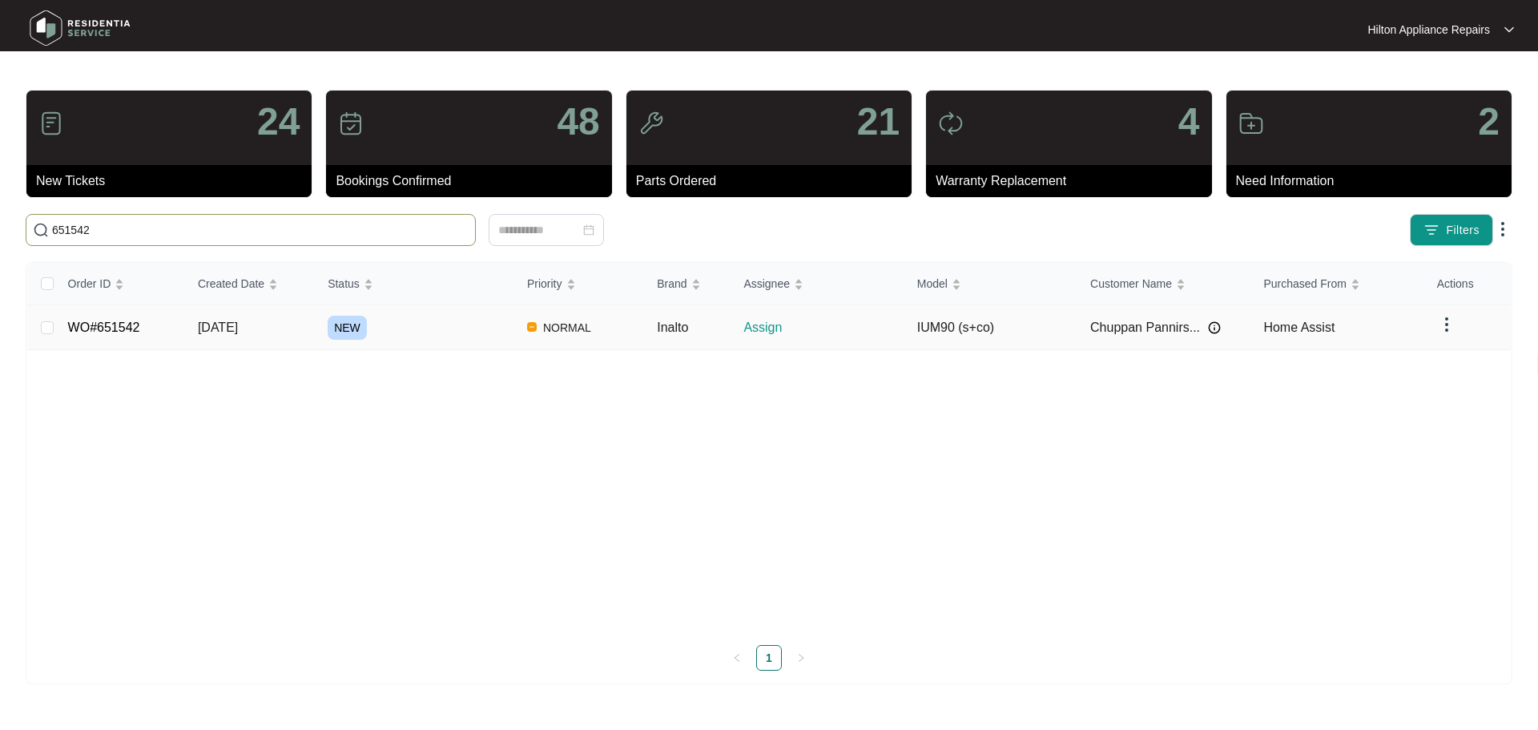
type input "651542"
click at [452, 333] on div "NEW" at bounding box center [421, 328] width 187 height 24
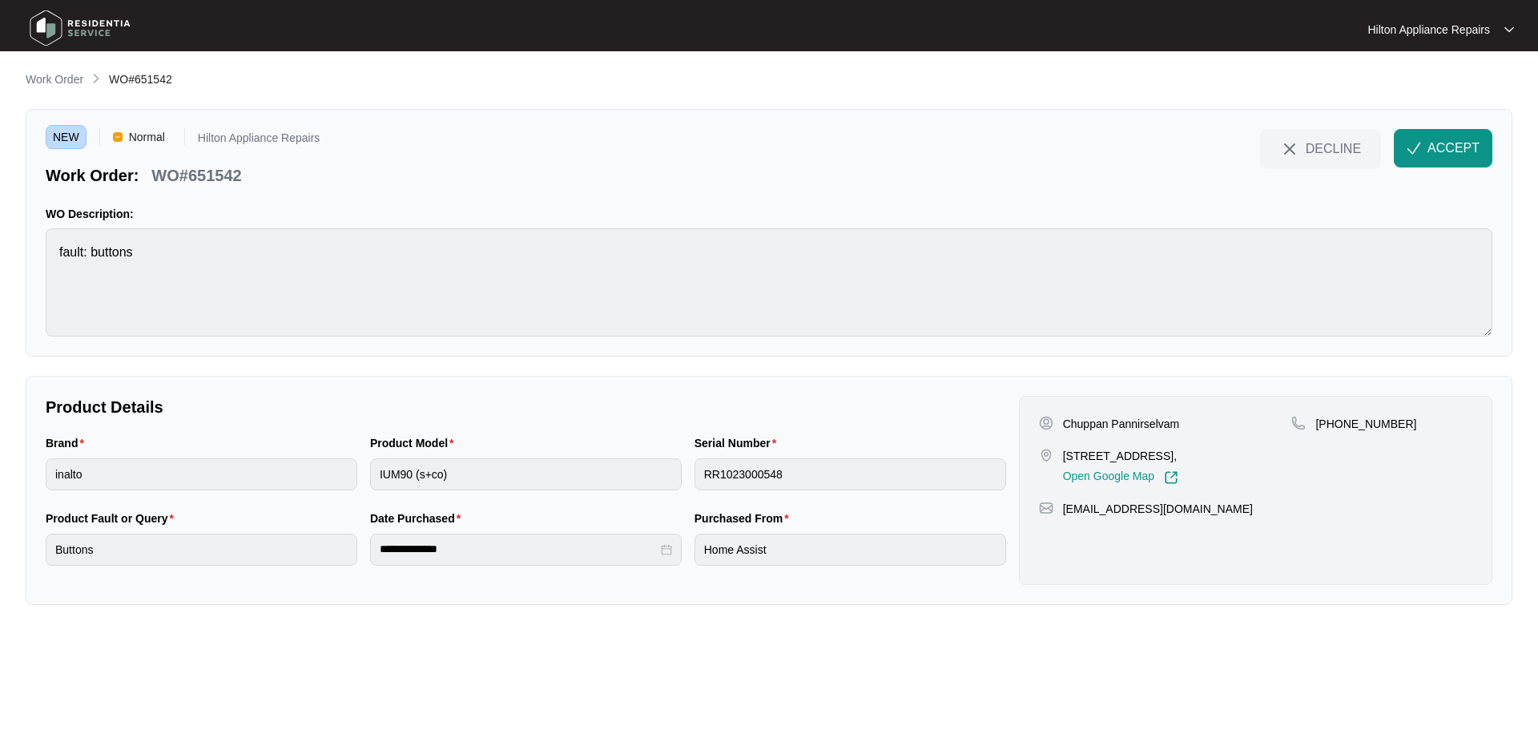
click at [0, 248] on main "**********" at bounding box center [769, 365] width 1538 height 730
click at [1450, 143] on span "ACCEPT" at bounding box center [1454, 148] width 52 height 19
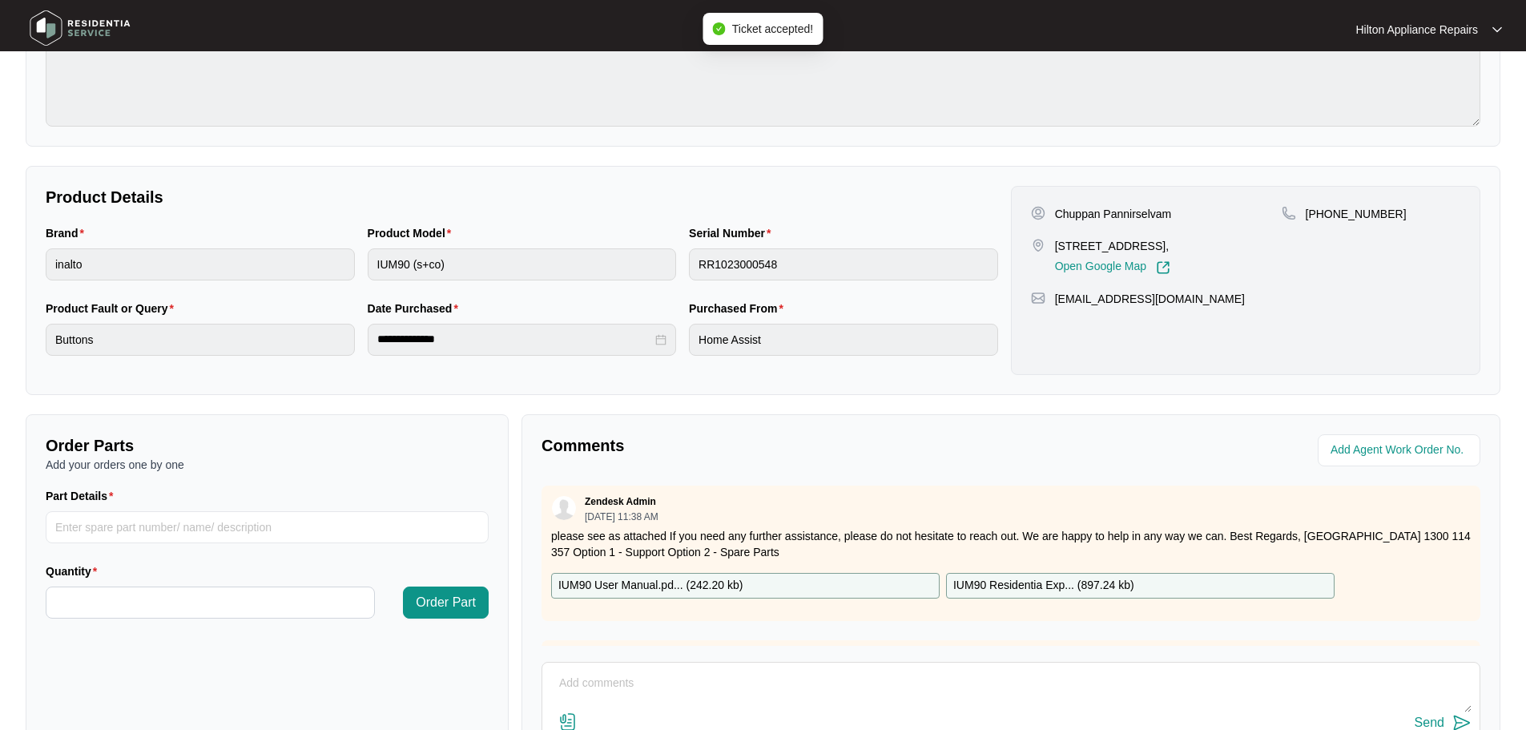
scroll to position [240, 0]
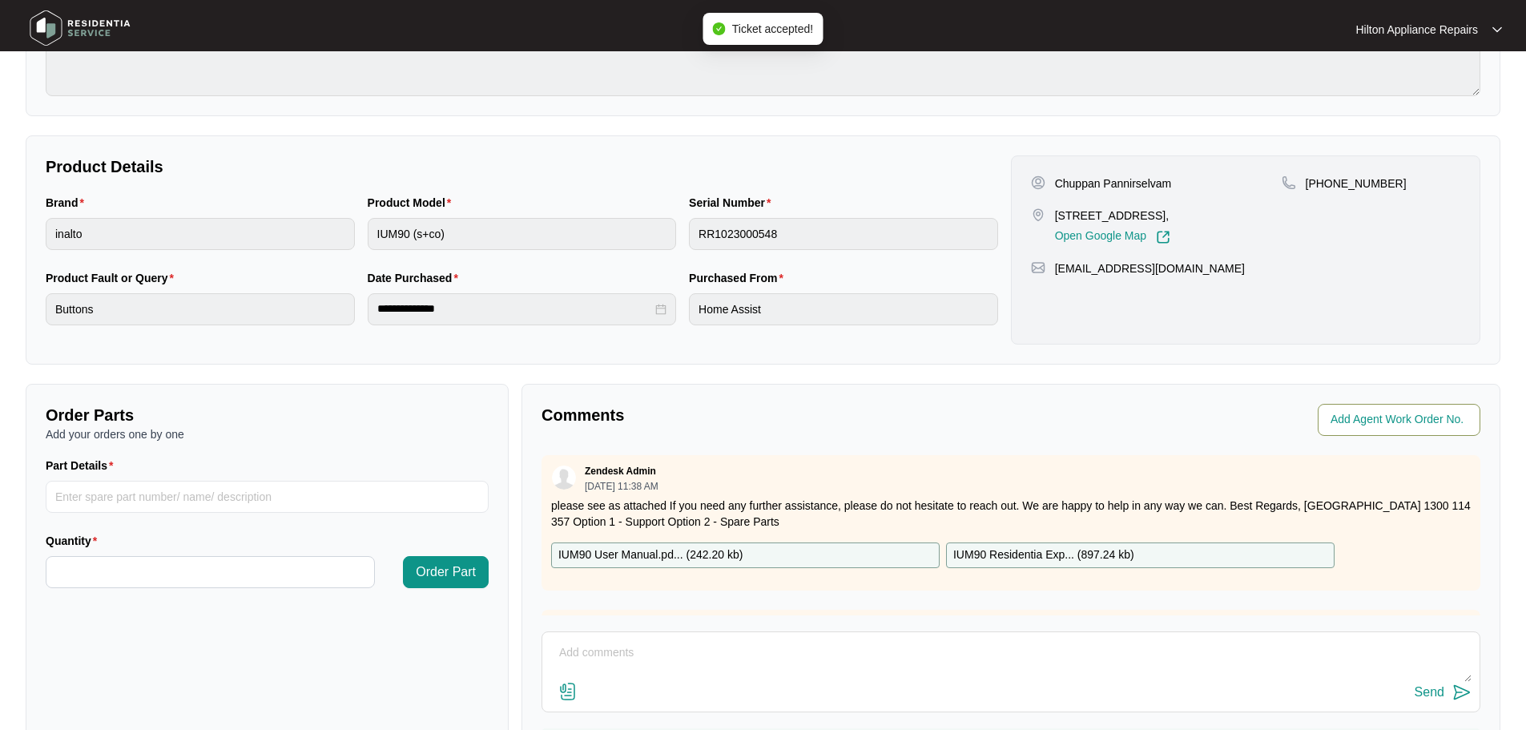
click at [1364, 417] on input "string" at bounding box center [1401, 419] width 140 height 19
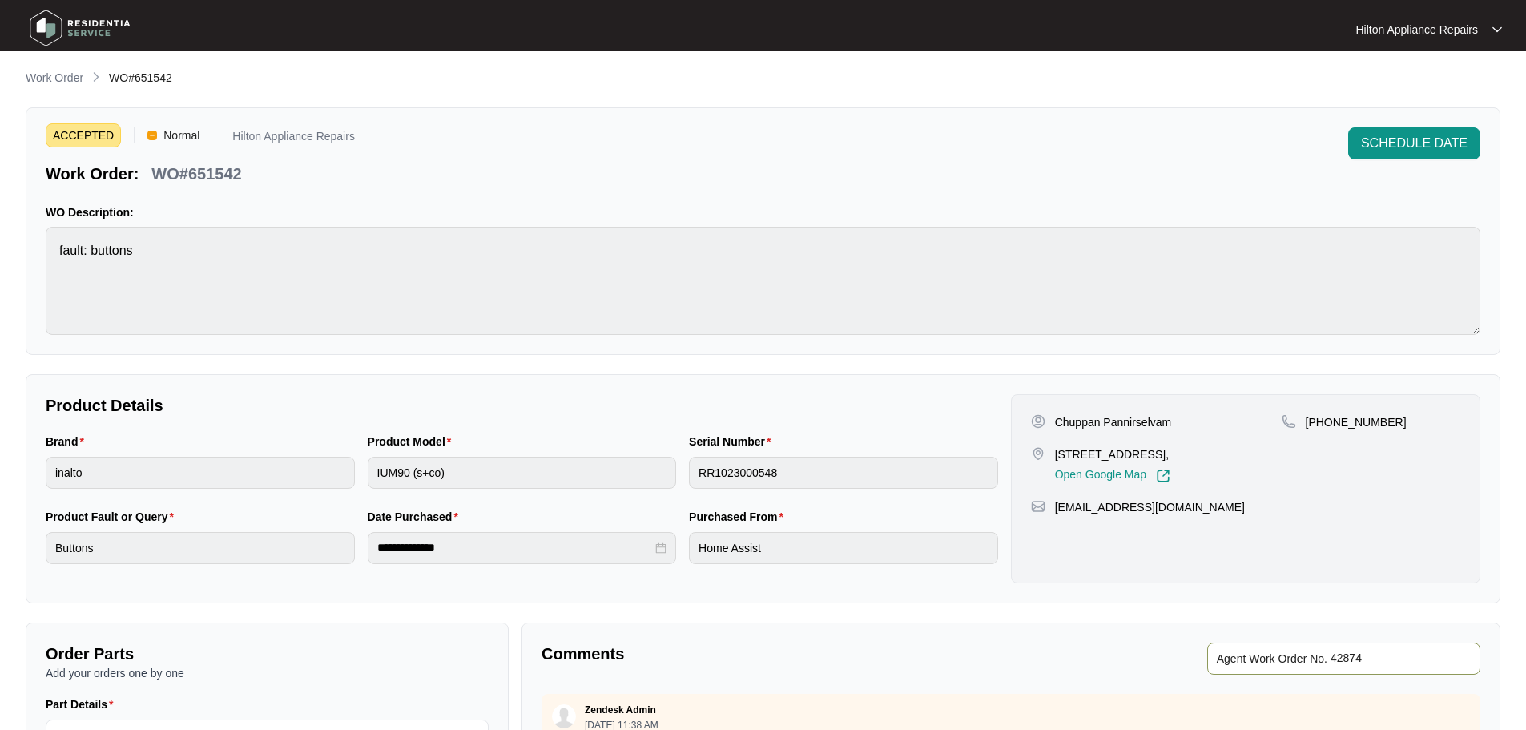
scroll to position [0, 0]
type input "42874"
click at [68, 86] on p "Work Order" at bounding box center [55, 79] width 58 height 16
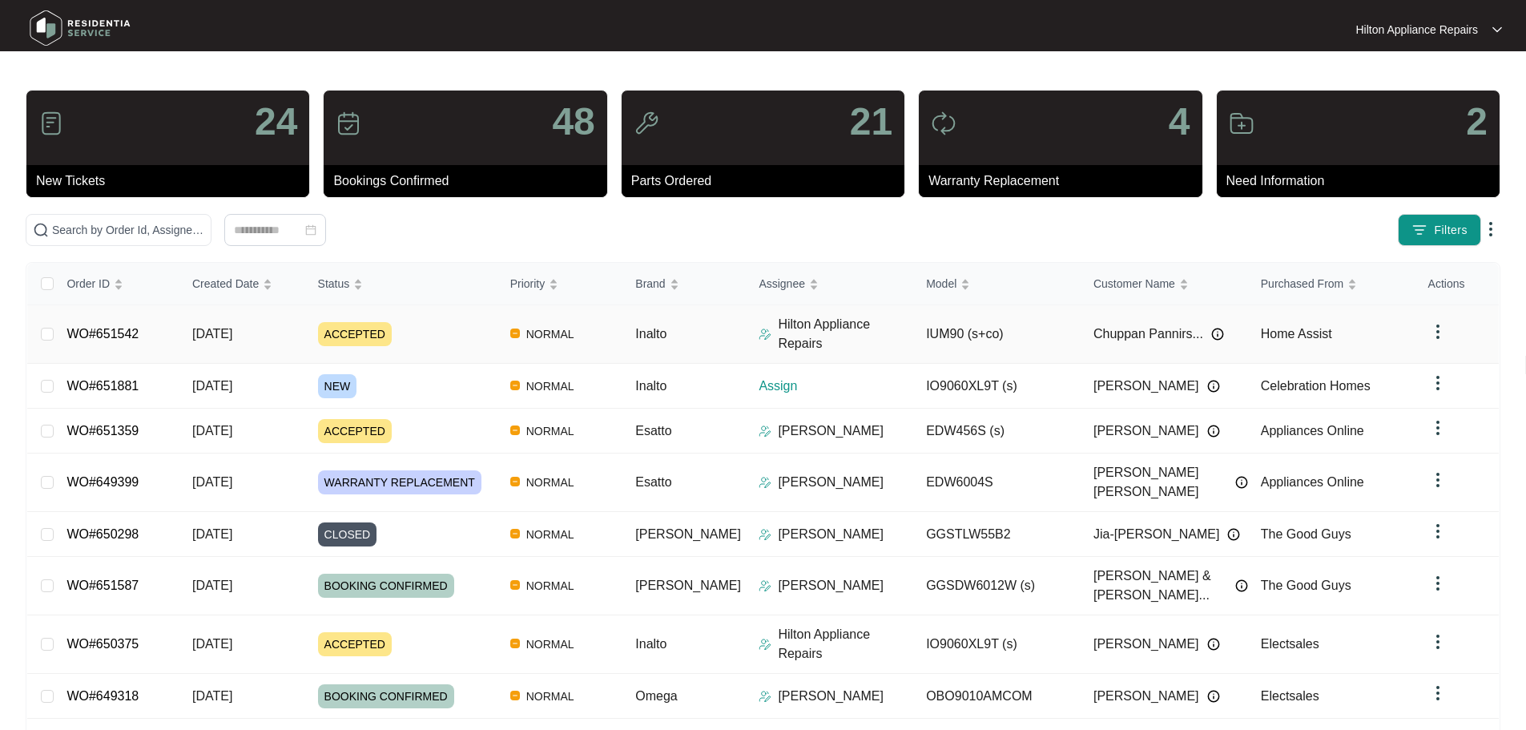
click at [759, 328] on img at bounding box center [765, 334] width 13 height 13
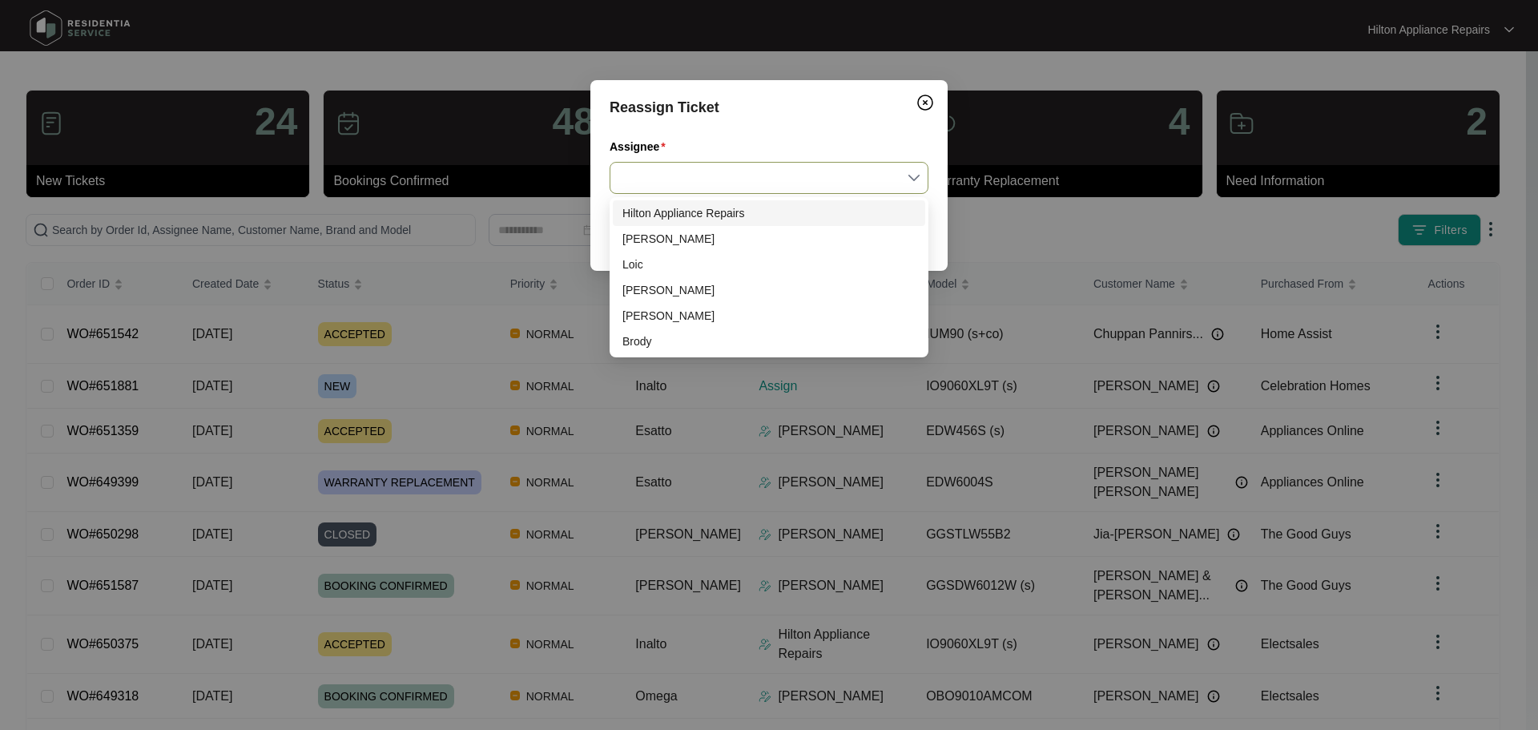
click at [719, 175] on input "Assignee" at bounding box center [769, 178] width 300 height 30
click at [639, 240] on div "[PERSON_NAME]" at bounding box center [769, 239] width 293 height 18
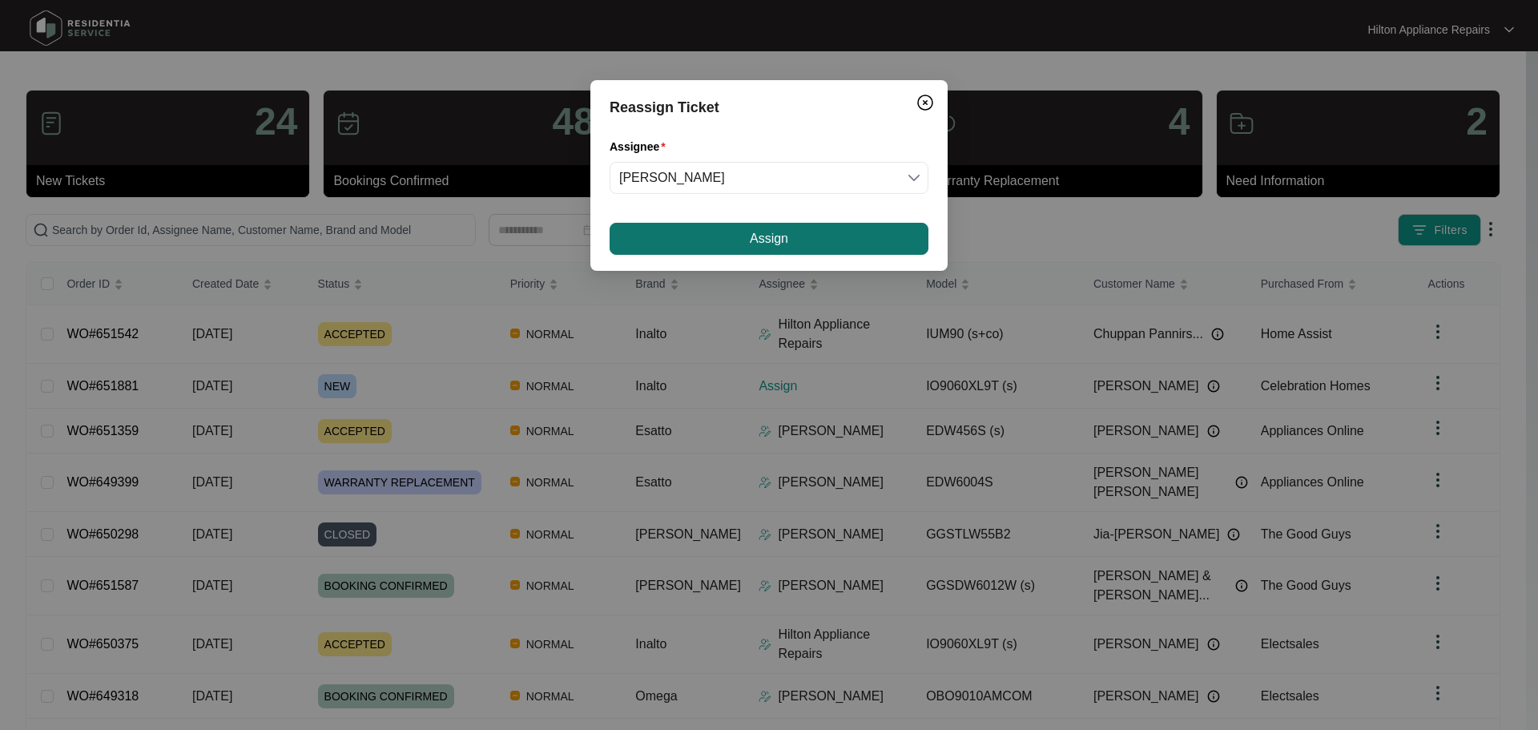
click at [669, 238] on button "Assign" at bounding box center [769, 239] width 319 height 32
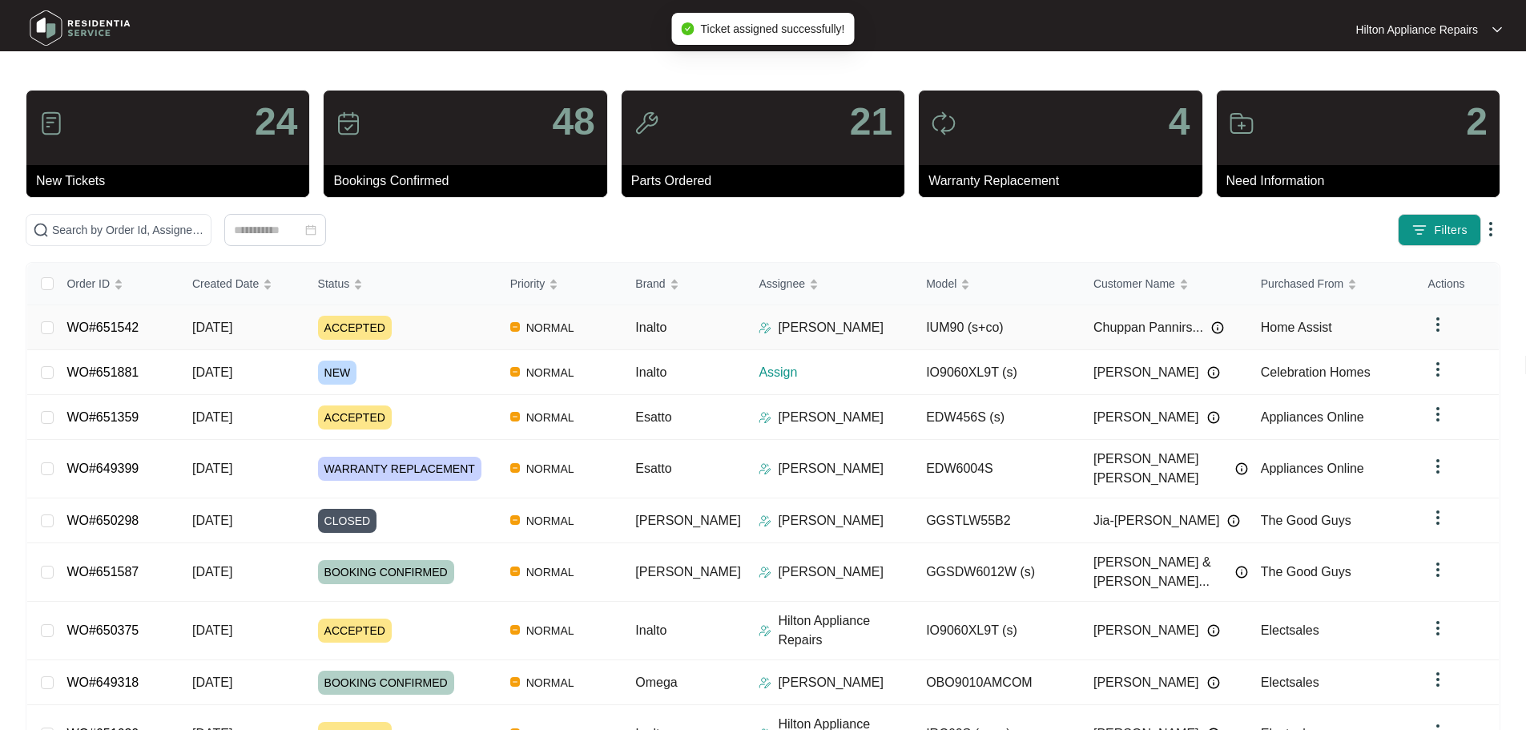
click at [465, 320] on div "ACCEPTED" at bounding box center [407, 328] width 179 height 24
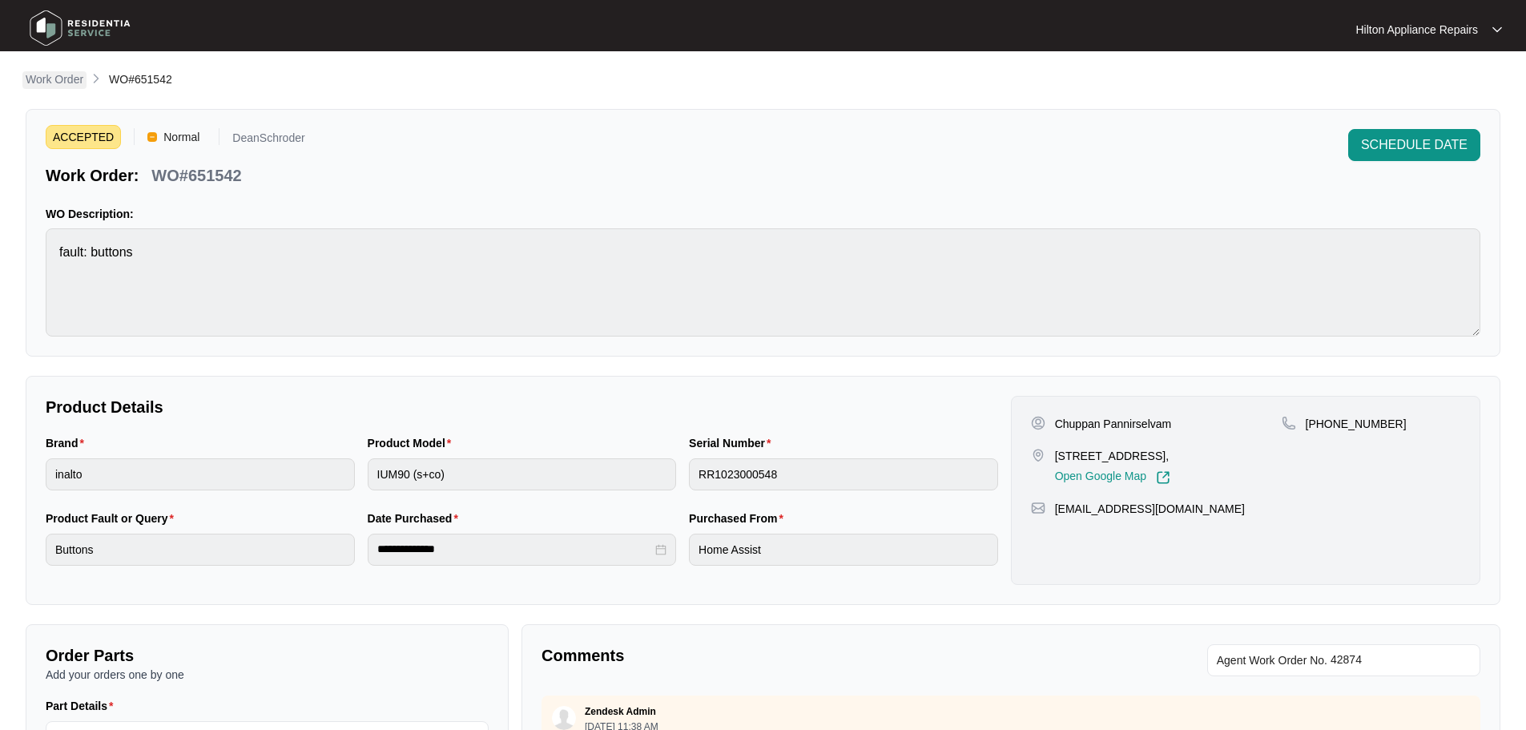
click at [46, 82] on p "Work Order" at bounding box center [55, 79] width 58 height 16
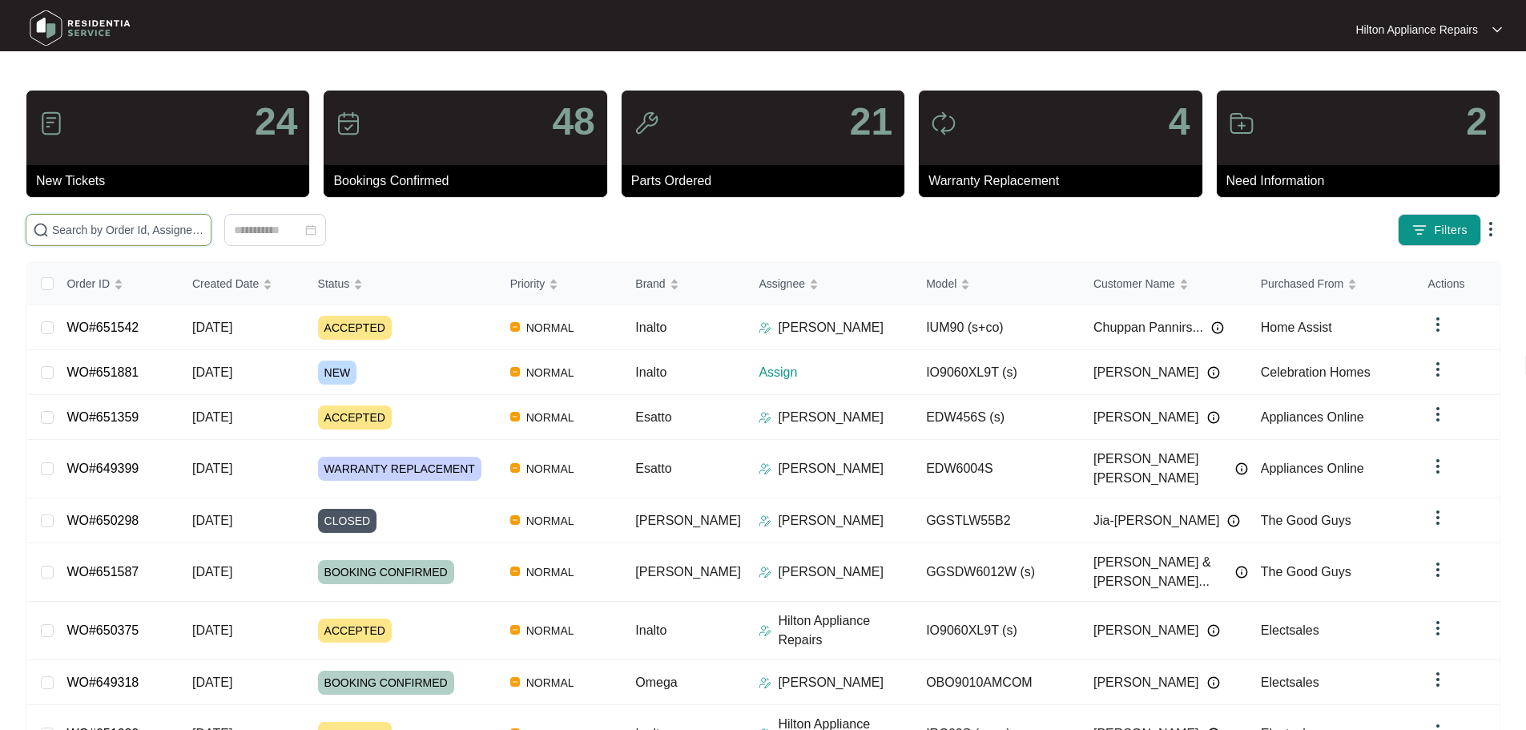
click at [166, 236] on input "text" at bounding box center [128, 230] width 152 height 18
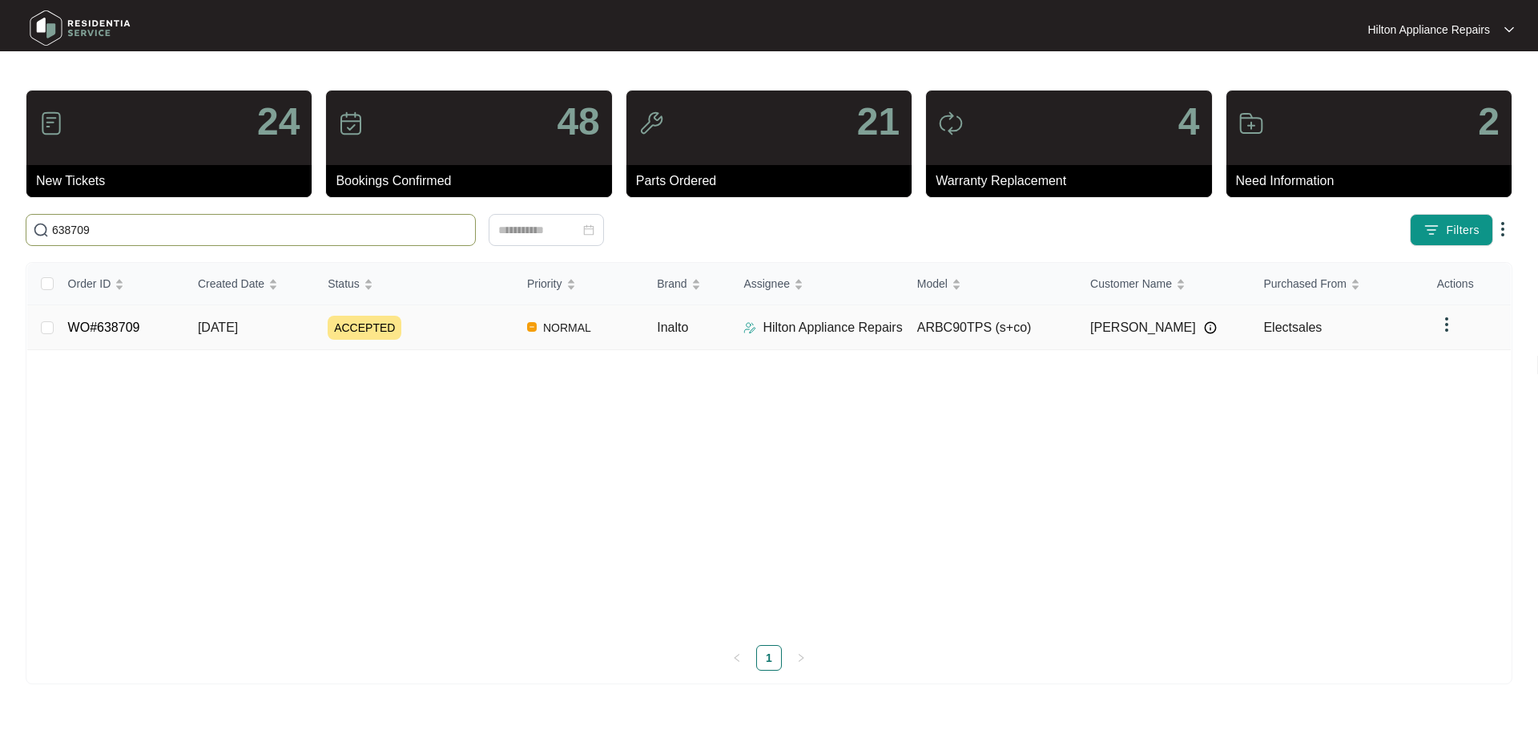
type input "638709"
click at [467, 322] on div "ACCEPTED" at bounding box center [421, 328] width 187 height 24
